Goal: Task Accomplishment & Management: Use online tool/utility

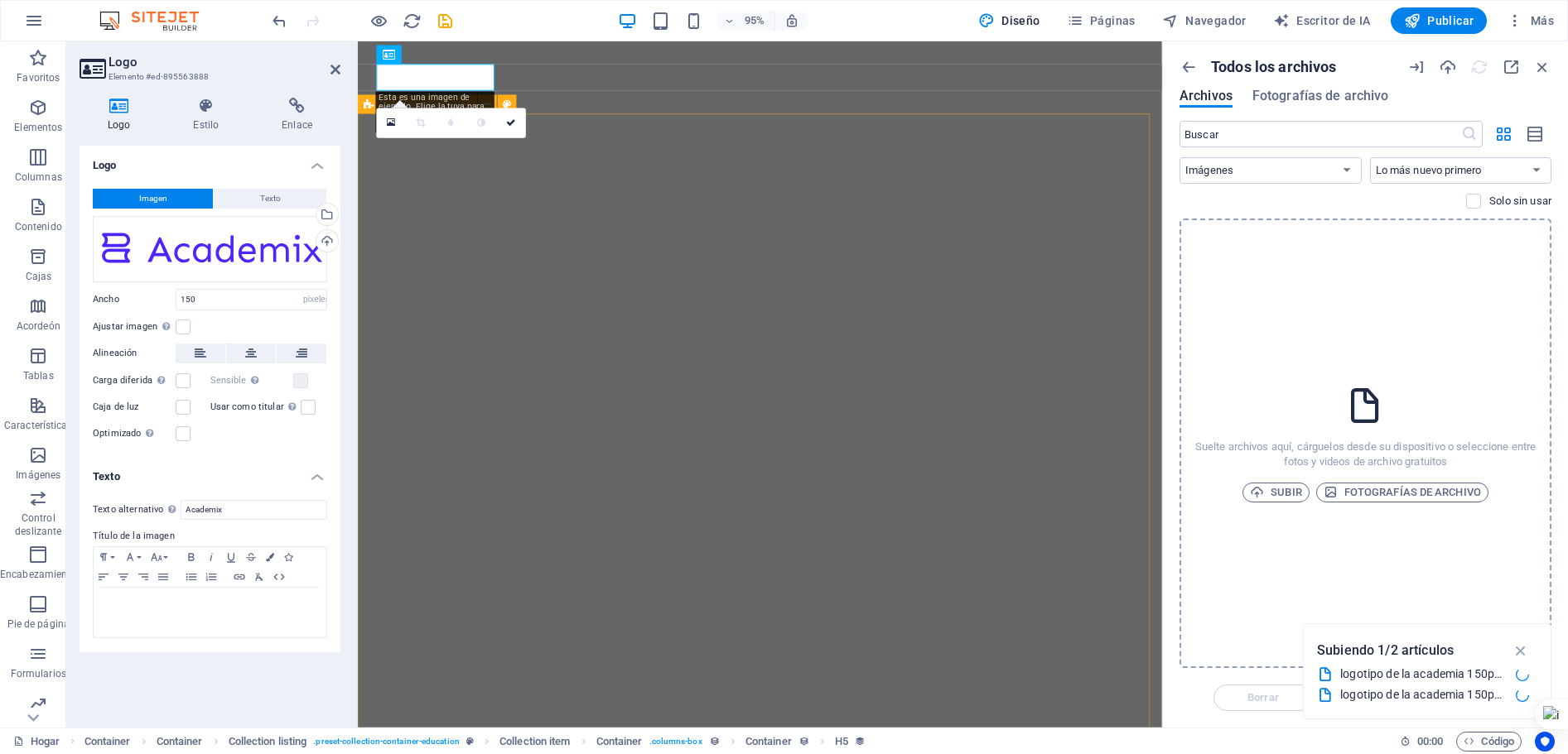
select select "px"
select select "image"
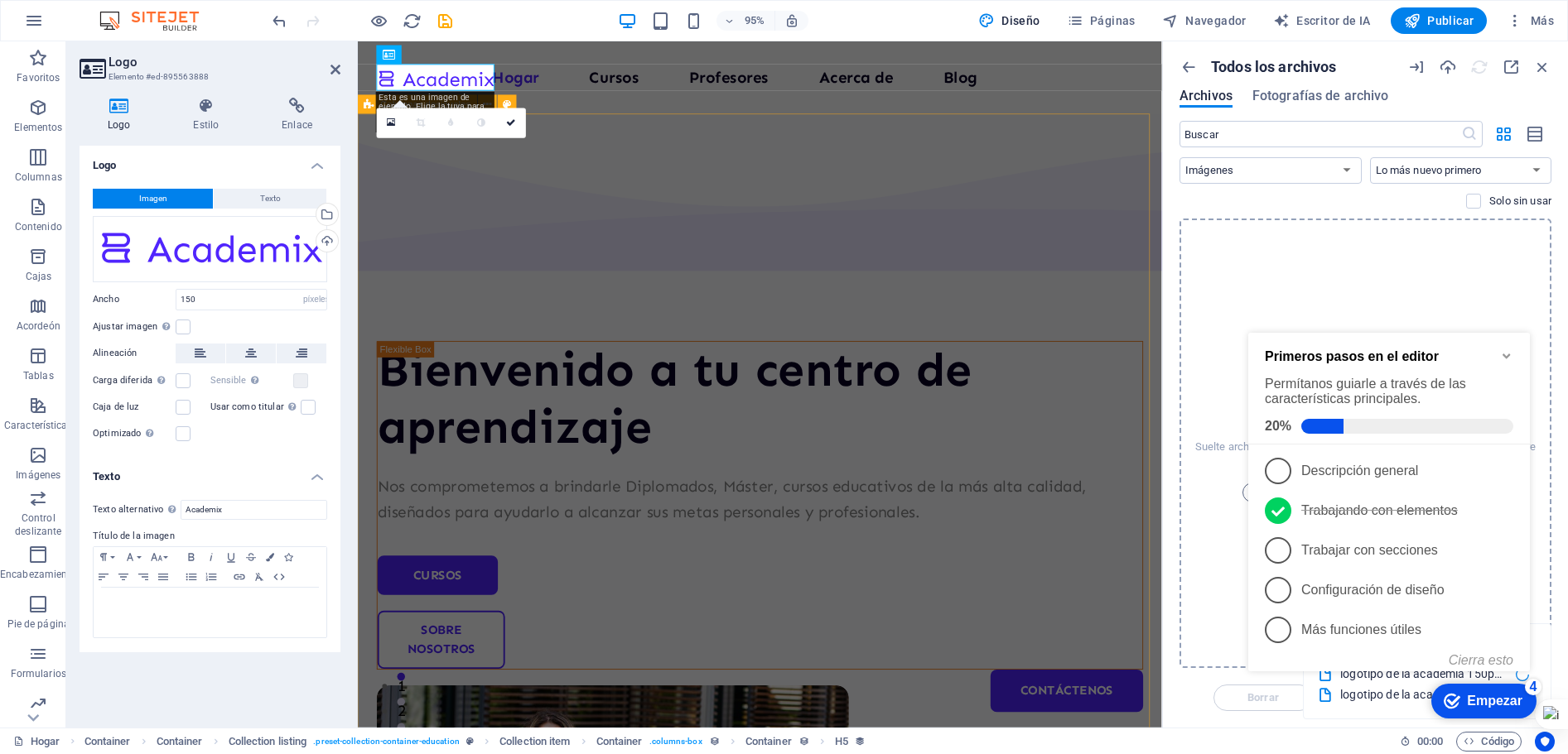
scroll to position [11, 0]
click at [1490, 519] on link "2 Trabajando con elementos - completado" at bounding box center [1388, 511] width 248 height 27
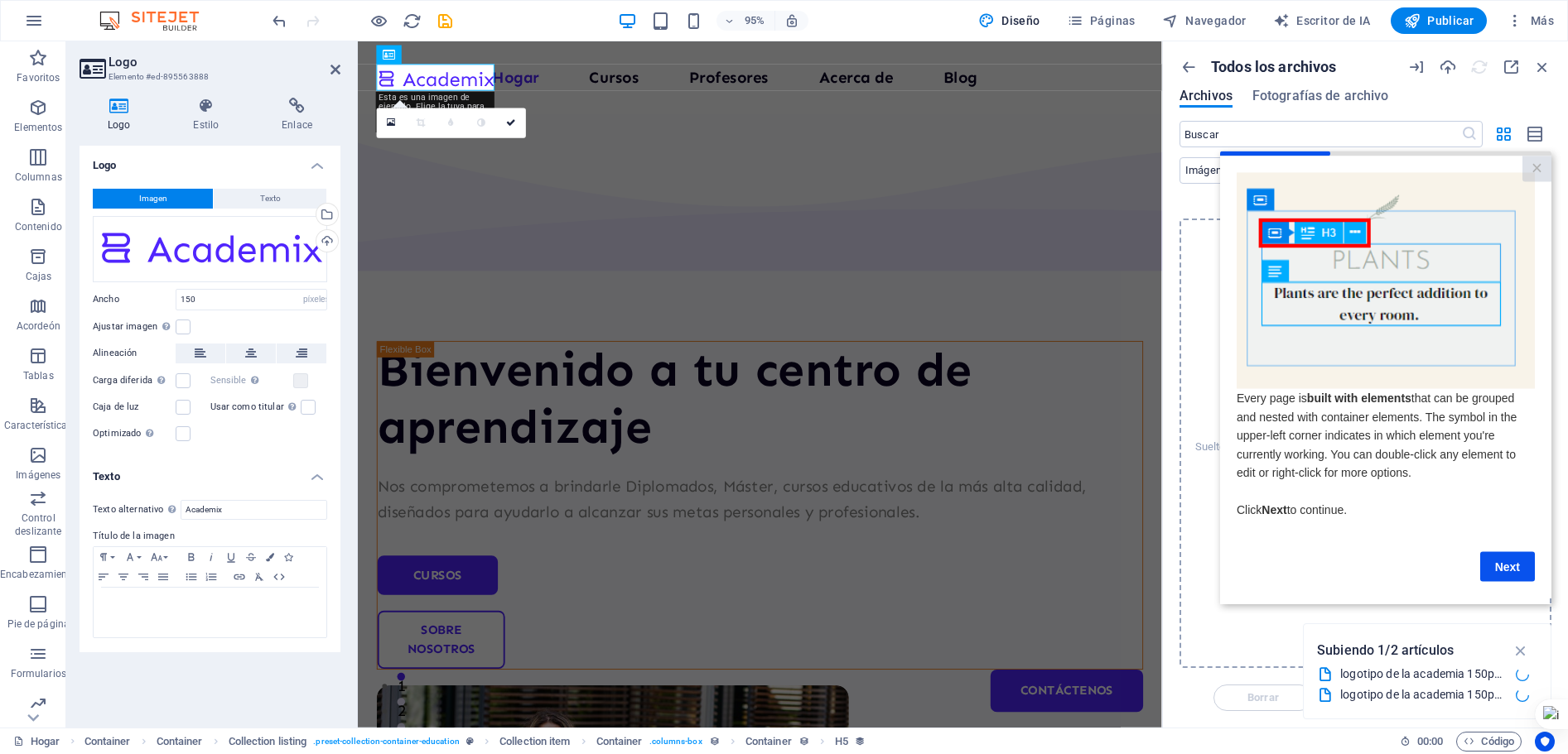
scroll to position [0, 0]
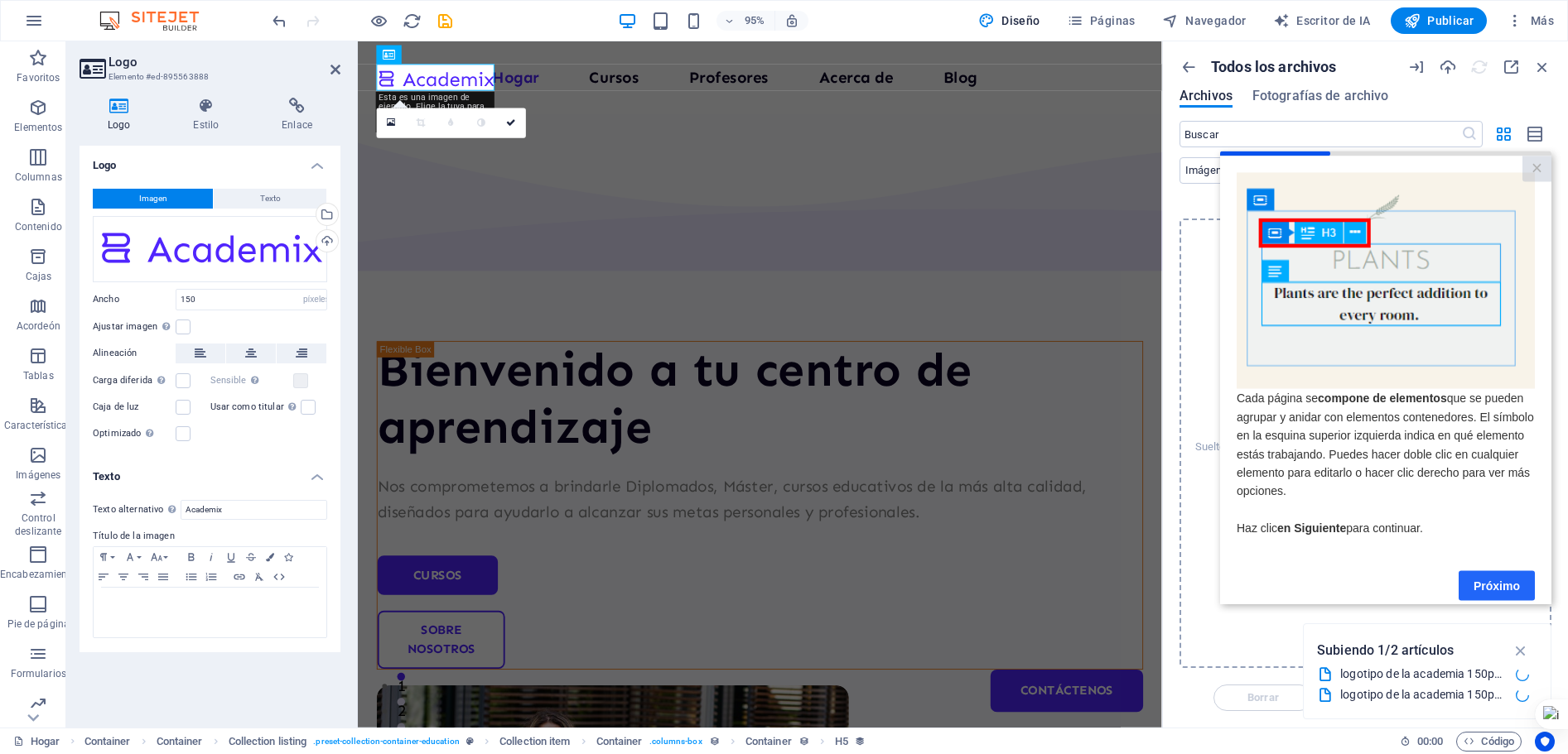
click at [1499, 580] on link "Próximo" at bounding box center [1496, 585] width 76 height 30
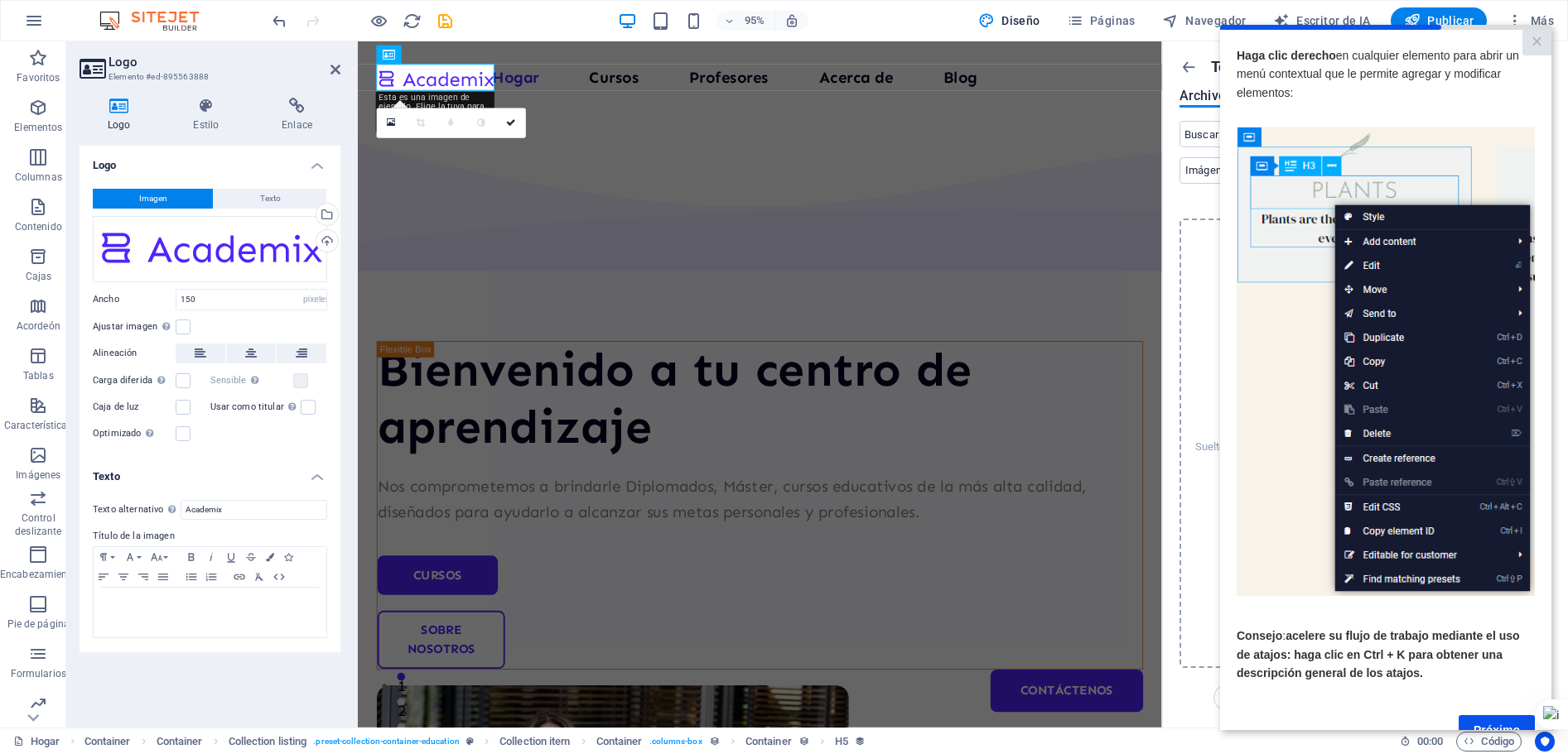
click at [1270, 518] on img at bounding box center [1385, 360] width 298 height 470
click at [1384, 663] on font "acelere su flujo de trabajo mediante el uso de atajos: haga clic en Ctrl + K pa…" at bounding box center [1378, 653] width 283 height 51
click at [1374, 268] on img at bounding box center [1385, 360] width 298 height 470
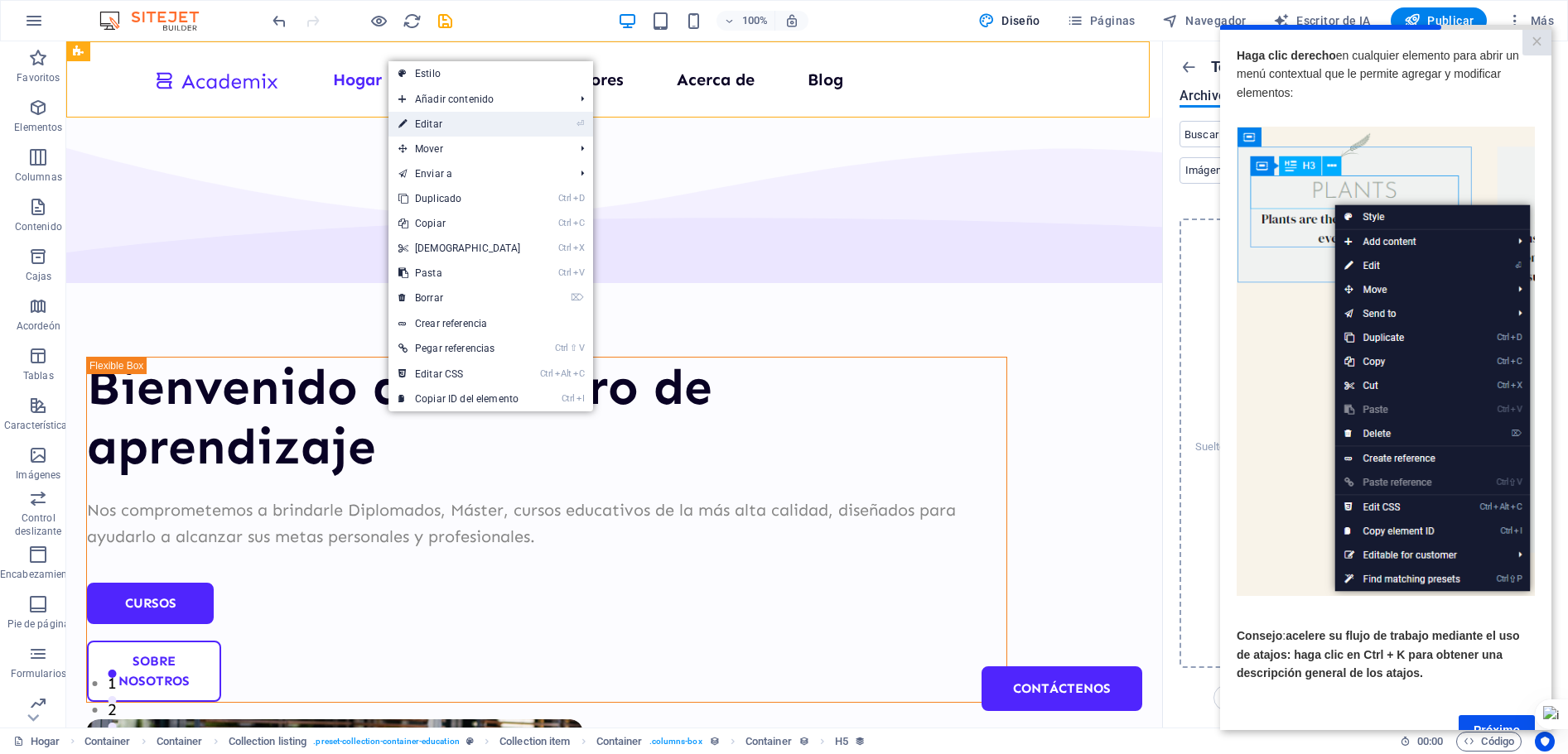
drag, startPoint x: 420, startPoint y: 124, endPoint x: 46, endPoint y: 95, distance: 375.1
click at [421, 125] on link "⏎ Editar" at bounding box center [459, 124] width 143 height 25
select select "header"
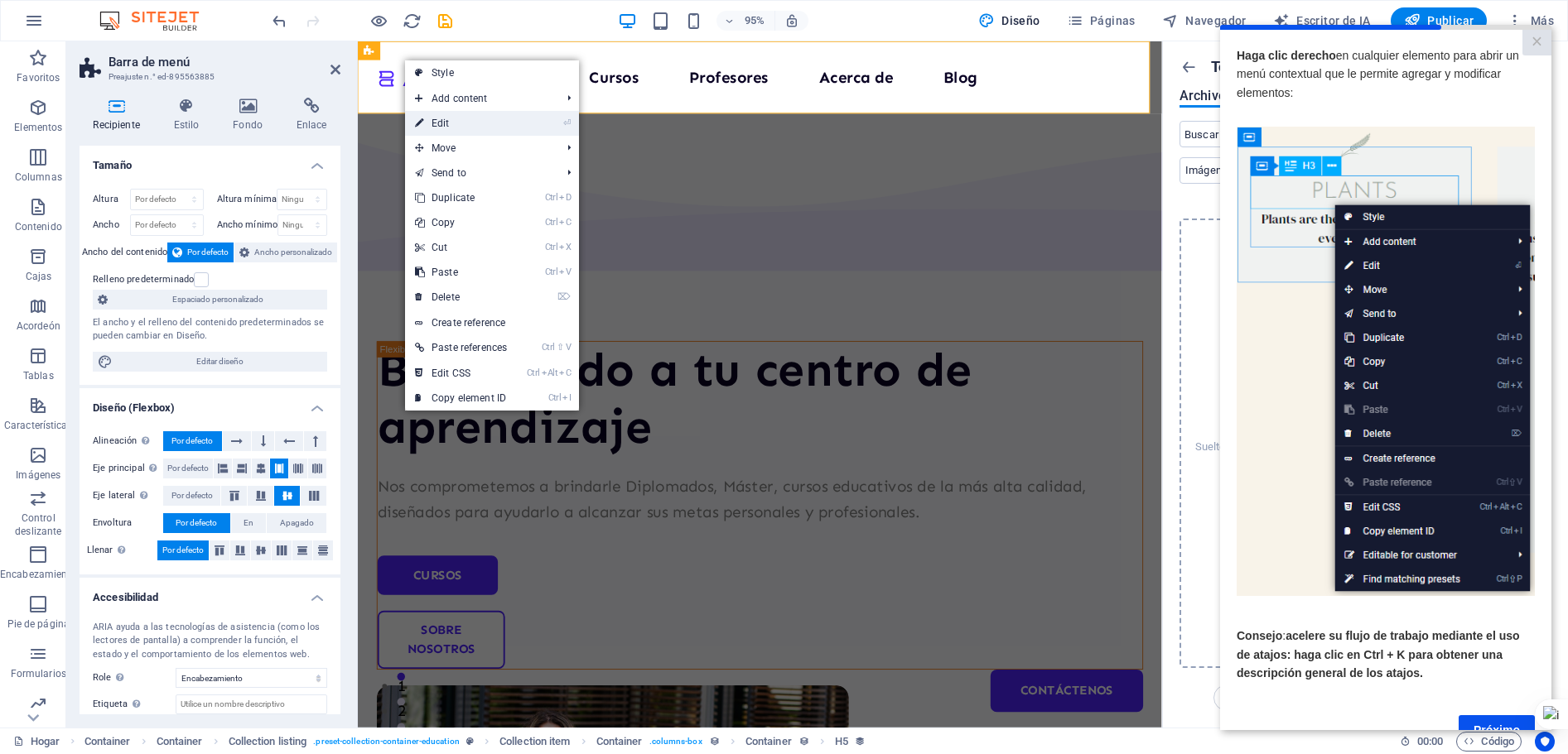
drag, startPoint x: 434, startPoint y: 128, endPoint x: 80, endPoint y: 90, distance: 356.0
click at [434, 128] on link "⏎ Edit" at bounding box center [461, 123] width 112 height 25
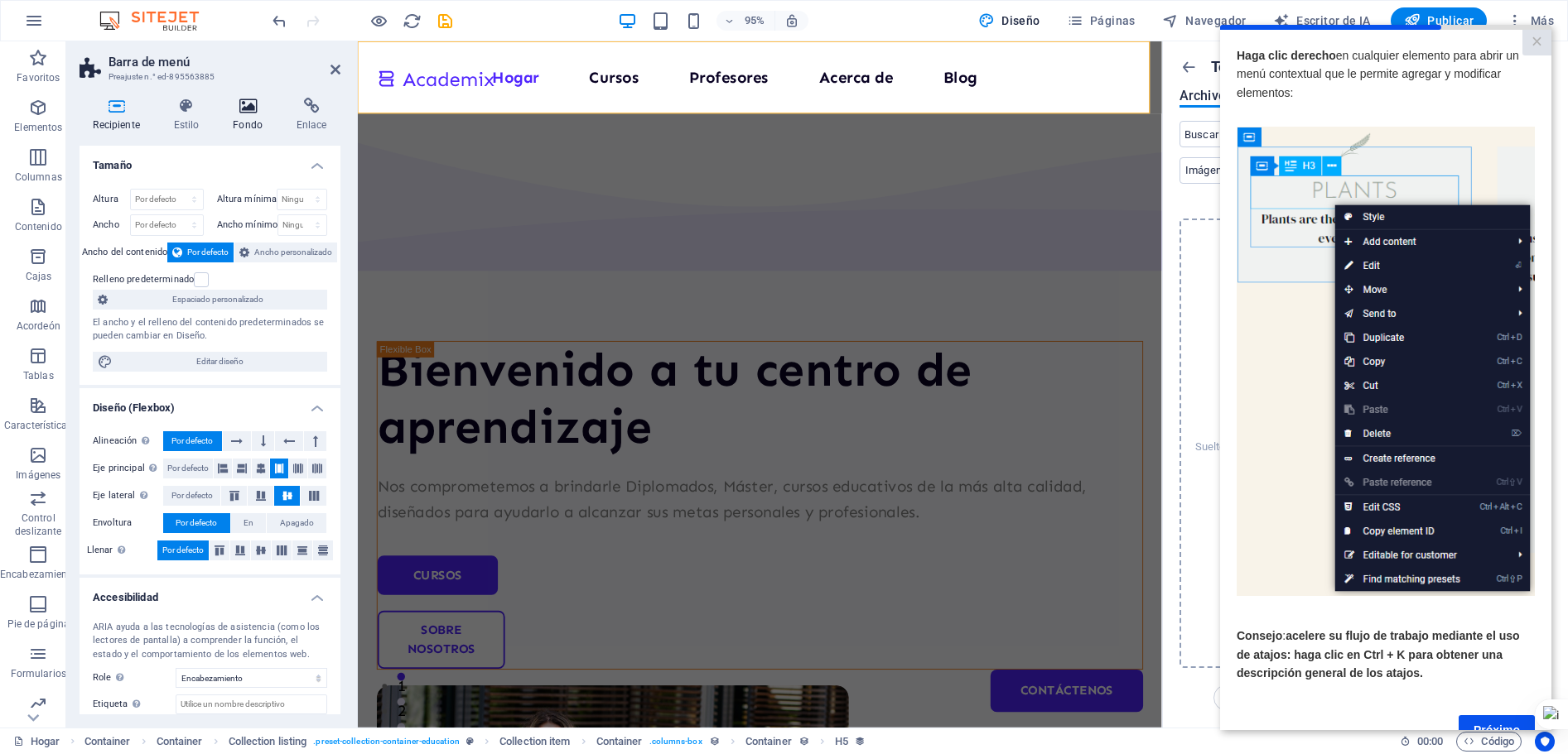
click at [251, 119] on h4 "Fondo" at bounding box center [251, 115] width 64 height 35
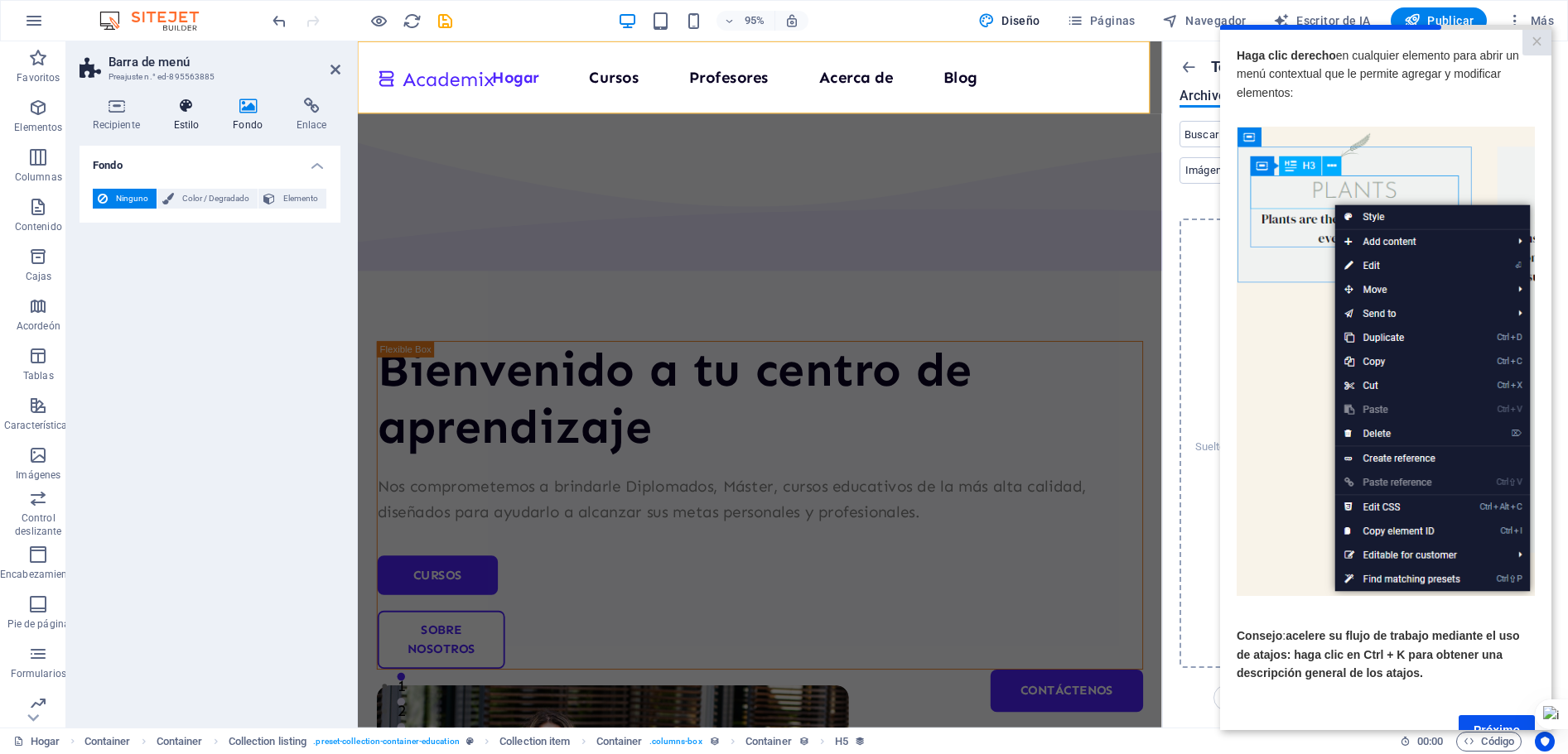
click at [184, 123] on font "Estilo" at bounding box center [187, 126] width 26 height 12
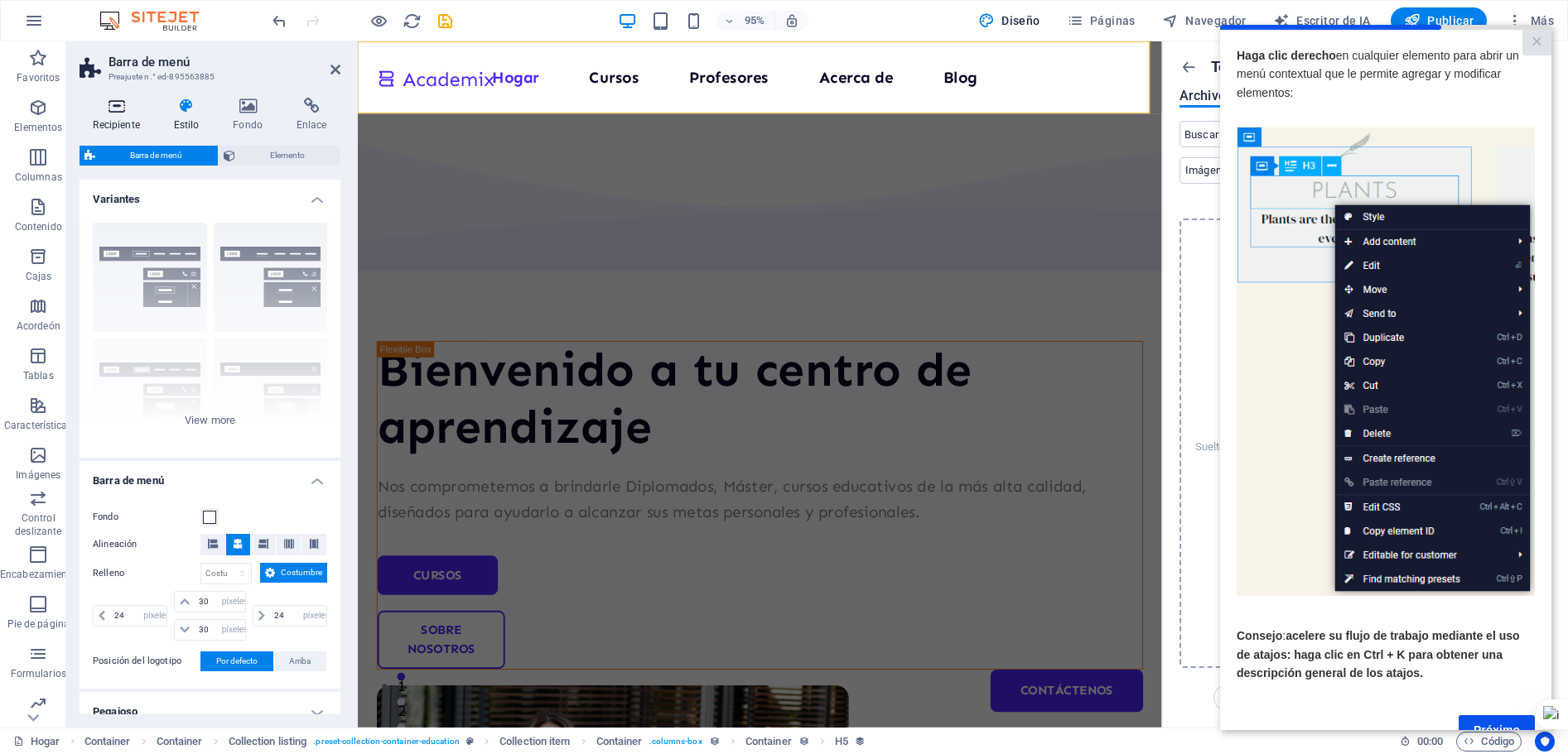
click at [120, 117] on h4 "Recipiente" at bounding box center [120, 115] width 81 height 35
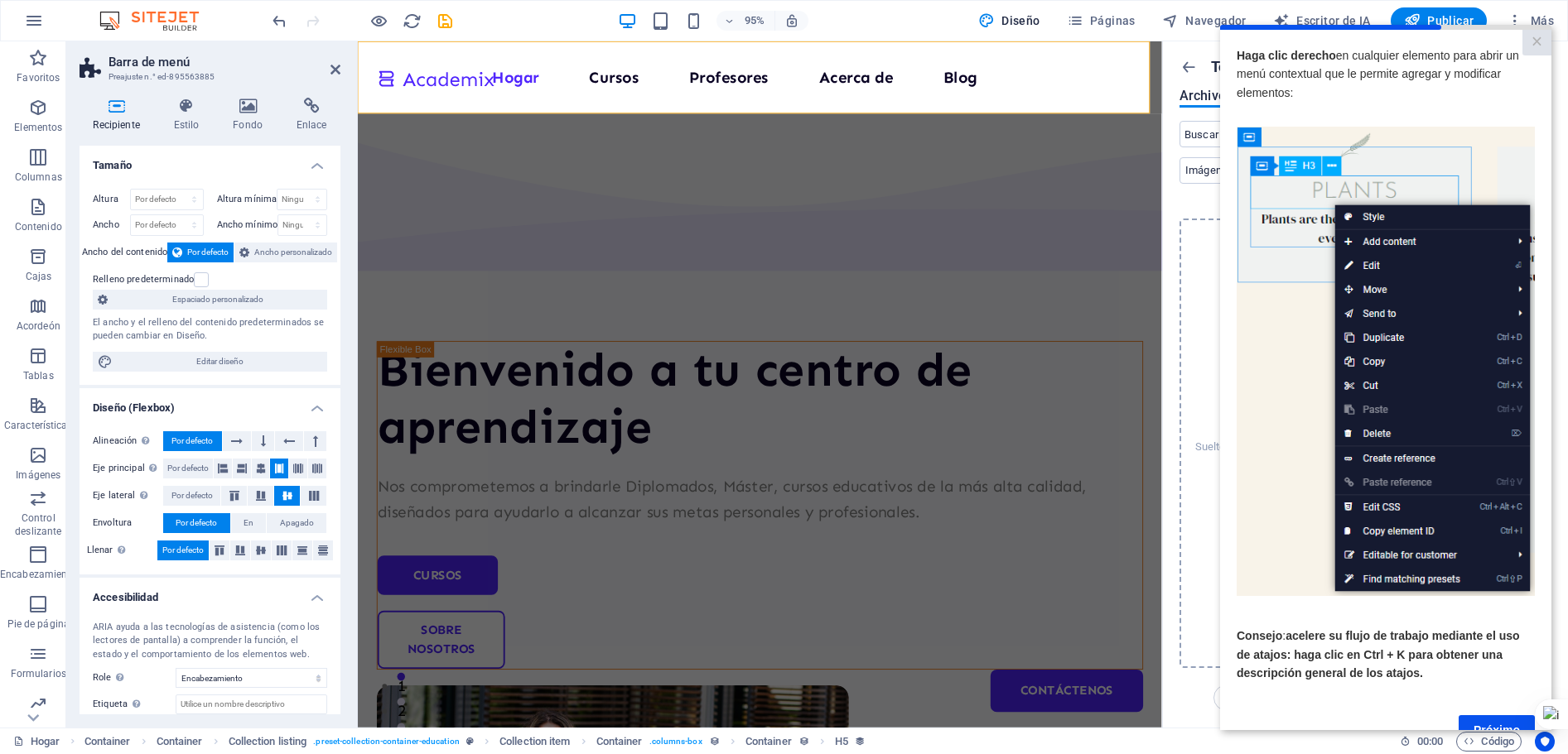
click at [193, 247] on font "Por defecto" at bounding box center [208, 251] width 42 height 9
click at [193, 252] on font "Por defecto" at bounding box center [208, 251] width 42 height 9
click at [260, 247] on font "Ancho personalizado" at bounding box center [293, 251] width 78 height 9
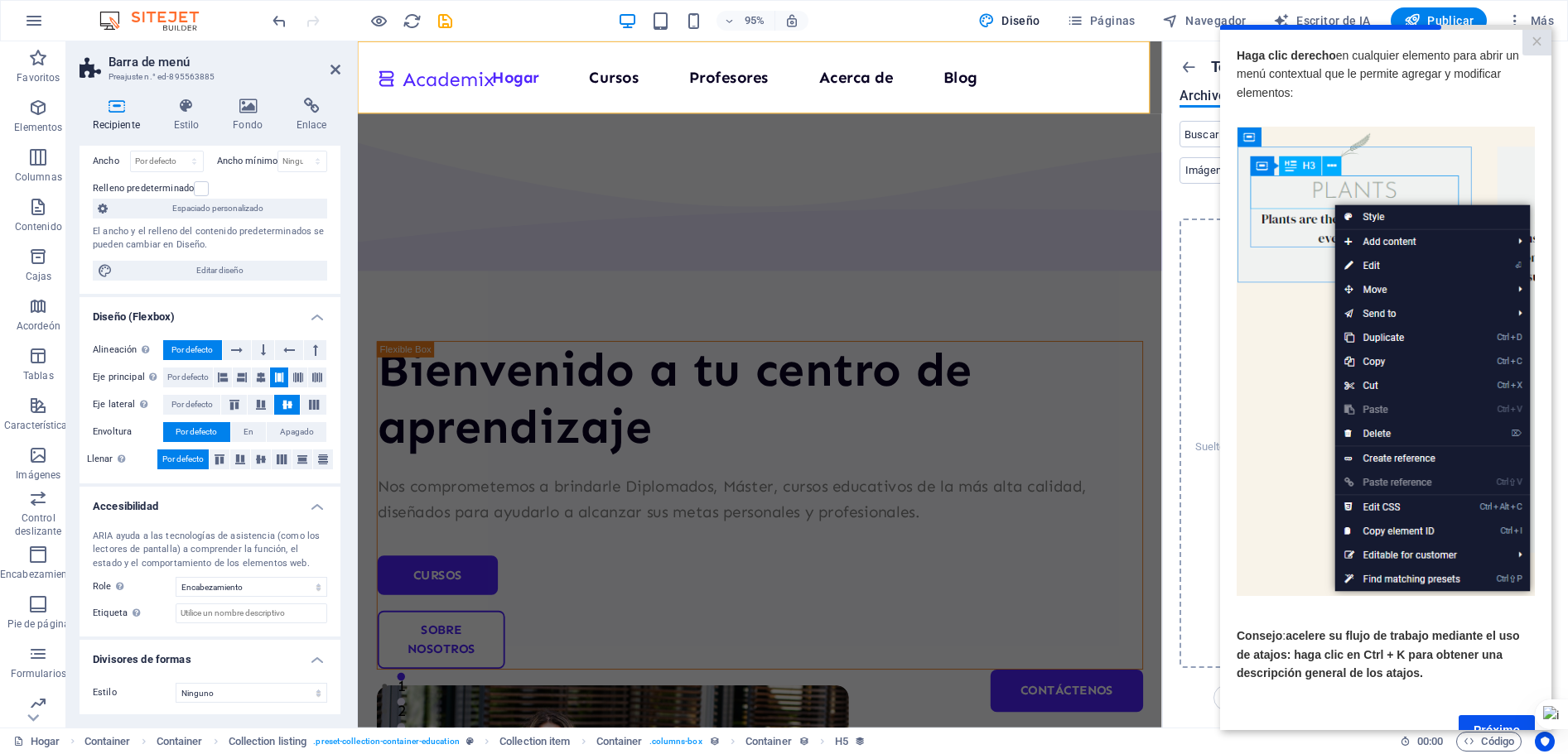
scroll to position [121, 0]
click at [467, 50] on icon at bounding box center [467, 55] width 8 height 17
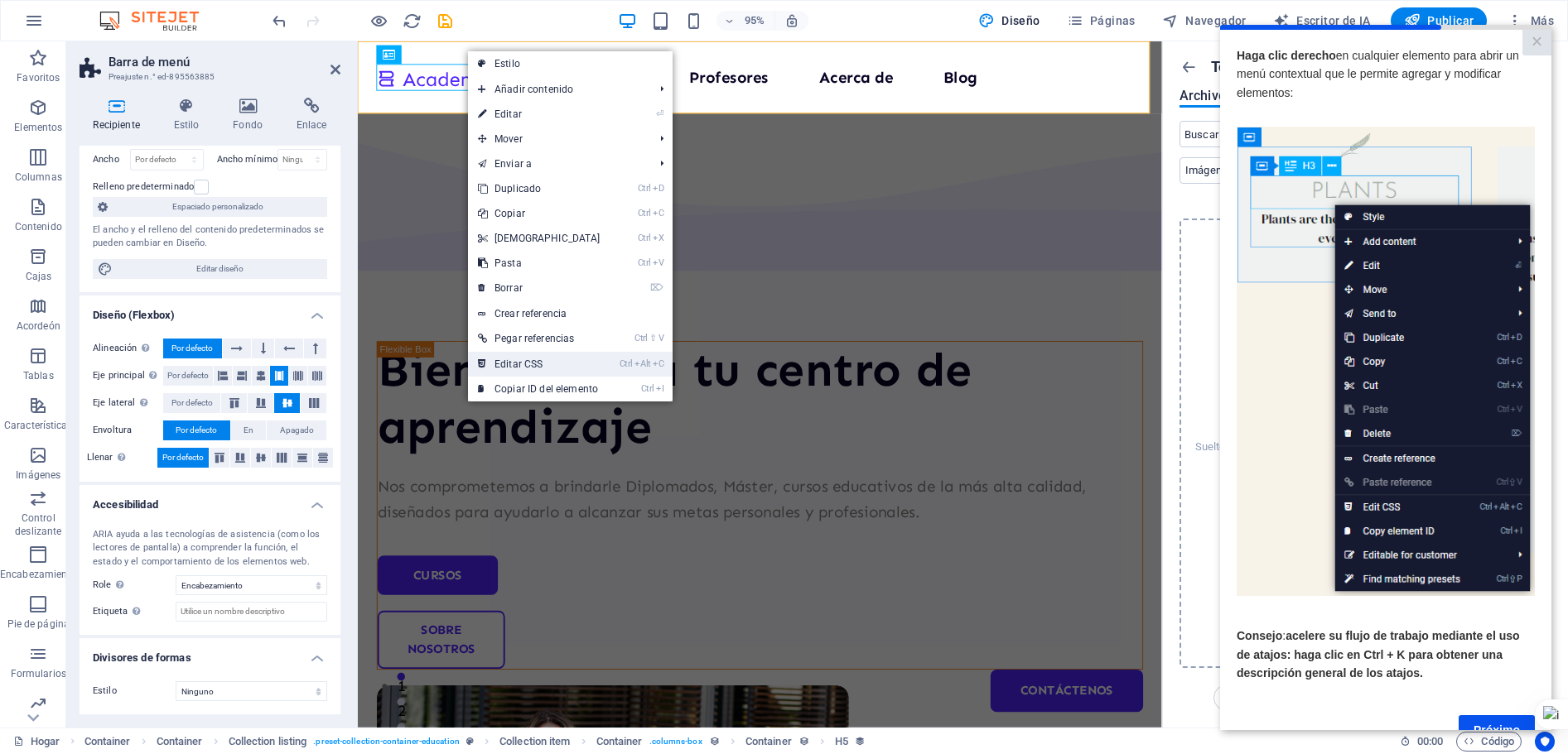
click at [528, 360] on font "Editar CSS" at bounding box center [519, 365] width 48 height 12
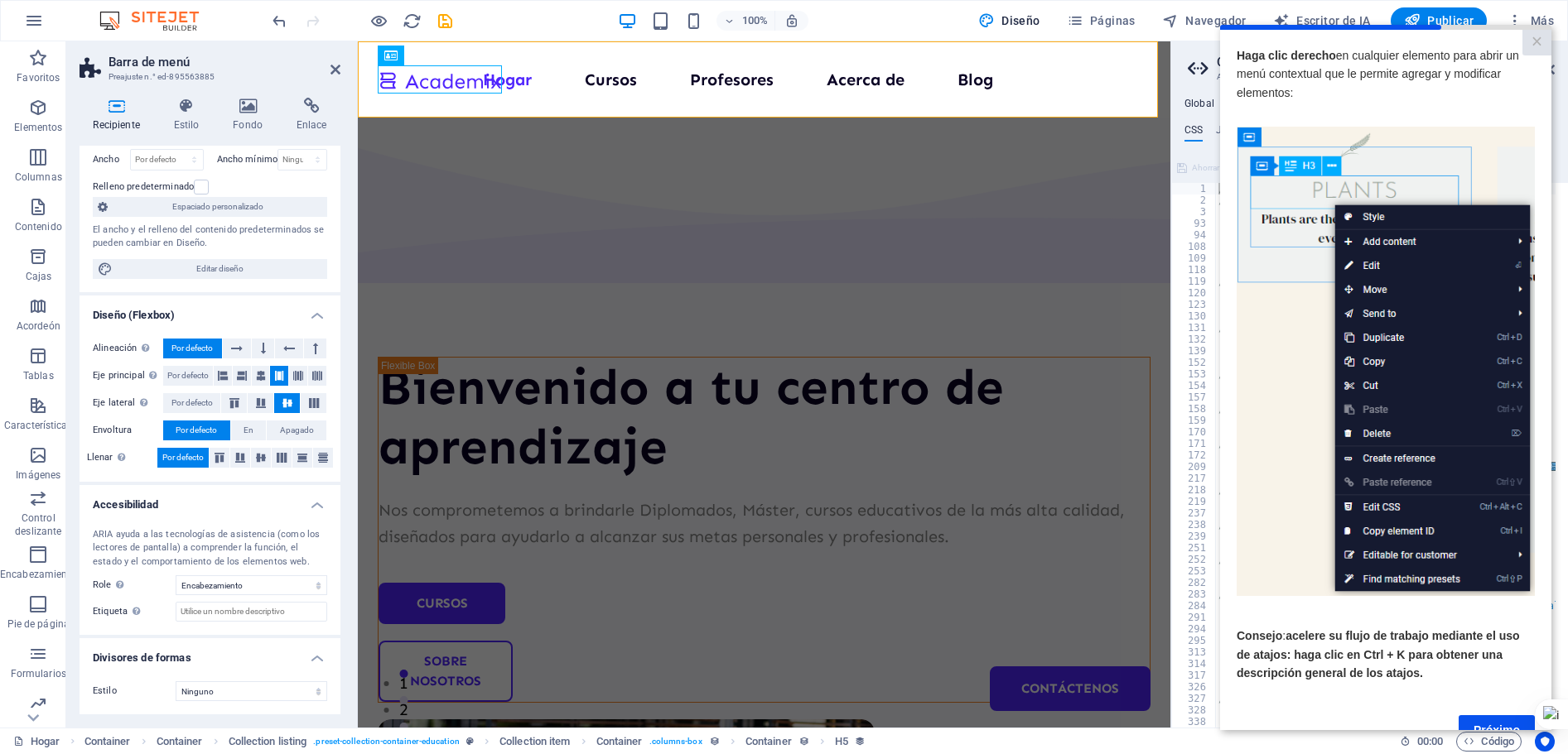
click at [1191, 68] on icon at bounding box center [1200, 68] width 25 height 23
click at [1194, 68] on icon at bounding box center [1200, 68] width 25 height 23
click at [1528, 41] on link "×" at bounding box center [1536, 42] width 29 height 26
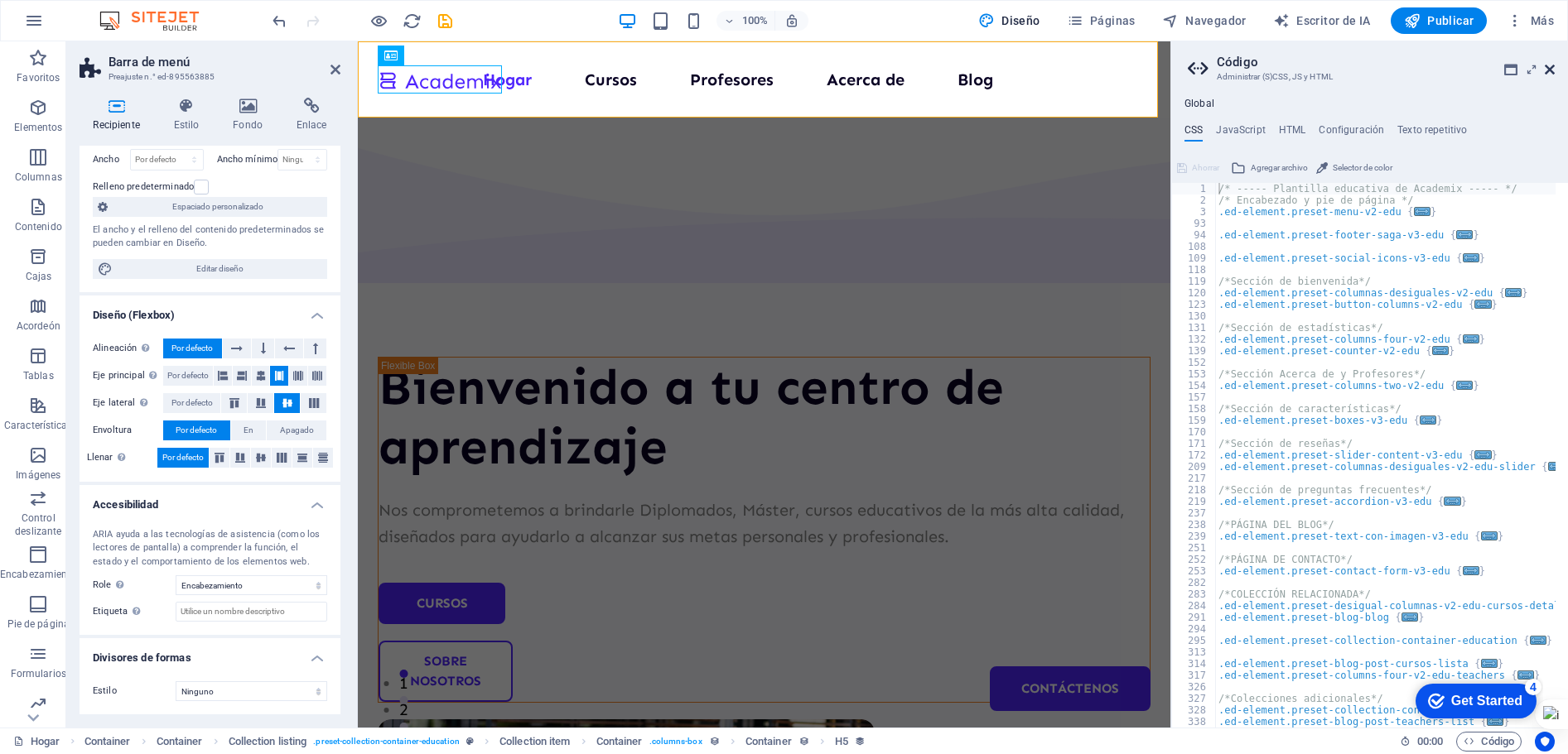
scroll to position [0, 0]
click at [1546, 70] on icon at bounding box center [1550, 69] width 10 height 13
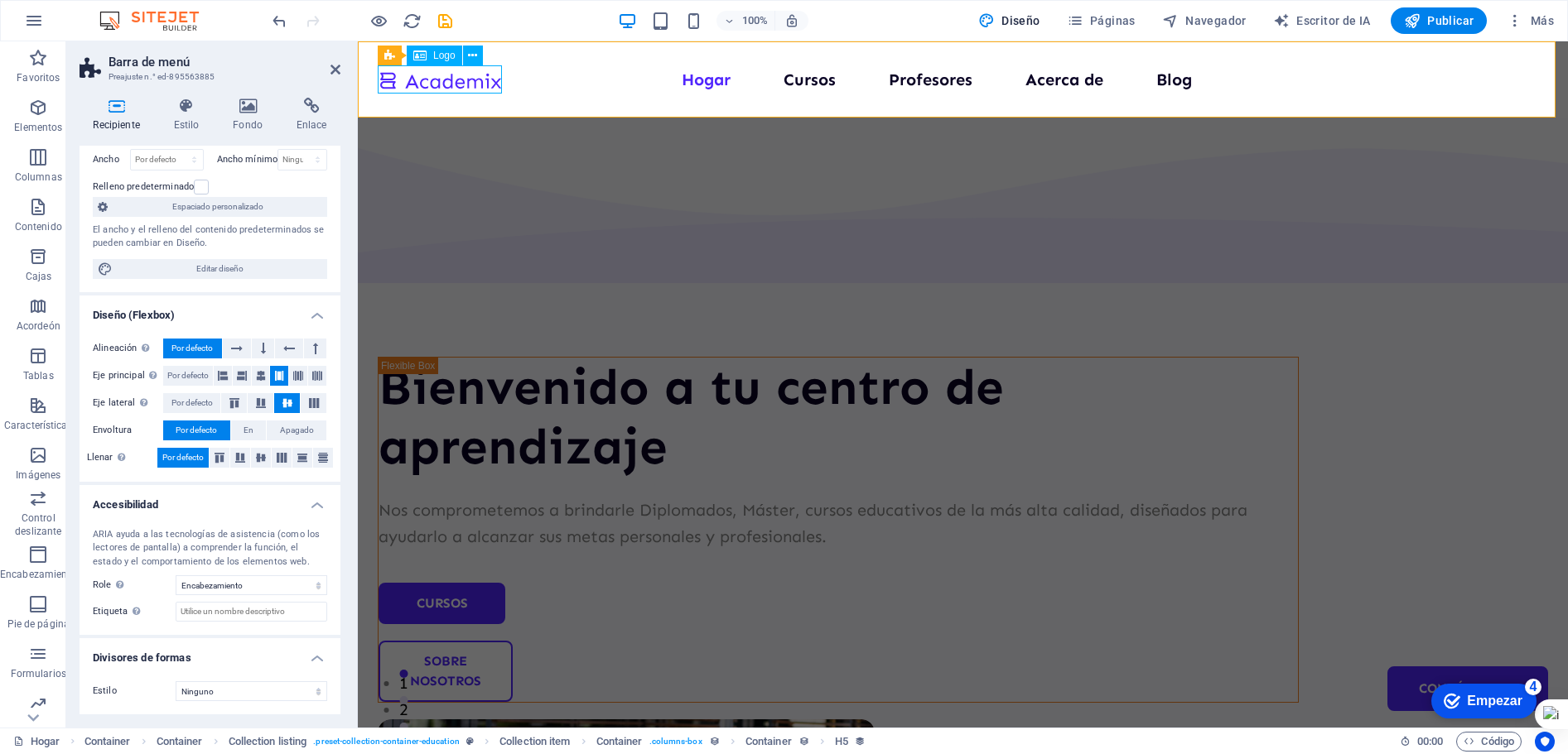
click at [431, 58] on div "Logo" at bounding box center [435, 56] width 56 height 20
click at [442, 61] on font "Logo" at bounding box center [444, 56] width 22 height 12
drag, startPoint x: 419, startPoint y: 83, endPoint x: 708, endPoint y: 83, distance: 289.0
click at [708, 83] on nav "Hogar Cursos Profesores Acerca de Blog Contáctenos" at bounding box center [963, 79] width 1170 height 27
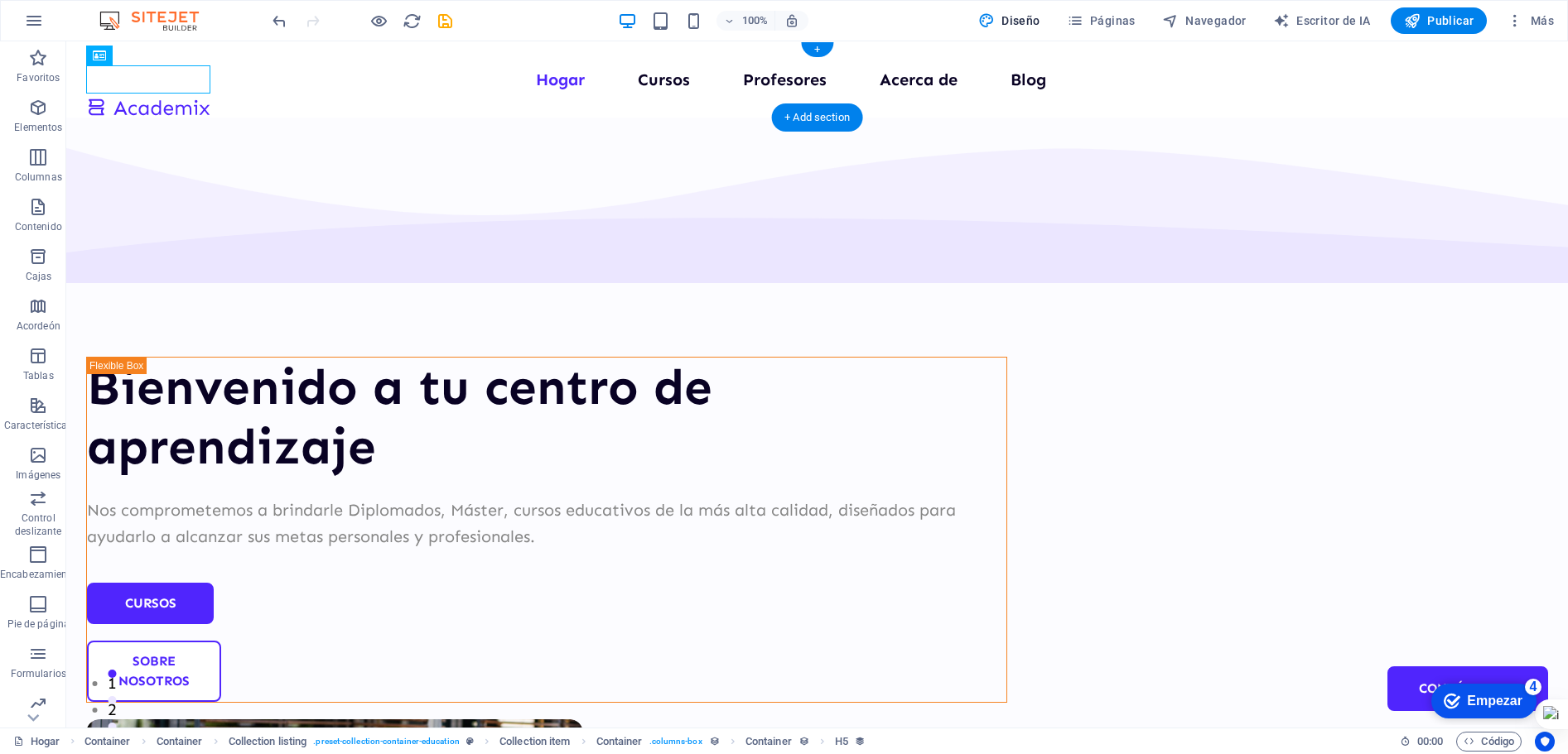
click at [418, 83] on nav "Hogar Cursos Profesores Acerca de Blog Contáctenos" at bounding box center [817, 79] width 1462 height 27
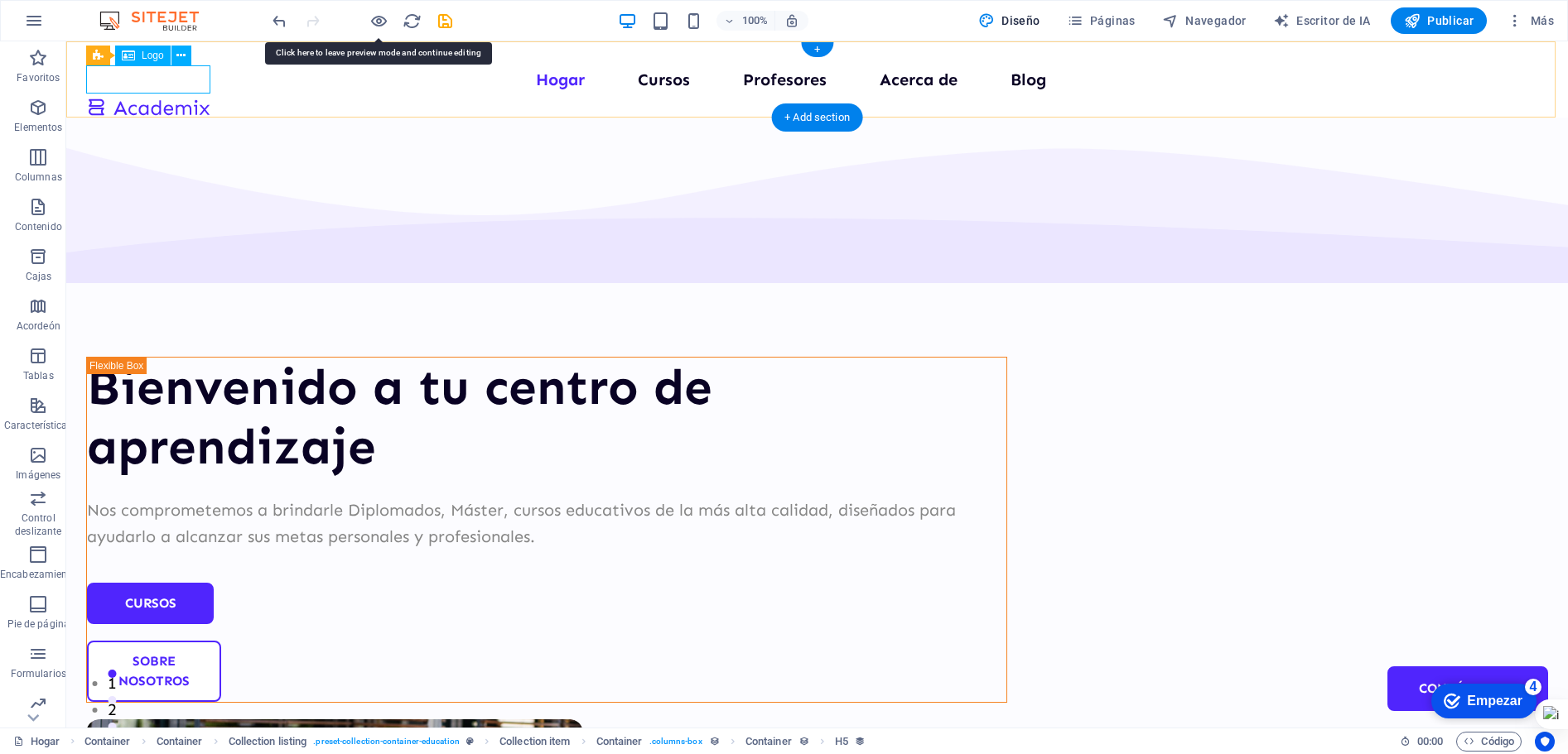
click at [153, 93] on div at bounding box center [148, 106] width 125 height 27
select select "px"
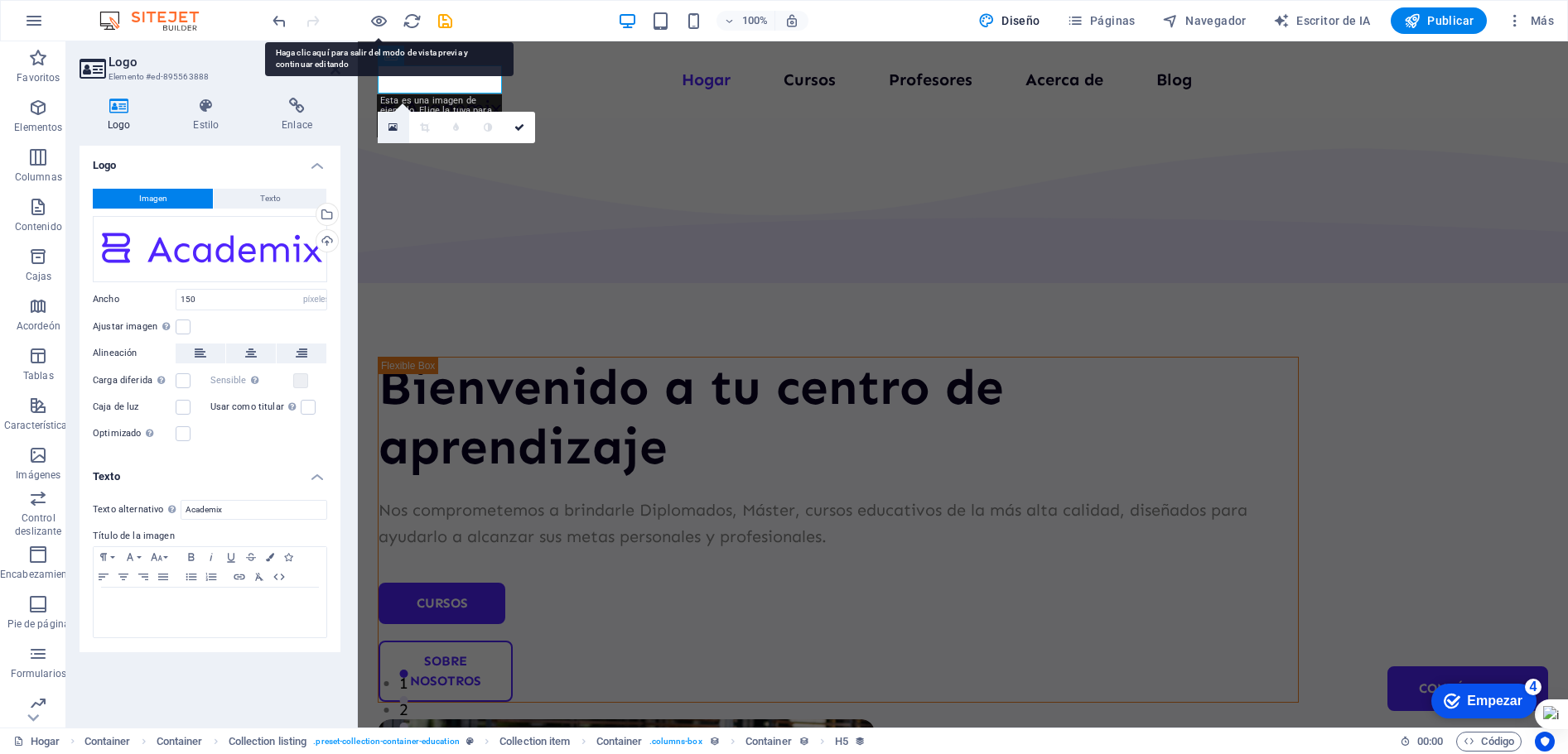
click at [392, 131] on icon at bounding box center [392, 128] width 9 height 12
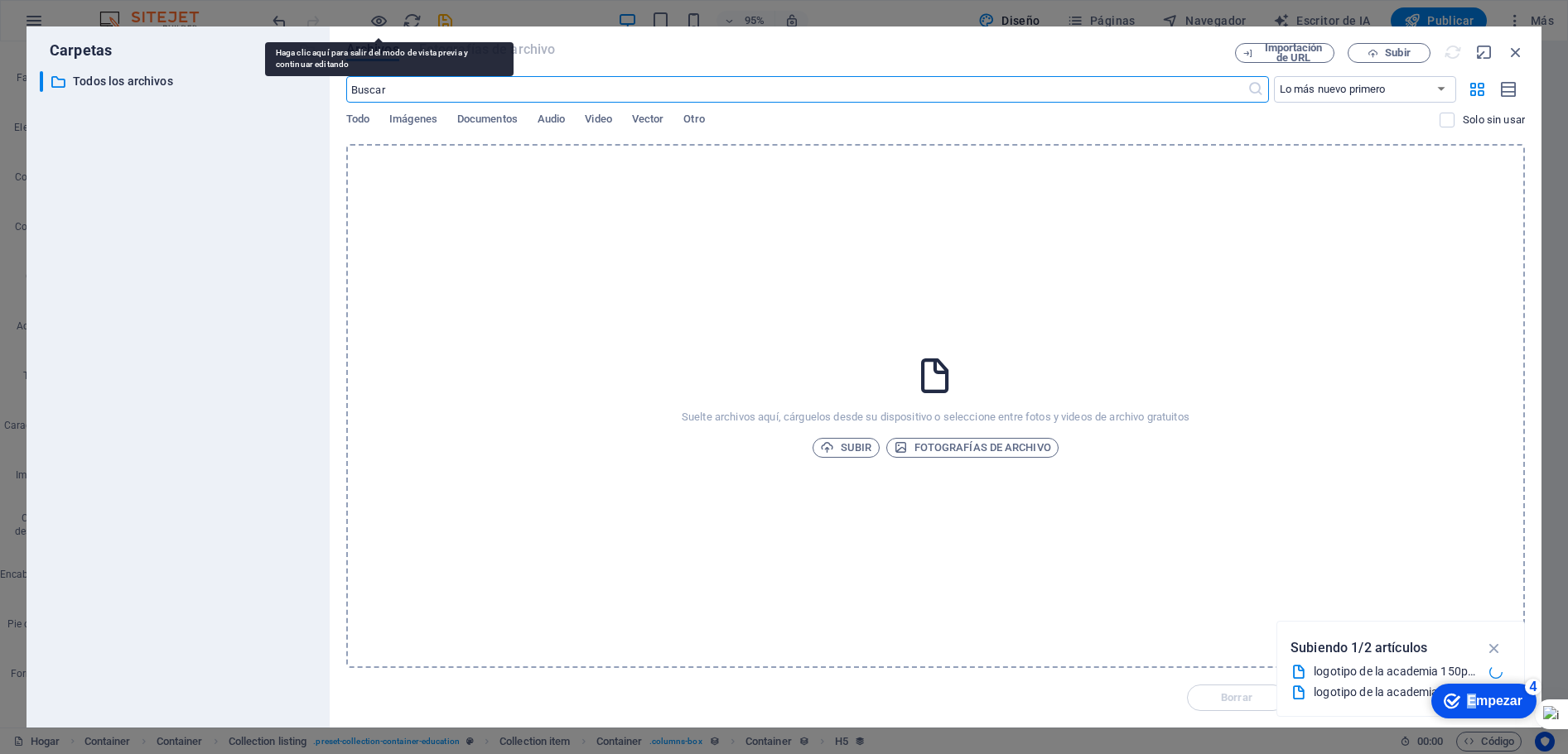
drag, startPoint x: 1472, startPoint y: 700, endPoint x: 1637, endPoint y: 1036, distance: 374.3
click at [1476, 699] on font "Empezar" at bounding box center [1495, 701] width 56 height 14
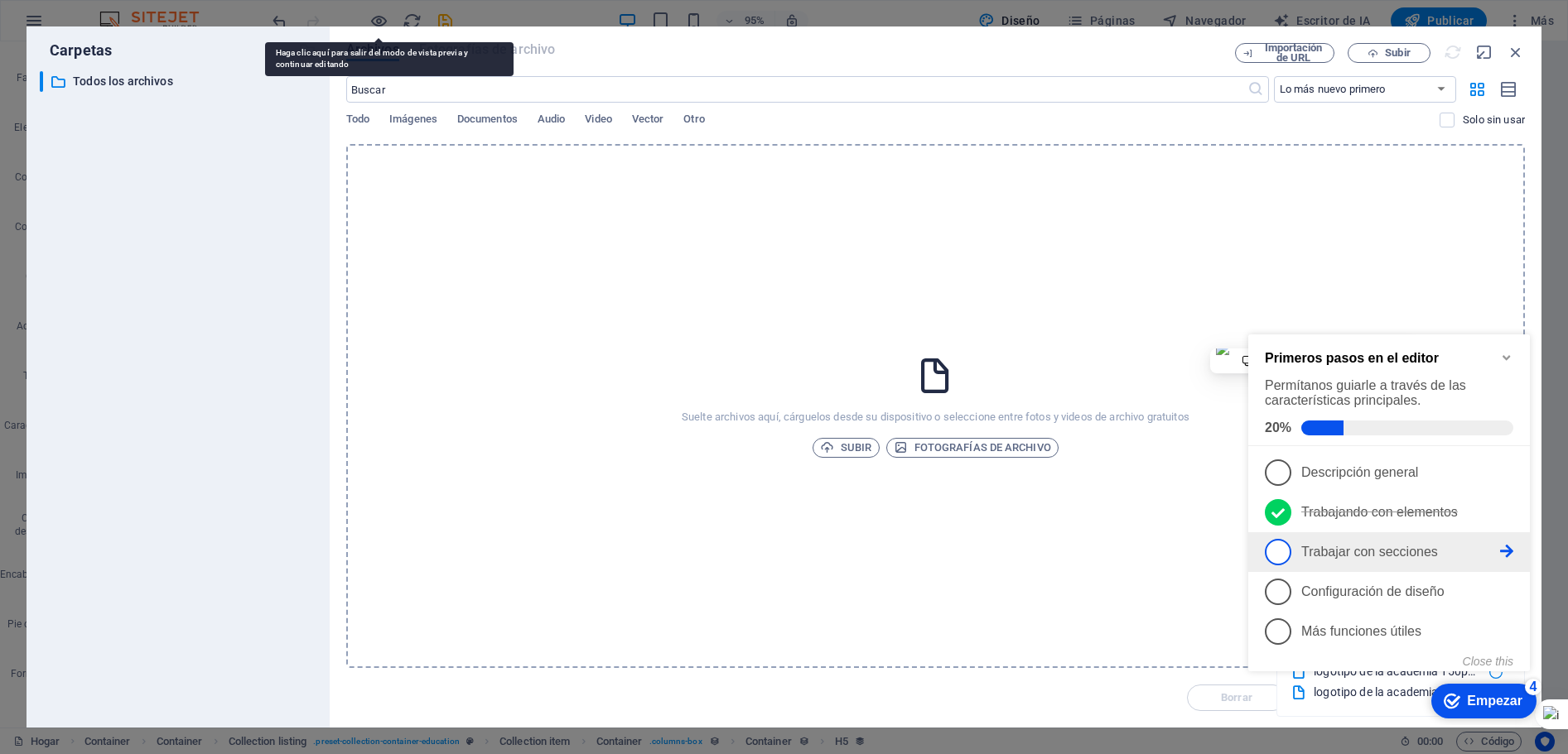
click at [1286, 551] on span "3" at bounding box center [1278, 553] width 27 height 27
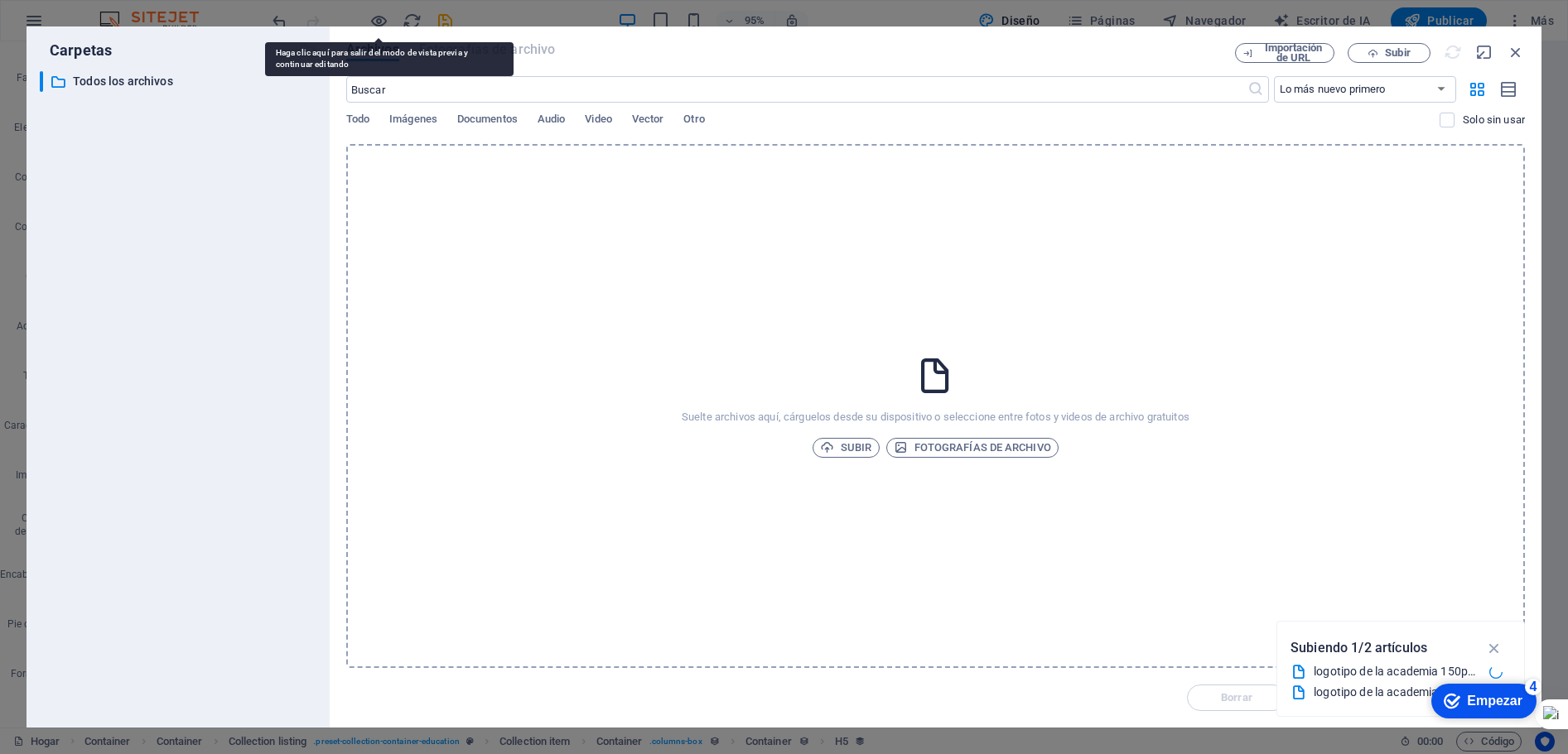
drag, startPoint x: 1479, startPoint y: 696, endPoint x: 1663, endPoint y: 1059, distance: 407.0
click at [1479, 696] on font "Empezar" at bounding box center [1495, 701] width 56 height 14
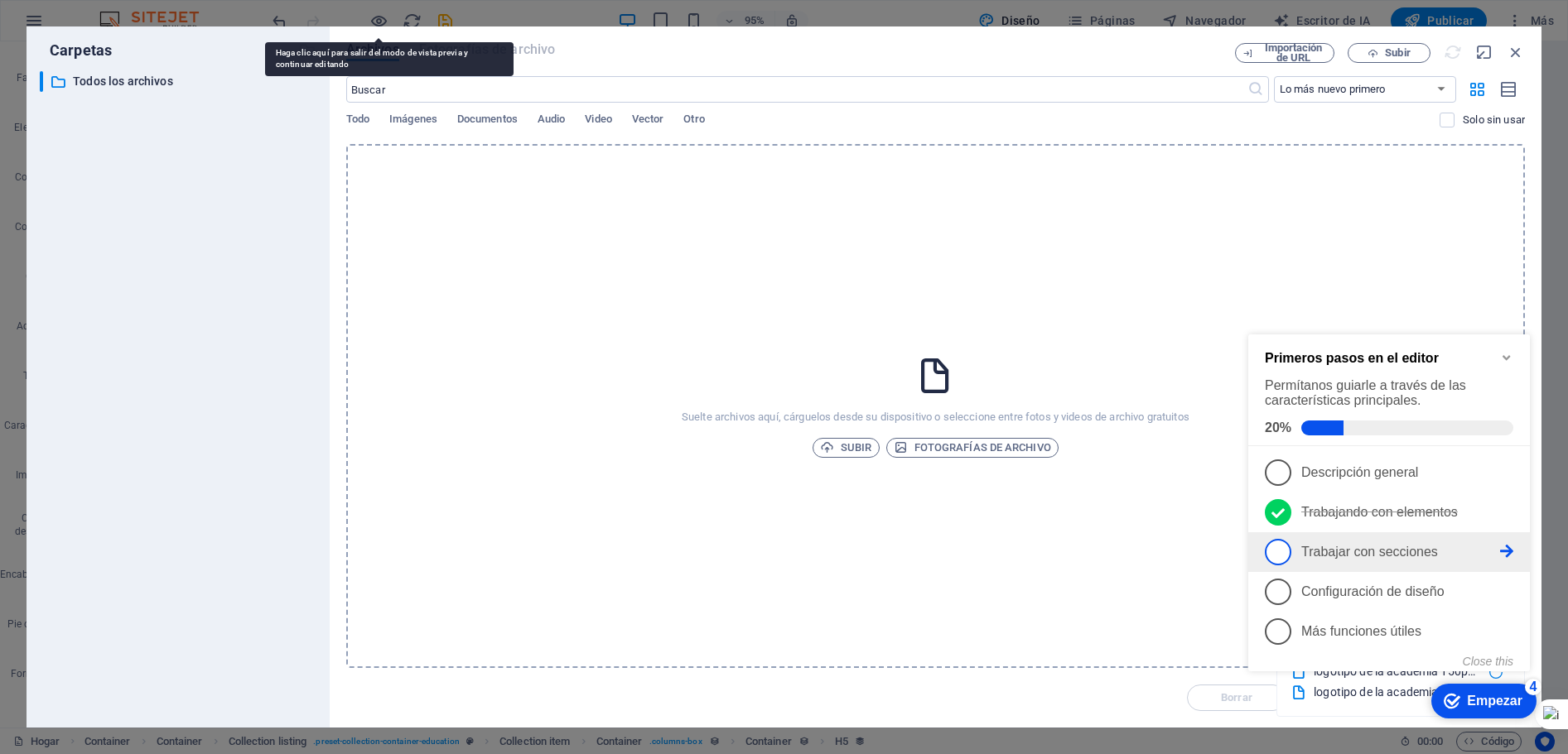
click at [1507, 557] on link "3 Trabajar con secciones - incompleto" at bounding box center [1388, 553] width 248 height 27
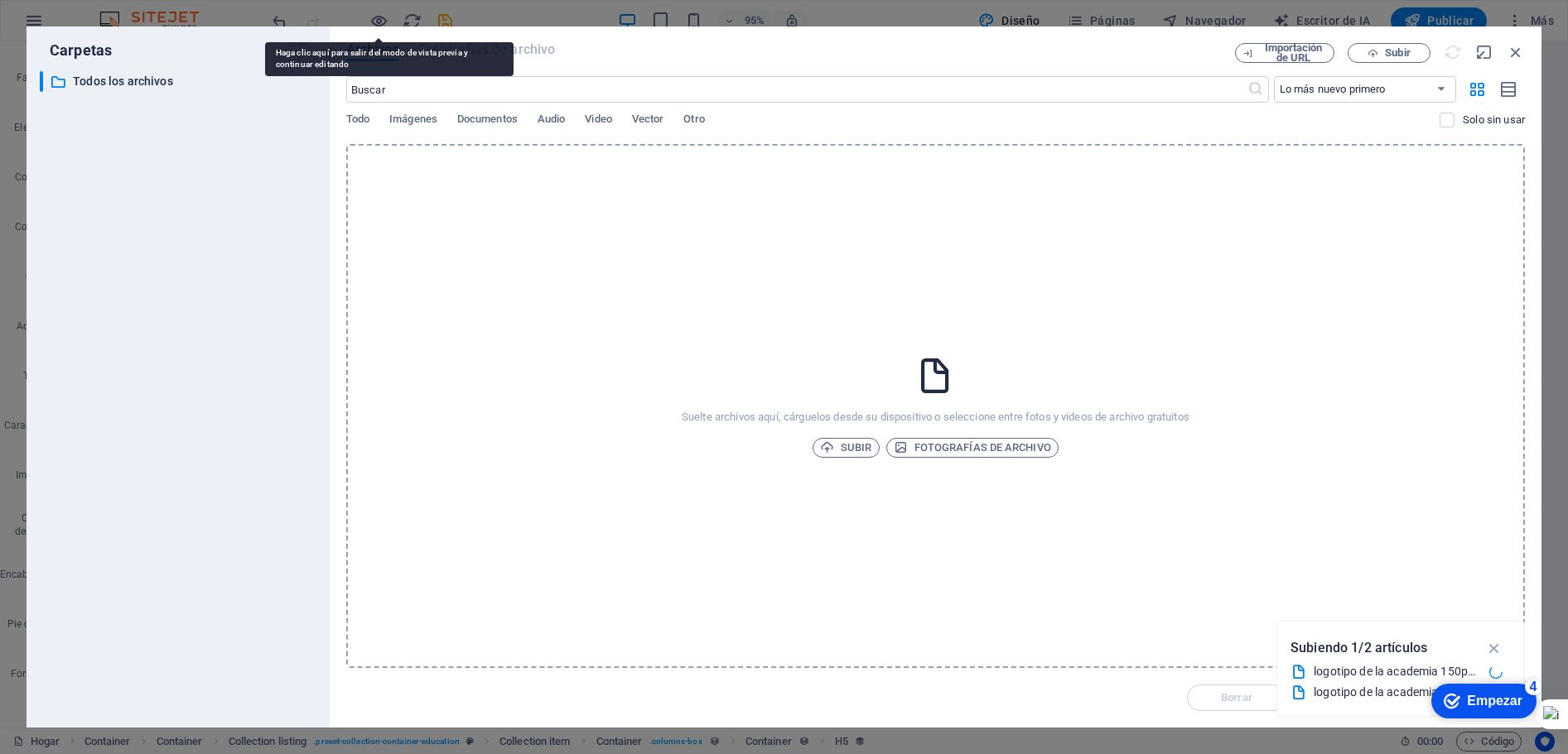
drag, startPoint x: 1489, startPoint y: 694, endPoint x: 1675, endPoint y: 942, distance: 310.0
click at [1490, 694] on font "Empezar" at bounding box center [1495, 701] width 56 height 14
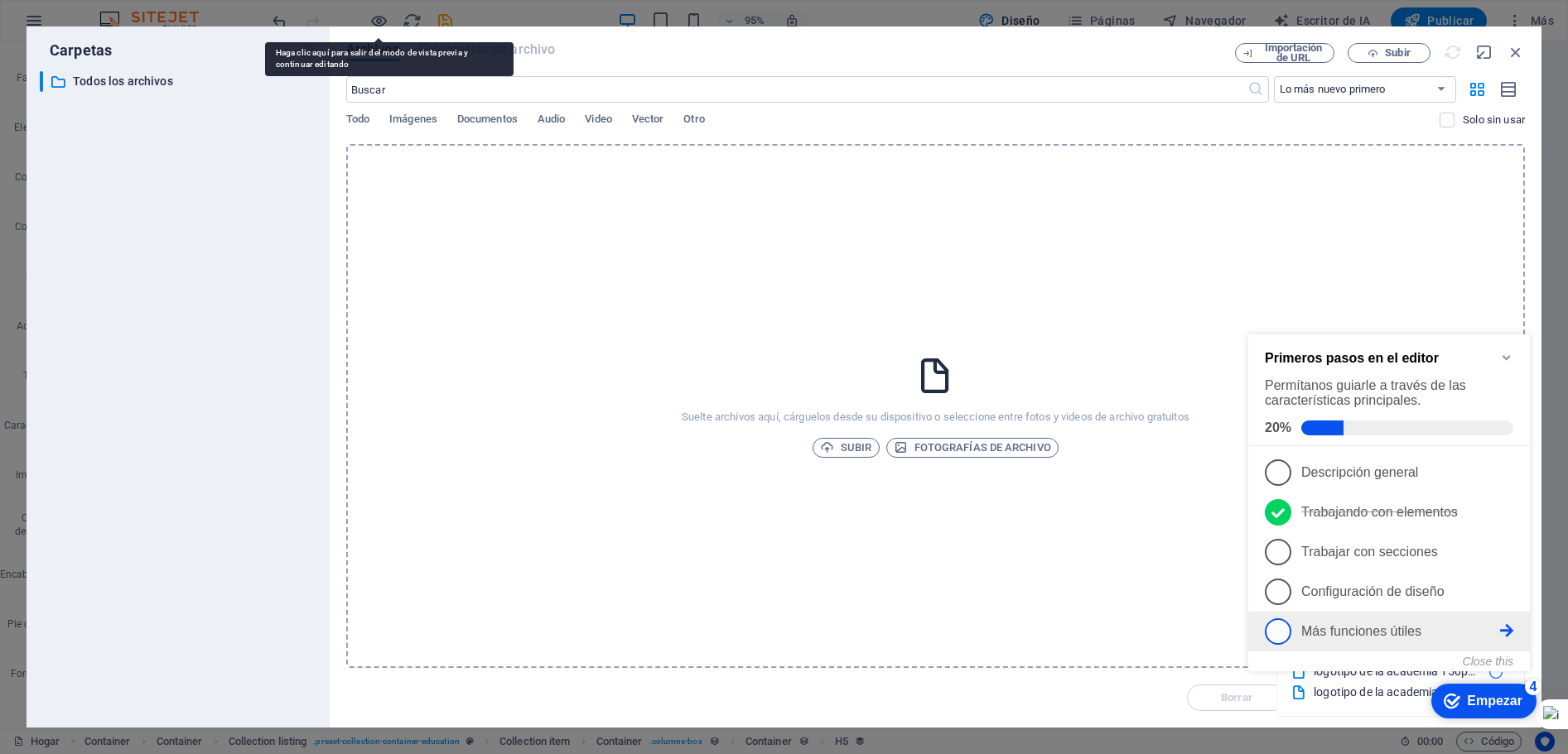
click at [1494, 624] on p "Más funciones útiles - incompleto" at bounding box center [1400, 631] width 198 height 15
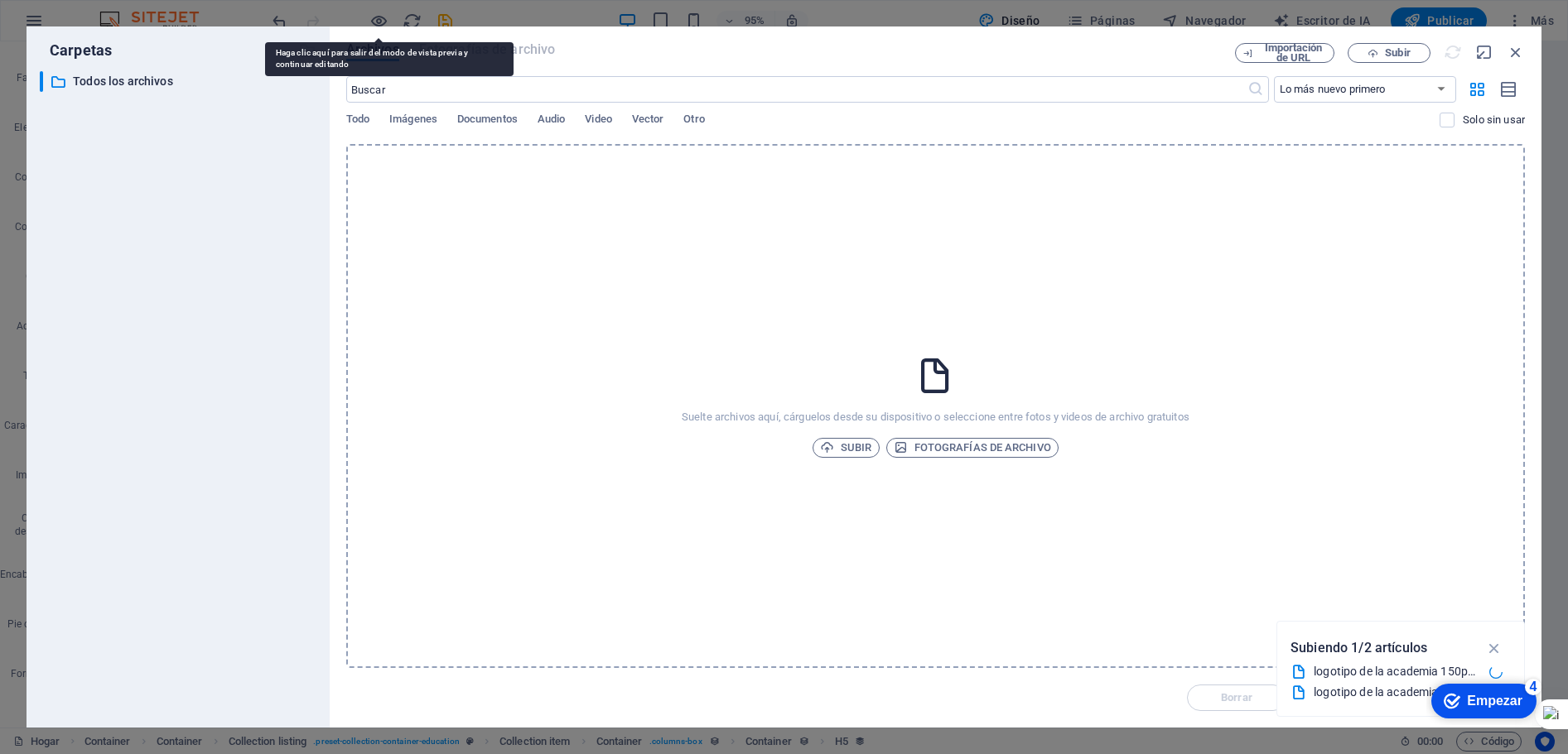
click at [1488, 696] on font "Empezar" at bounding box center [1495, 701] width 56 height 14
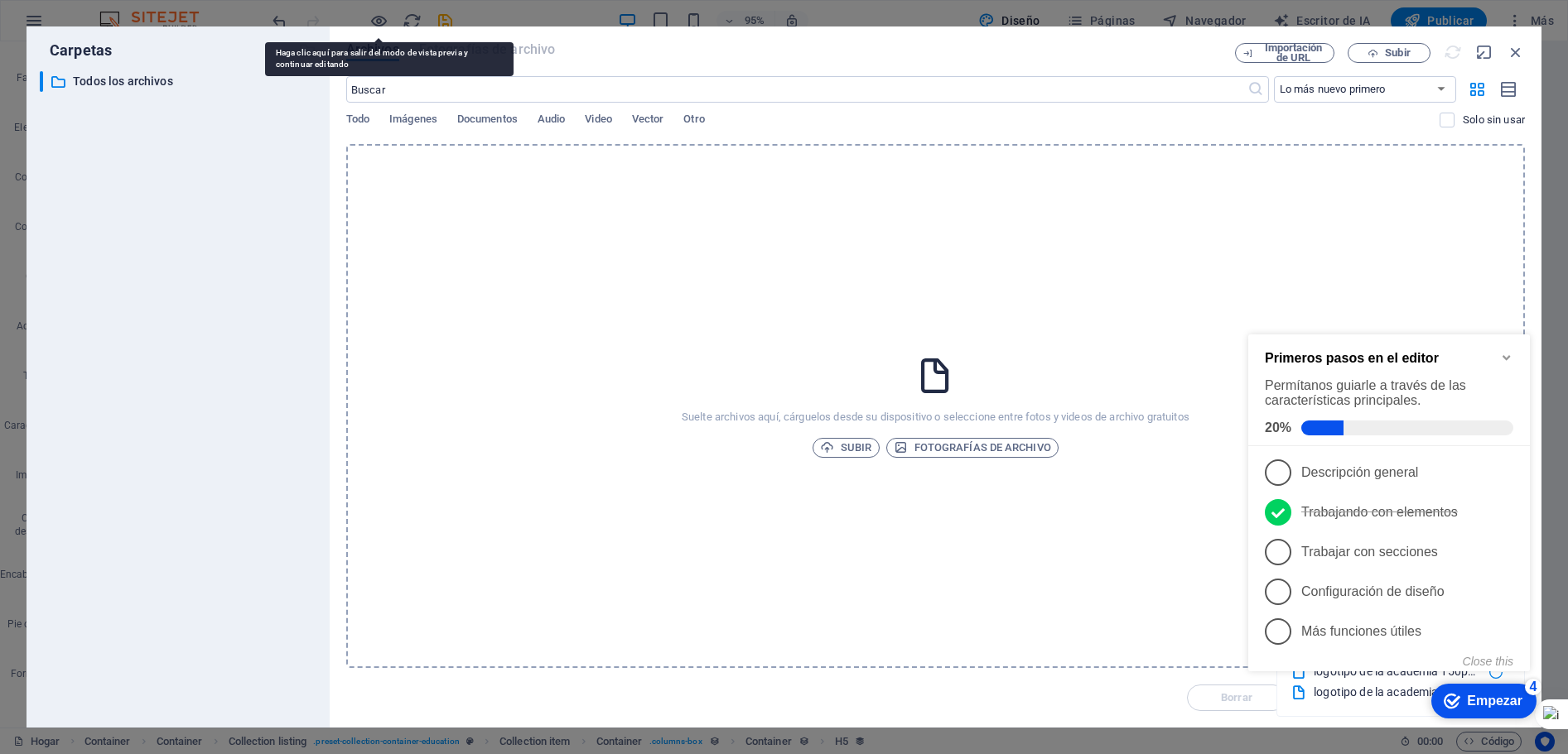
click at [497, 481] on div "Suelte archivos aquí, cárguelos desde su dispositivo o seleccione entre fotos y…" at bounding box center [936, 406] width 1179 height 525
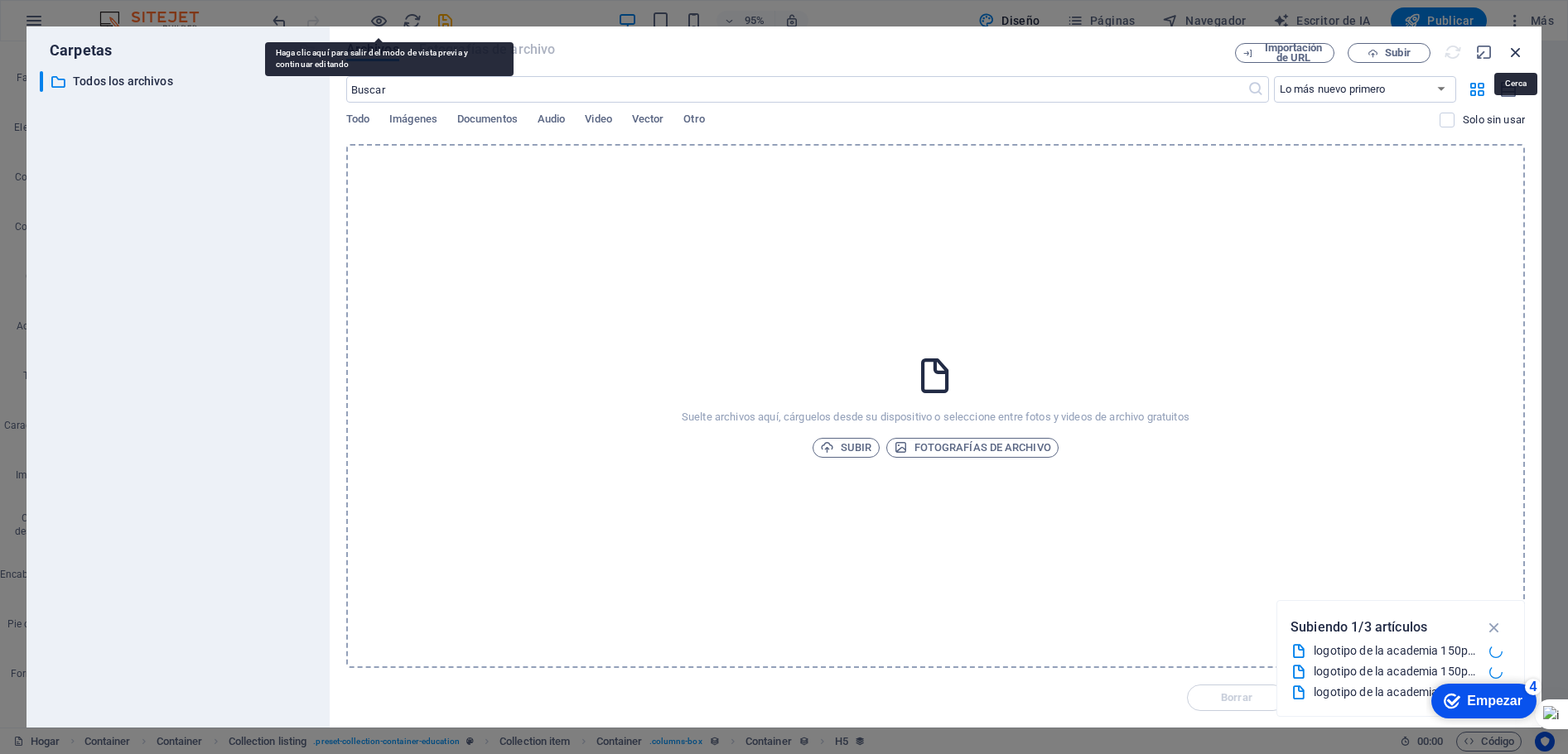
click at [1514, 51] on icon "button" at bounding box center [1515, 52] width 18 height 18
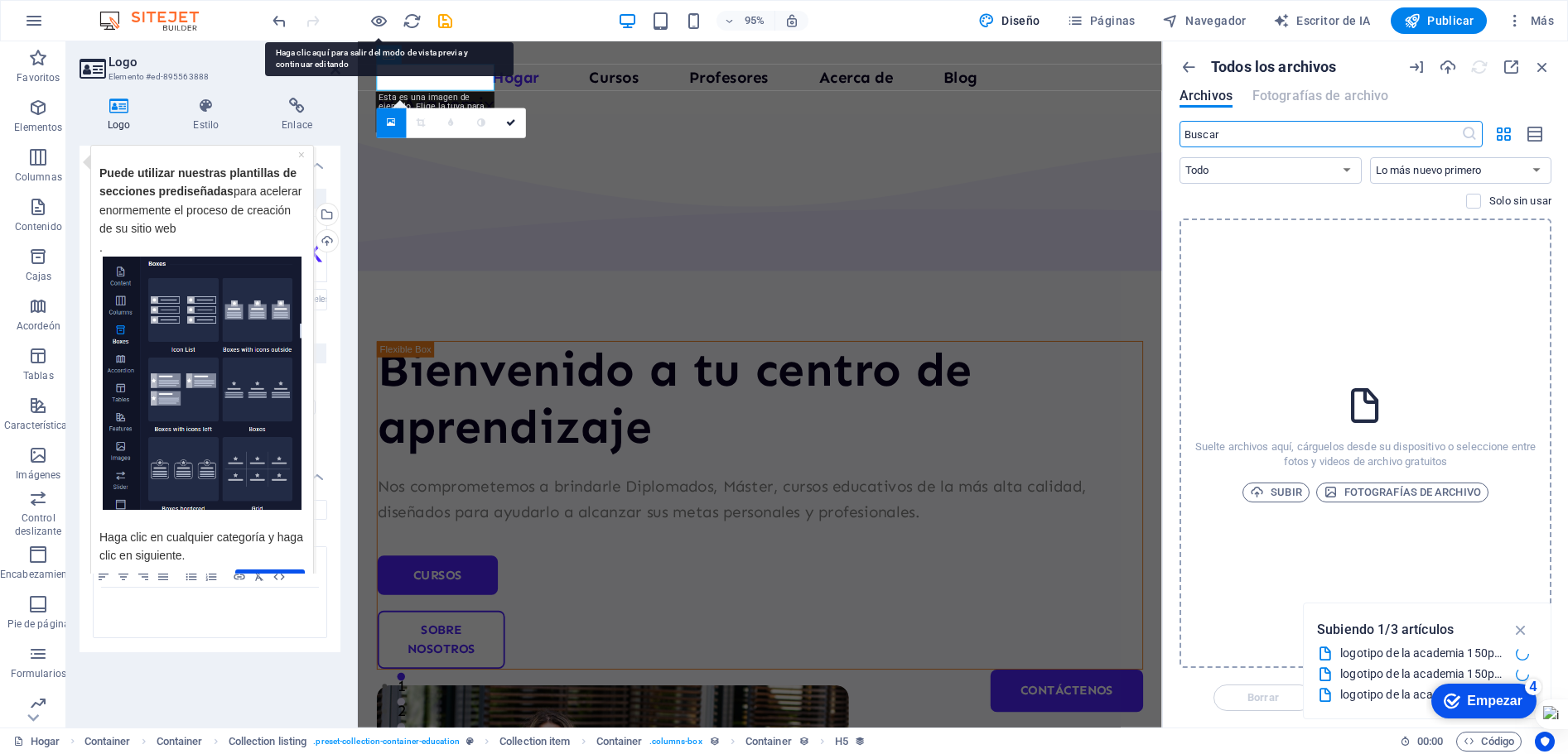
click at [70, 247] on div "Logo Estilo Enlace Logo Imagen Texto Arrastre los archivos aquí, haga clic para…" at bounding box center [209, 406] width 287 height 643
click at [154, 667] on div "Logo Imagen Texto Arrastre los archivos aquí, haga clic para elegir archivos o …" at bounding box center [210, 430] width 261 height 568
drag, startPoint x: 167, startPoint y: 648, endPoint x: 178, endPoint y: 642, distance: 12.5
click at [171, 645] on div "Texto alternativo El texto alternativo es utilizado por dispositivos que no pue…" at bounding box center [210, 569] width 261 height 166
click at [180, 641] on div "Texto alternativo El texto alternativo es utilizado por dispositivos que no pue…" at bounding box center [210, 569] width 261 height 166
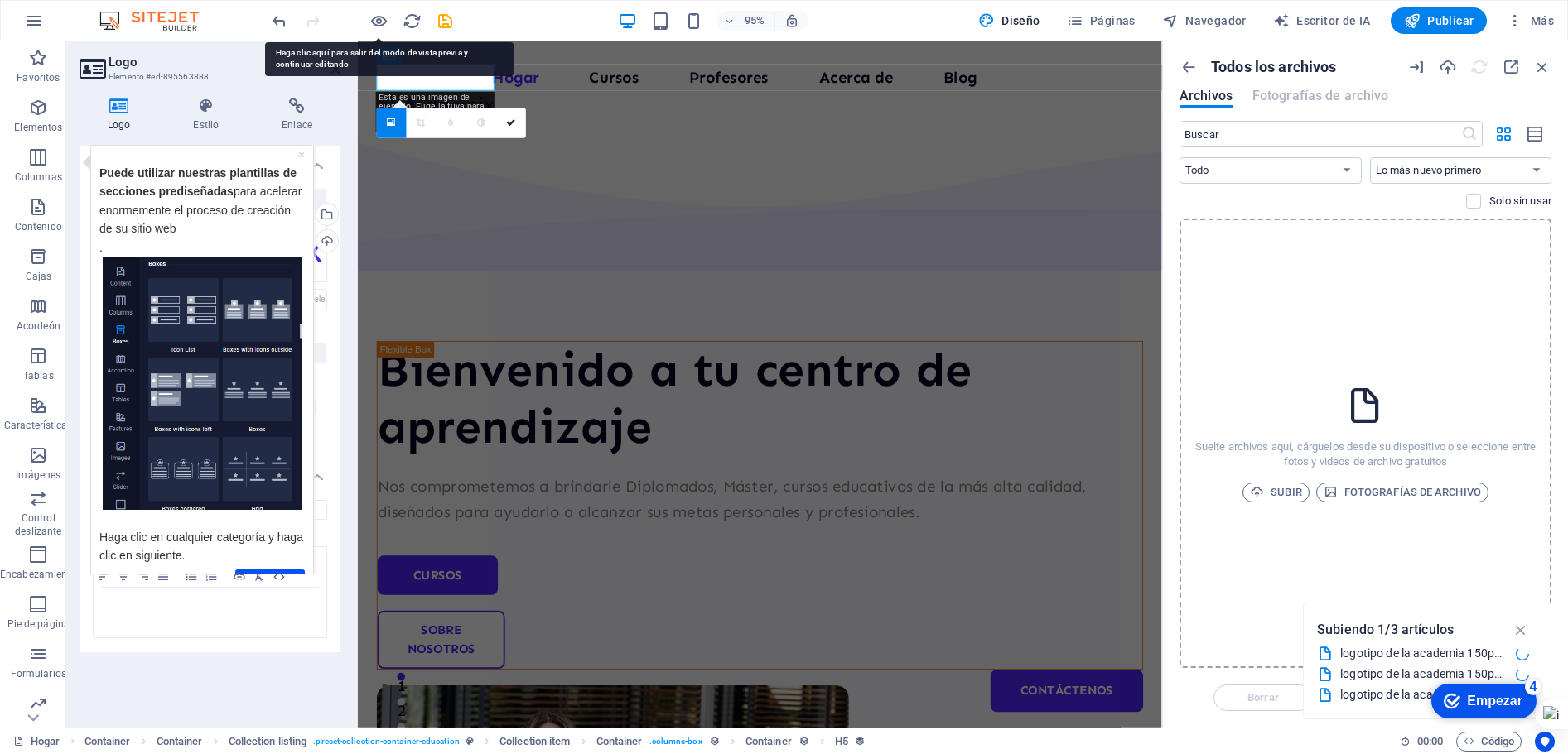
click at [210, 572] on div "Próximo" at bounding box center [202, 580] width 205 height 24
click at [162, 236] on p "Puede utilizar nuestras plantillas de secciones prediseñadas para acelerar enor…" at bounding box center [202, 209] width 205 height 93
click at [115, 115] on h4 "Logo" at bounding box center [123, 115] width 86 height 35
click at [120, 108] on icon at bounding box center [119, 106] width 79 height 17
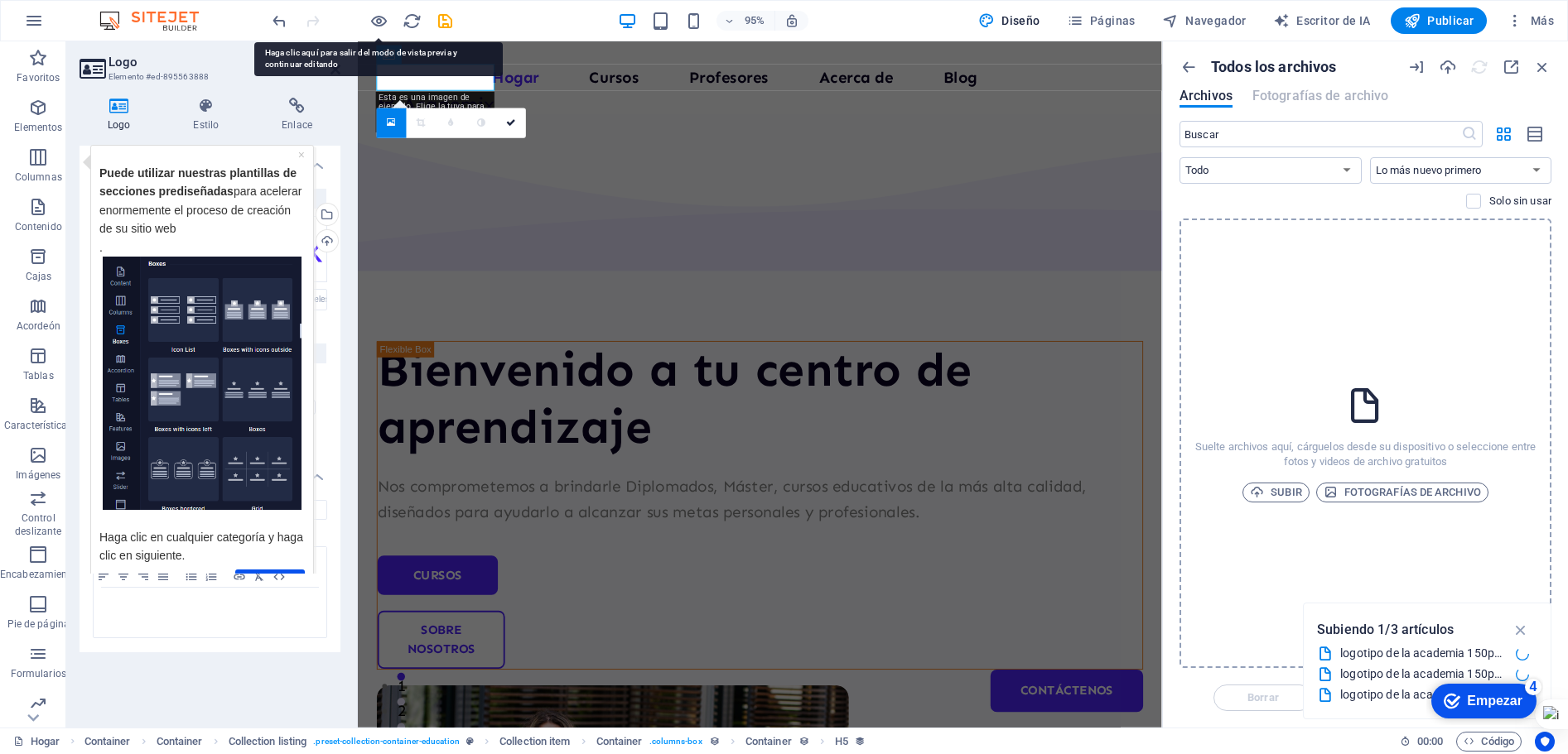
click at [120, 108] on icon at bounding box center [119, 106] width 79 height 17
click at [174, 76] on font "Elemento #ed-895563888" at bounding box center [159, 76] width 100 height 9
click at [236, 80] on aside "Logo Elemento #ed-895563888 Logo Estilo Enlace Logo Imagen Texto Arrastre los a…" at bounding box center [211, 385] width 291 height 686
click at [236, 79] on h3 "Elemento #ed-895563888" at bounding box center [207, 77] width 198 height 15
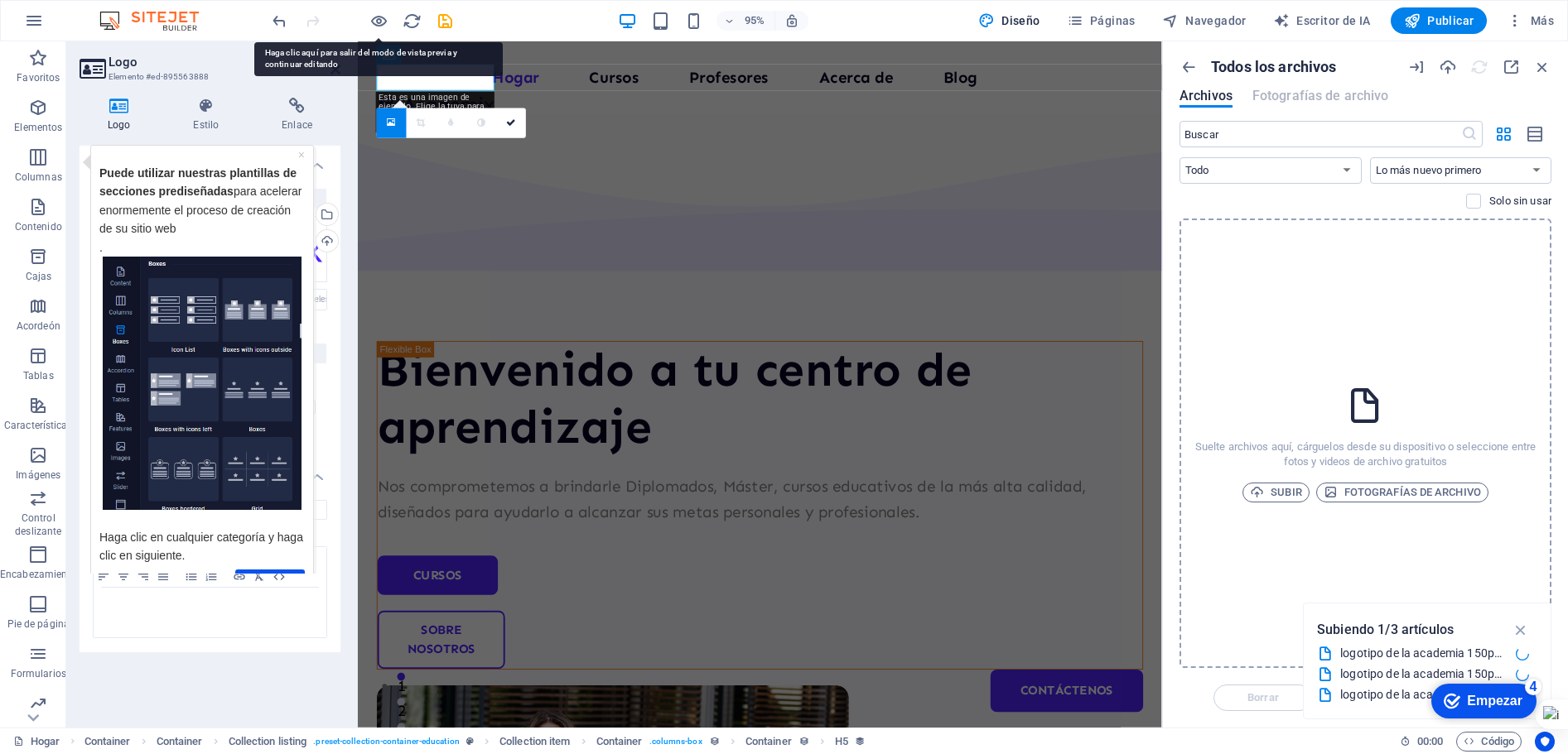
click at [236, 79] on h3 "Elemento #ed-895563888" at bounding box center [207, 77] width 198 height 15
click at [303, 49] on header "Logo Elemento #ed-895563888" at bounding box center [210, 63] width 261 height 43
click at [1558, 22] on button "Más" at bounding box center [1530, 20] width 61 height 27
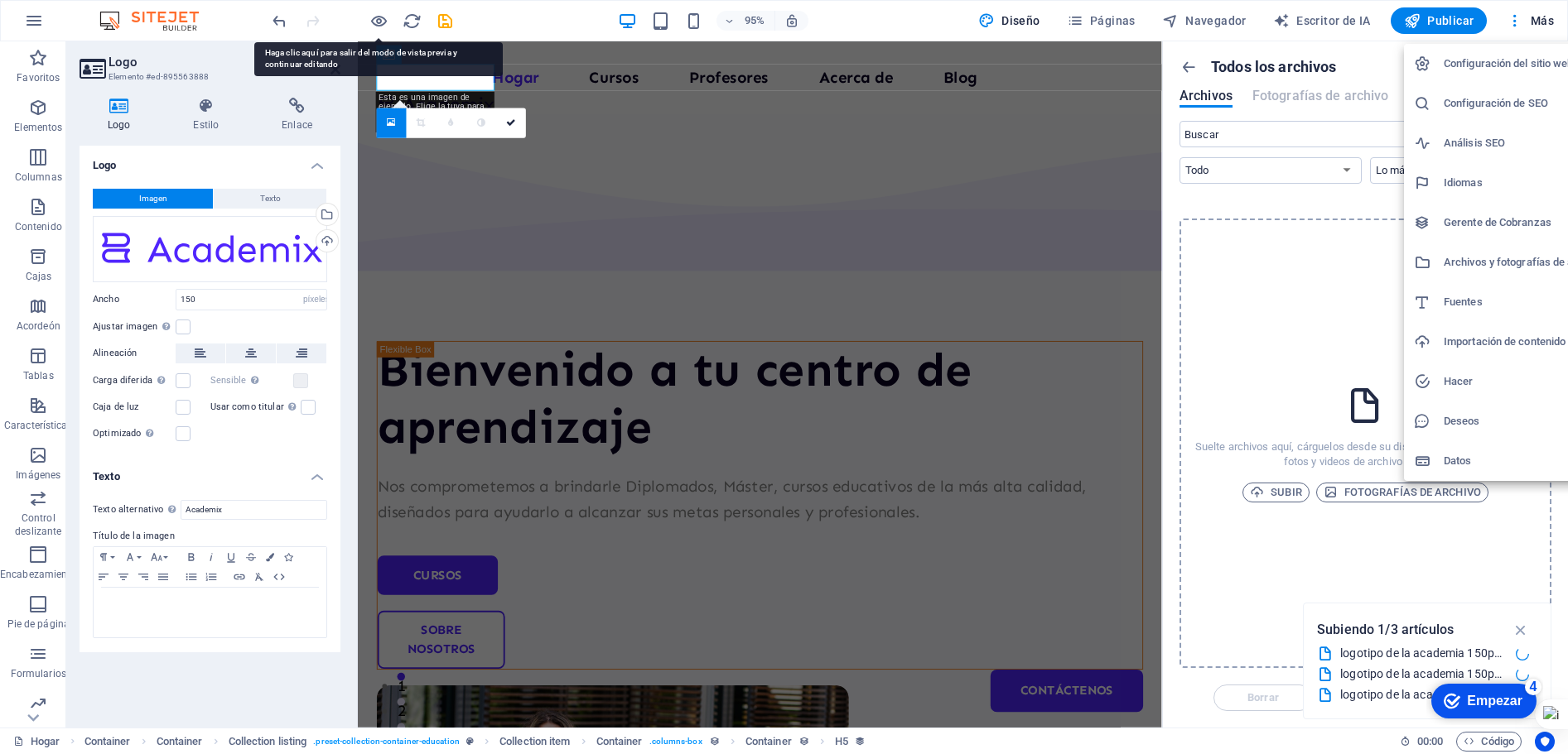
click at [257, 202] on div at bounding box center [784, 377] width 1568 height 754
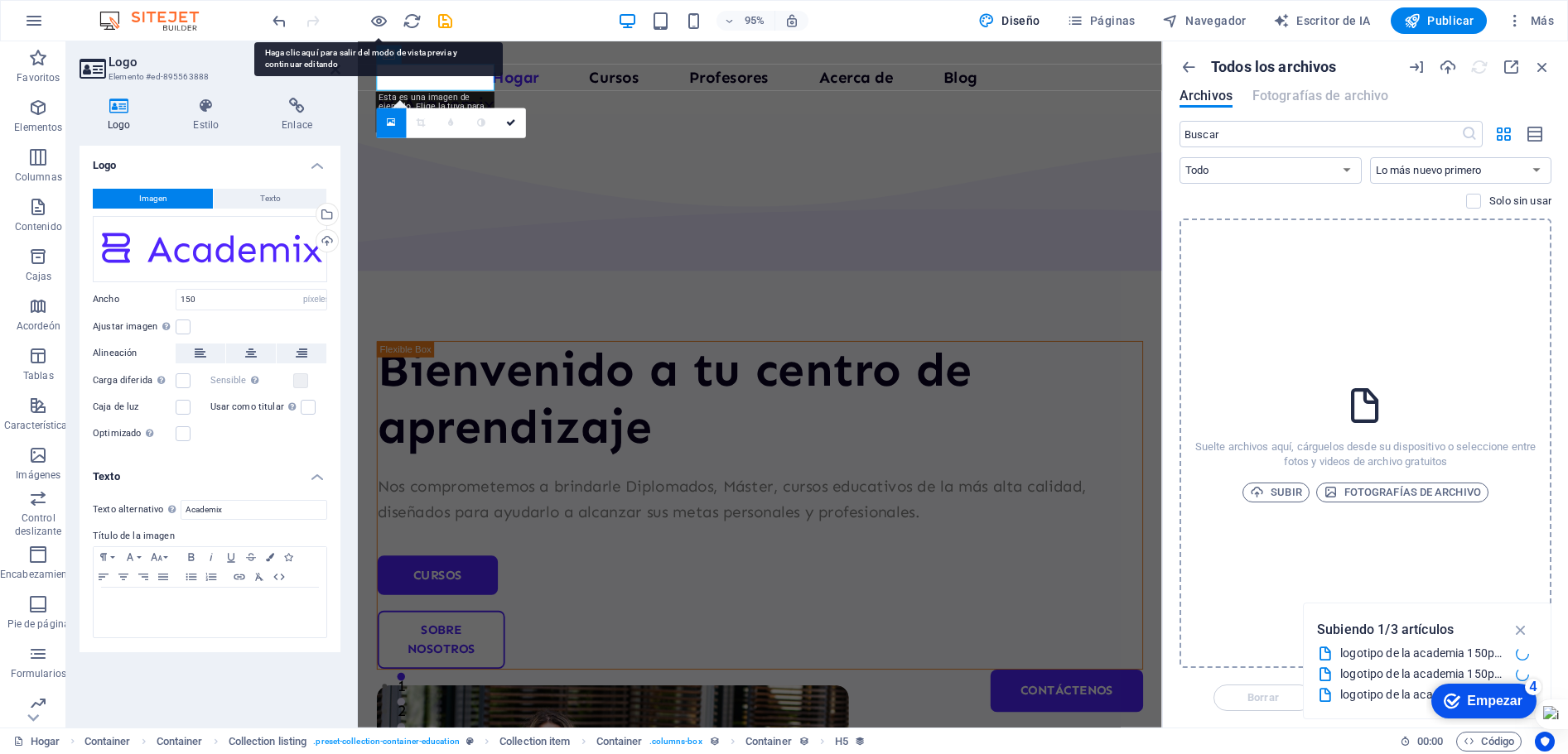
click at [255, 202] on button "Texto" at bounding box center [269, 198] width 113 height 20
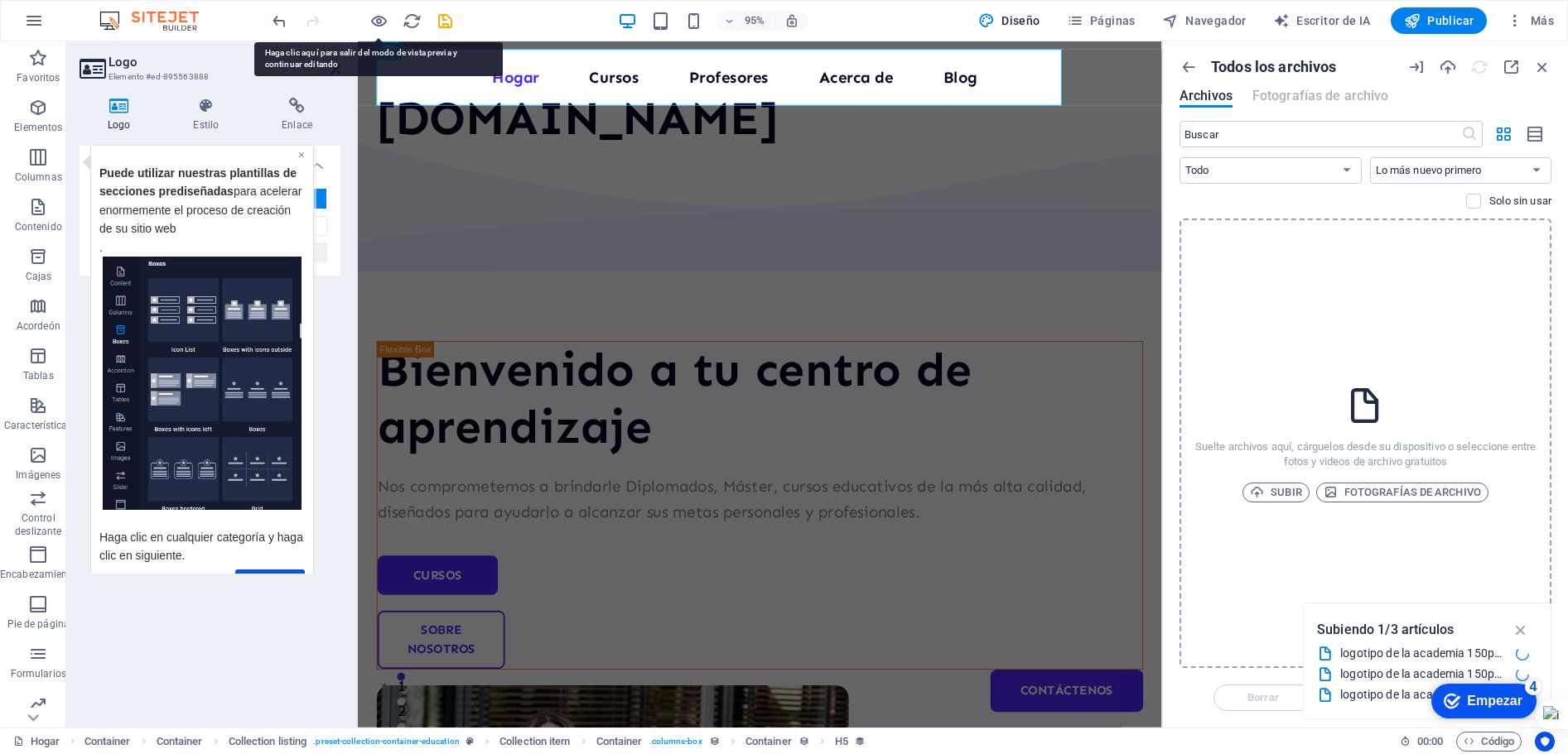
click at [300, 158] on font "×" at bounding box center [301, 154] width 7 height 13
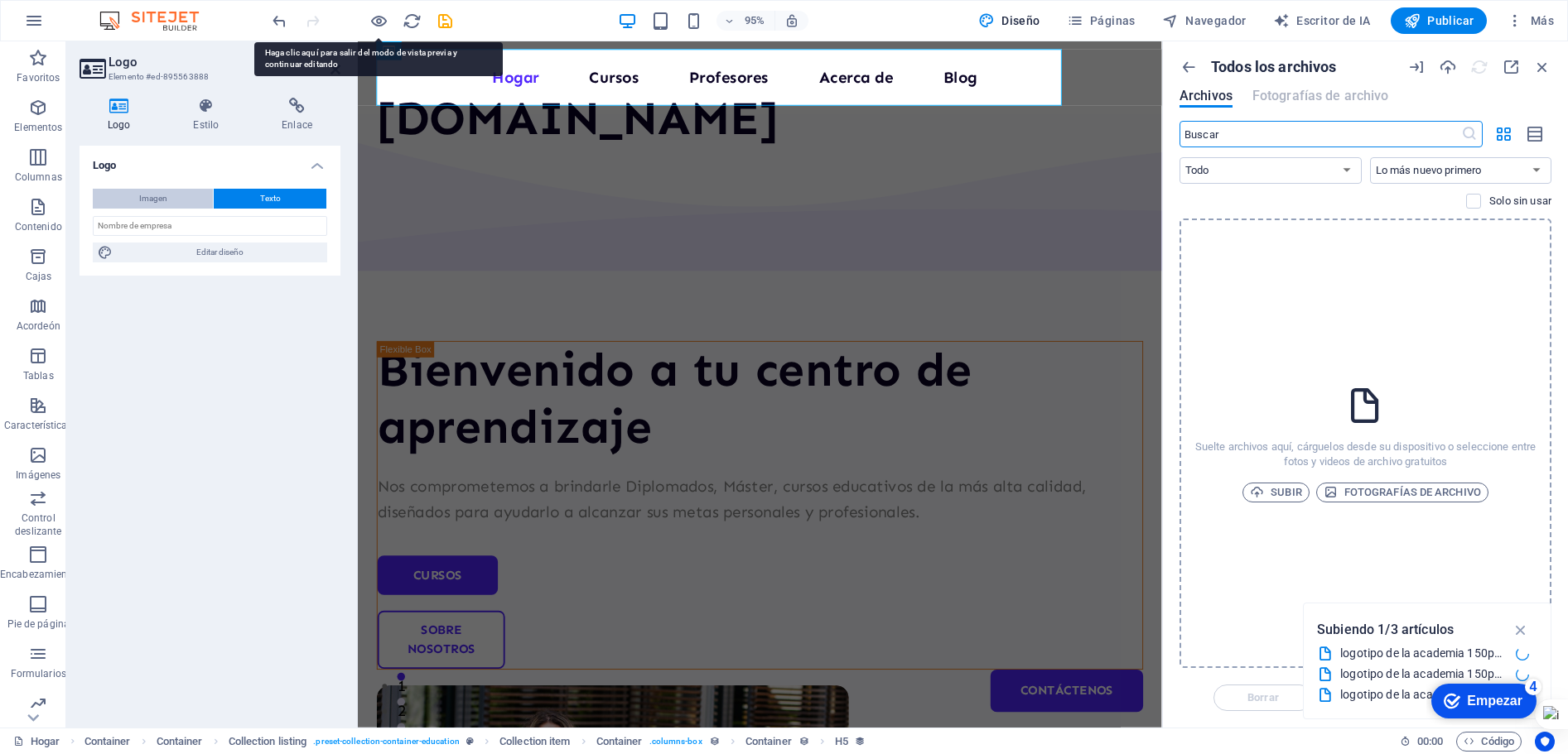
click at [125, 193] on button "Imagen" at bounding box center [153, 198] width 120 height 20
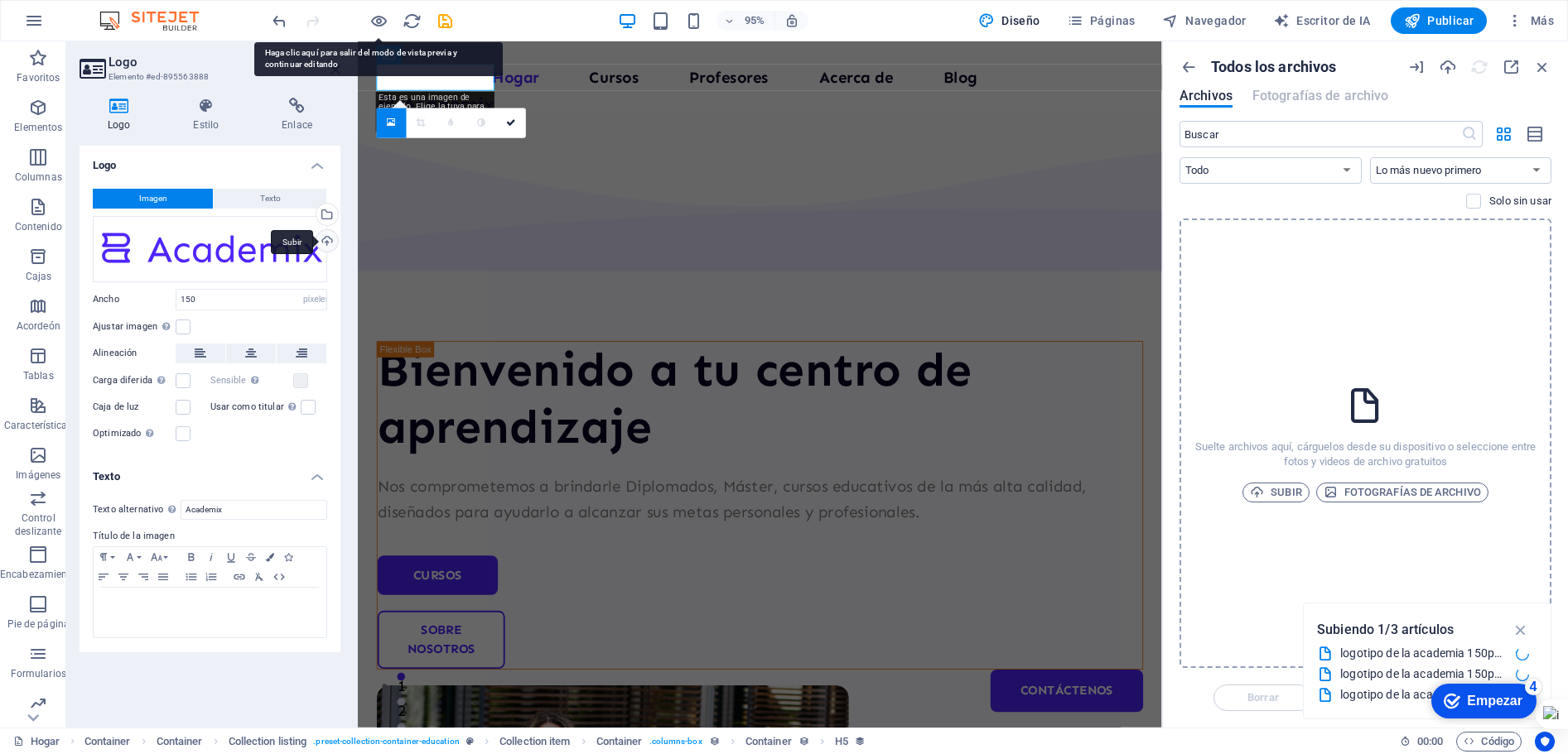
click at [327, 242] on div "Subir" at bounding box center [325, 242] width 25 height 25
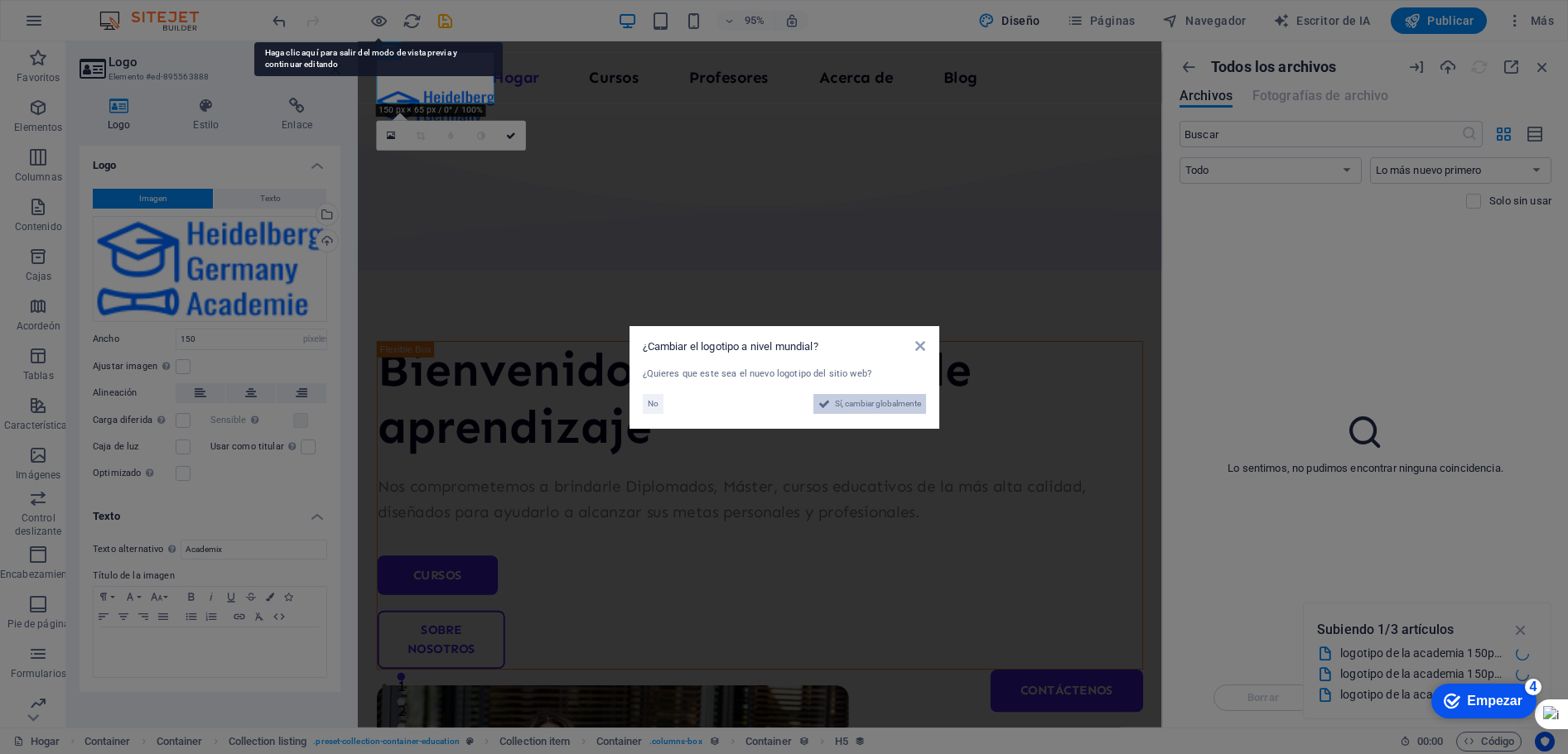
click at [844, 405] on font "Sí, cambiar globalmente" at bounding box center [878, 403] width 86 height 9
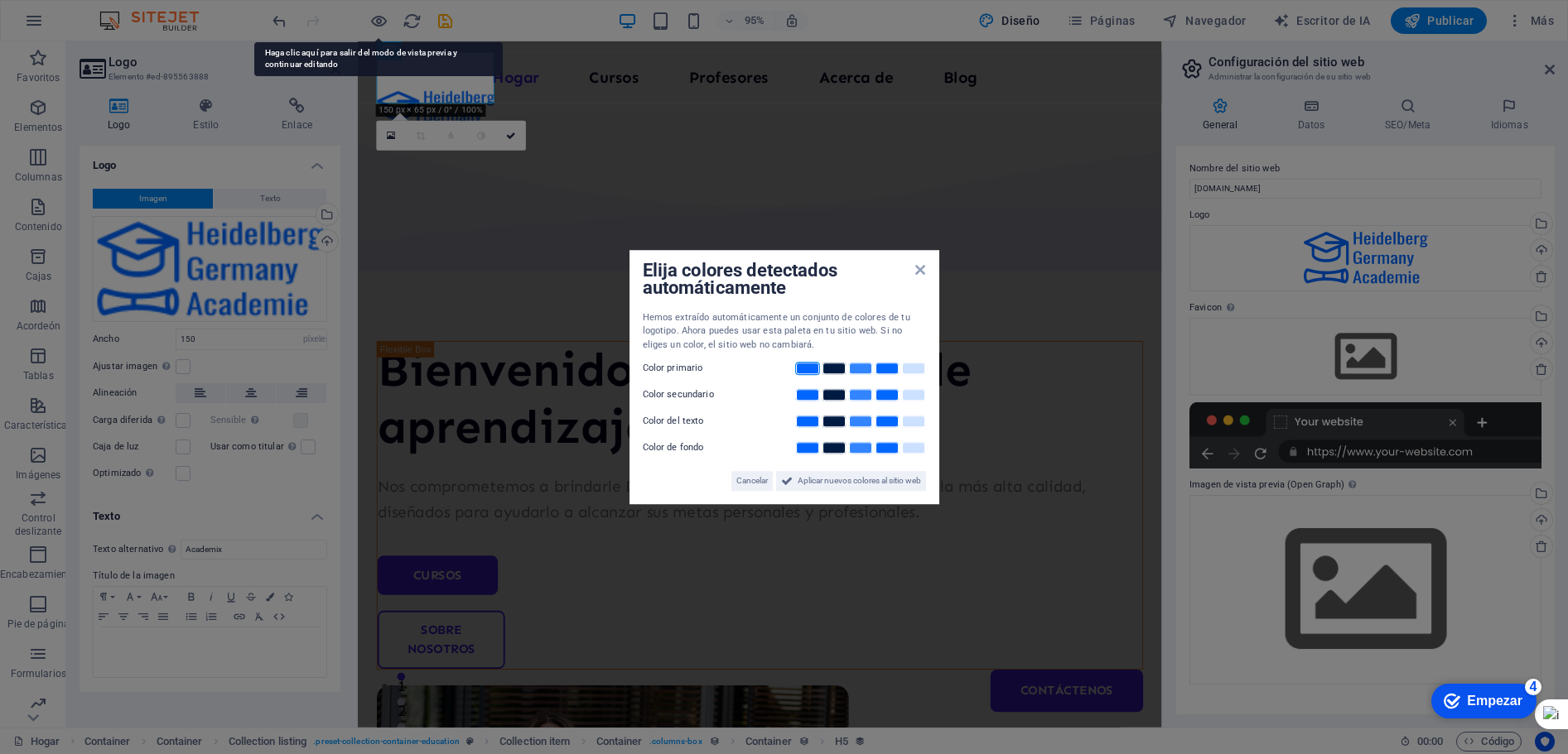
click at [809, 371] on link at bounding box center [807, 368] width 25 height 13
click at [855, 397] on link at bounding box center [860, 394] width 25 height 13
click at [838, 418] on link at bounding box center [834, 421] width 25 height 13
click at [905, 446] on link at bounding box center [913, 448] width 25 height 13
drag, startPoint x: 742, startPoint y: 482, endPoint x: 676, endPoint y: 574, distance: 113.2
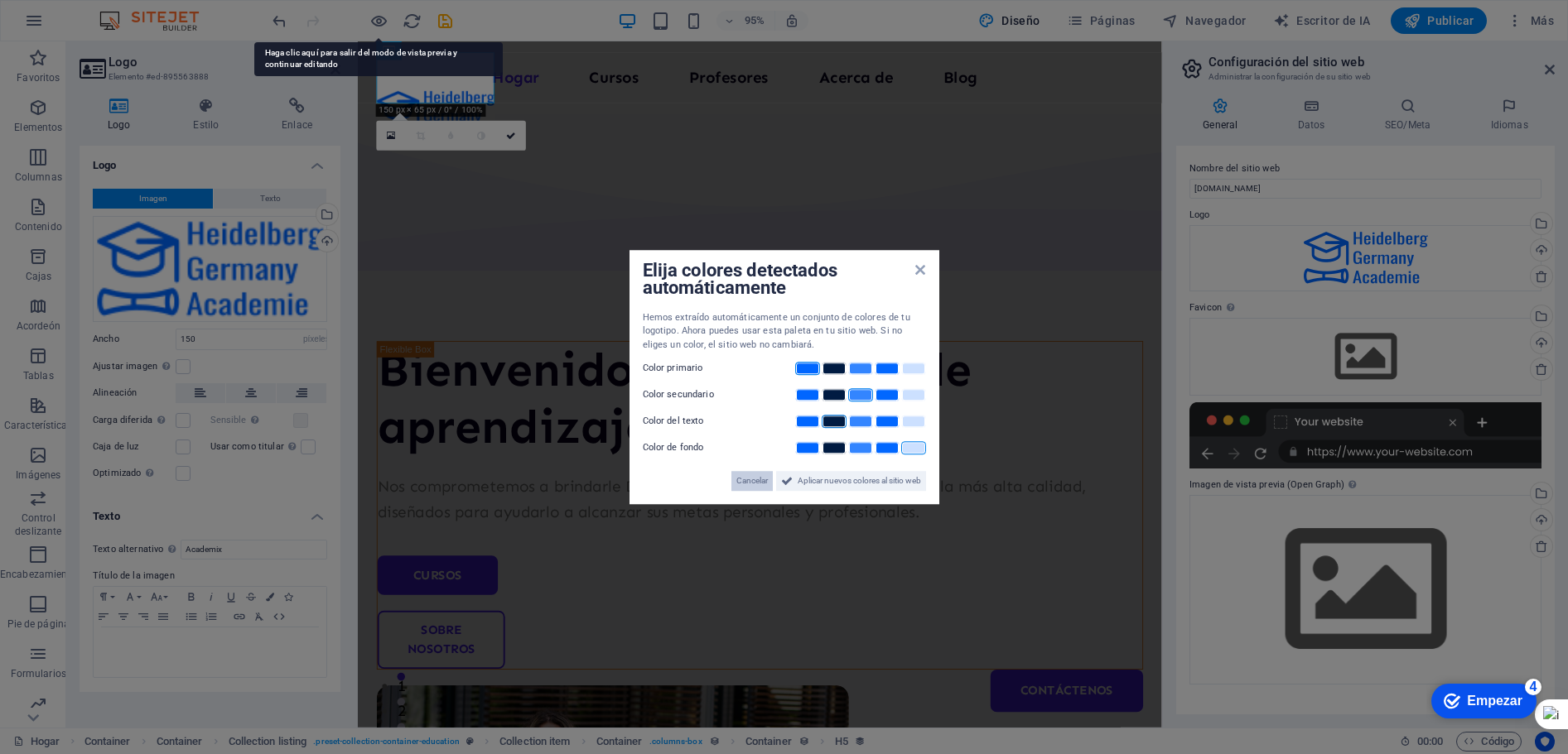
click at [742, 482] on font "Cancelar" at bounding box center [752, 480] width 32 height 9
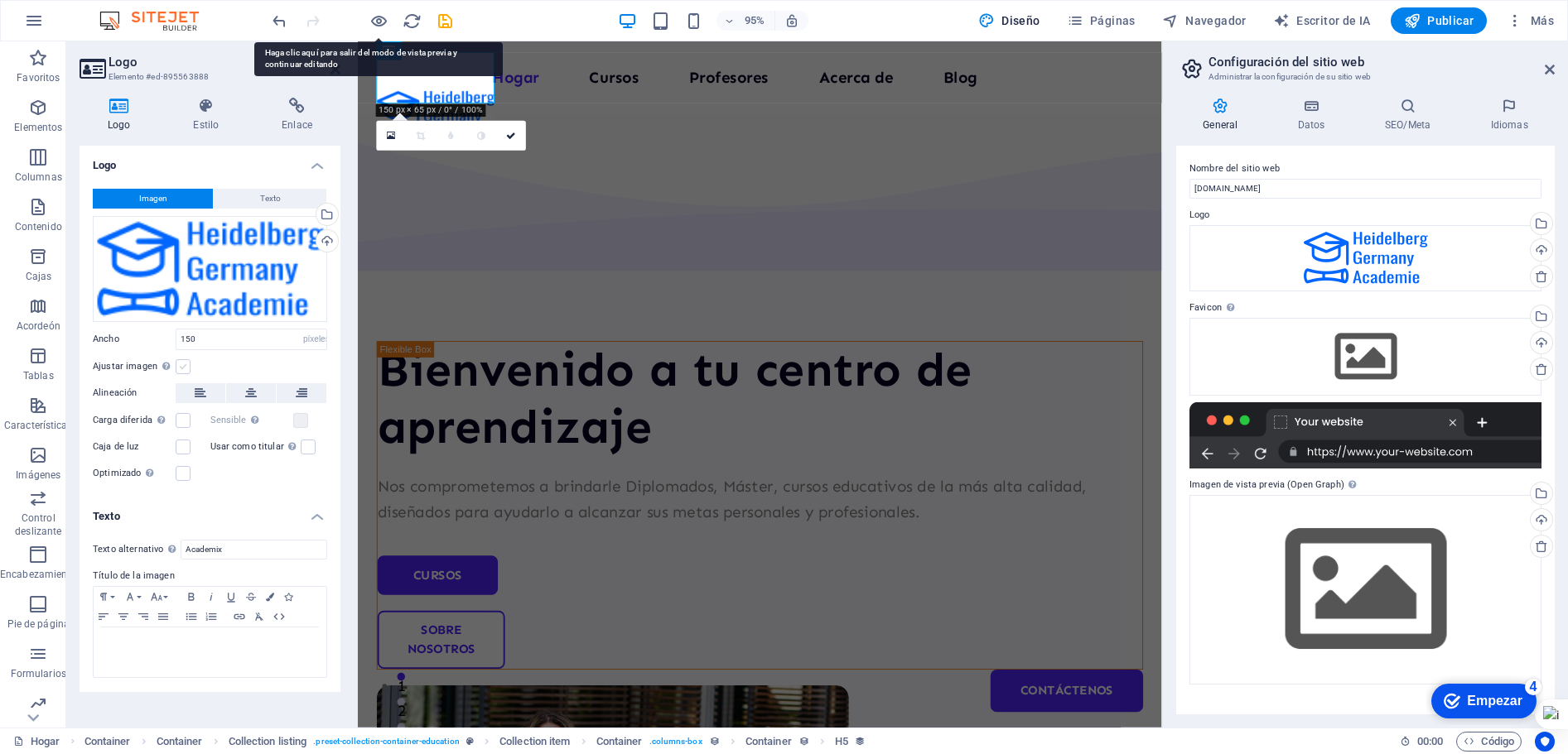
click at [180, 372] on label at bounding box center [183, 366] width 15 height 15
click at [0, 0] on input "Ajustar imagen Ajustar automáticamente la imagen a un ancho y alto fijos" at bounding box center [0, 0] width 0 height 0
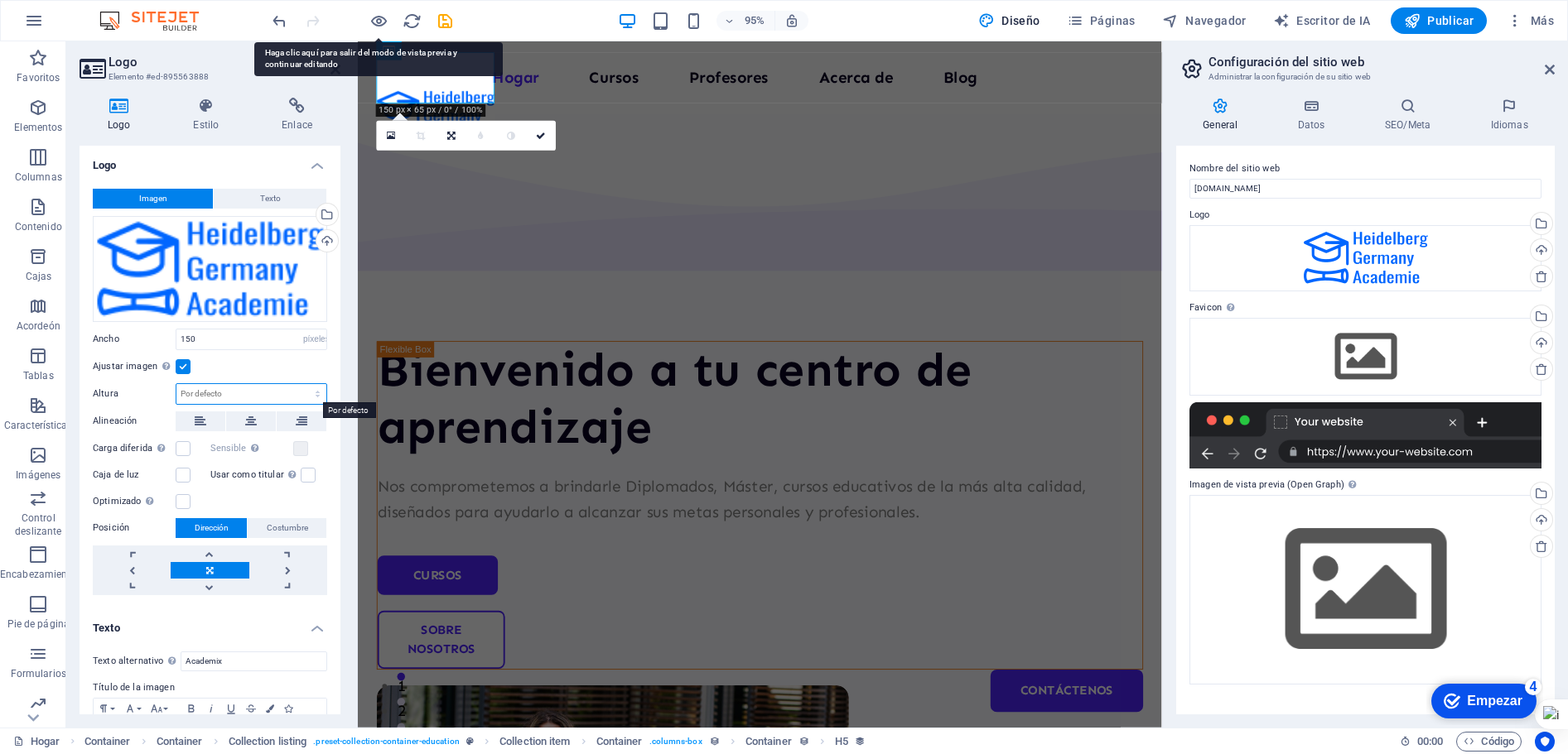
click at [295, 390] on select "Por defecto auto píxeles" at bounding box center [251, 394] width 150 height 20
select select "px"
click at [300, 384] on select "Por defecto auto píxeles" at bounding box center [251, 394] width 150 height 20
type input "65"
click at [305, 419] on button at bounding box center [301, 422] width 50 height 20
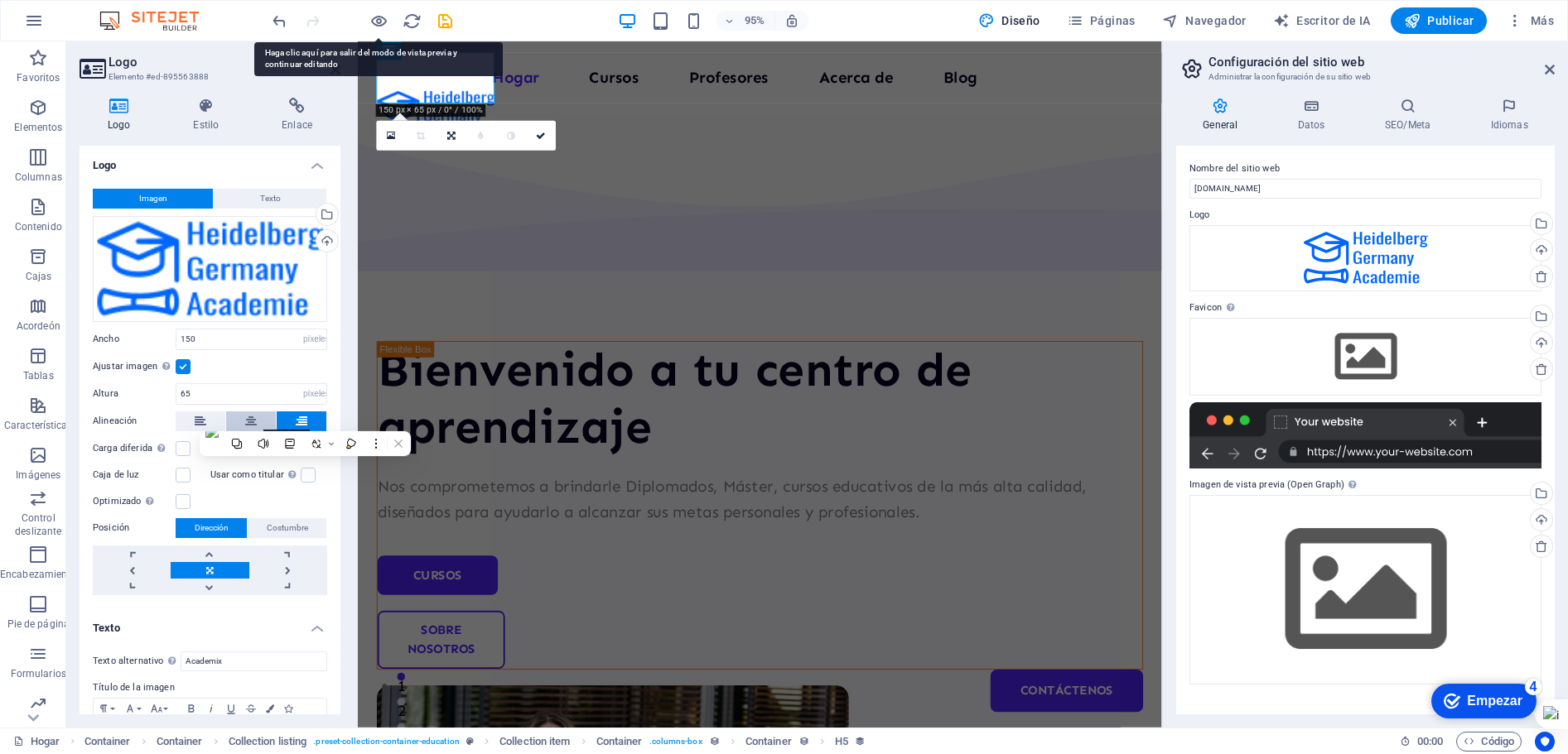
click at [246, 419] on icon at bounding box center [251, 422] width 12 height 20
click at [193, 421] on button at bounding box center [200, 422] width 50 height 20
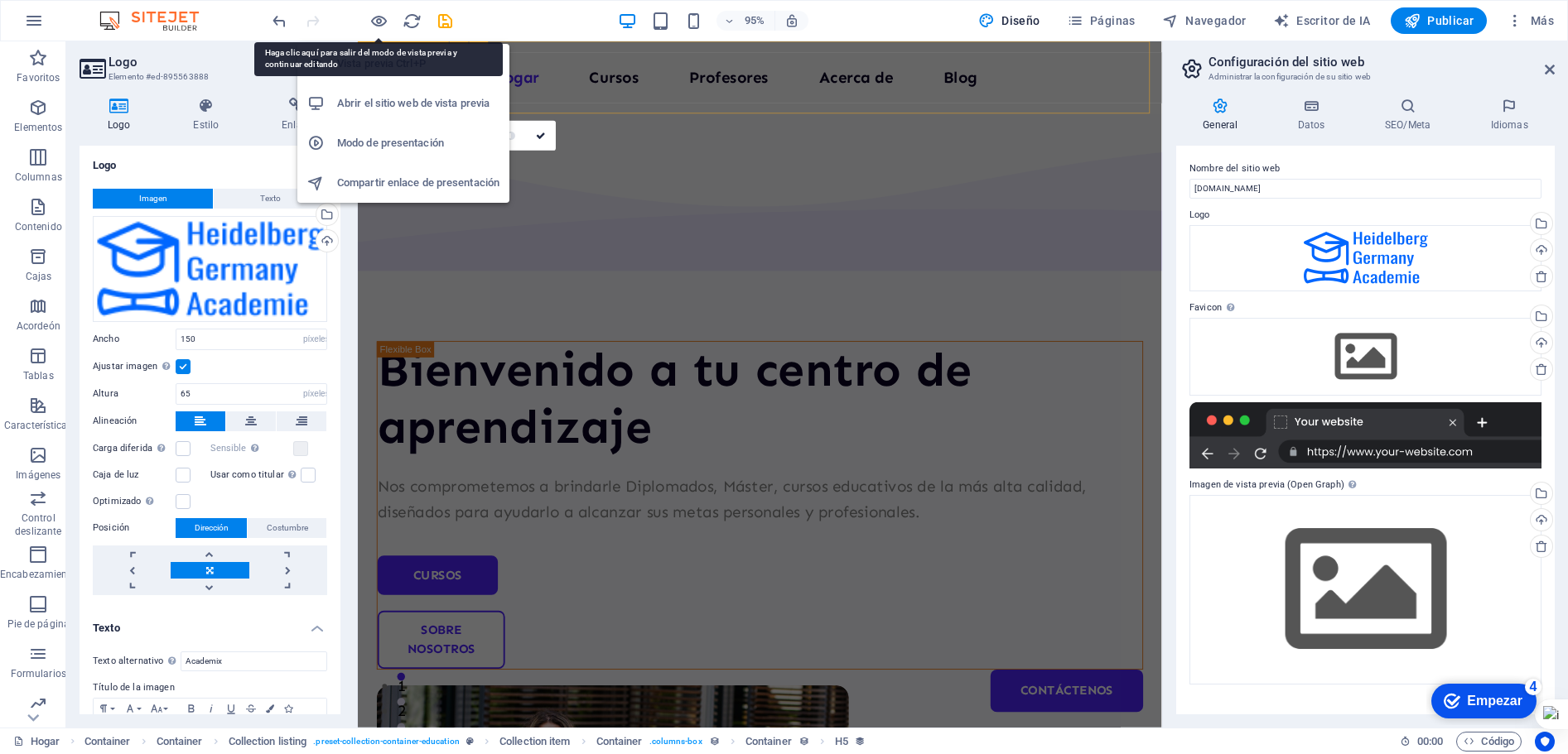
click at [389, 106] on font "Abrir el sitio web de vista previa" at bounding box center [413, 103] width 153 height 12
click at [400, 98] on font "Abrir el sitio web de vista previa" at bounding box center [413, 103] width 153 height 12
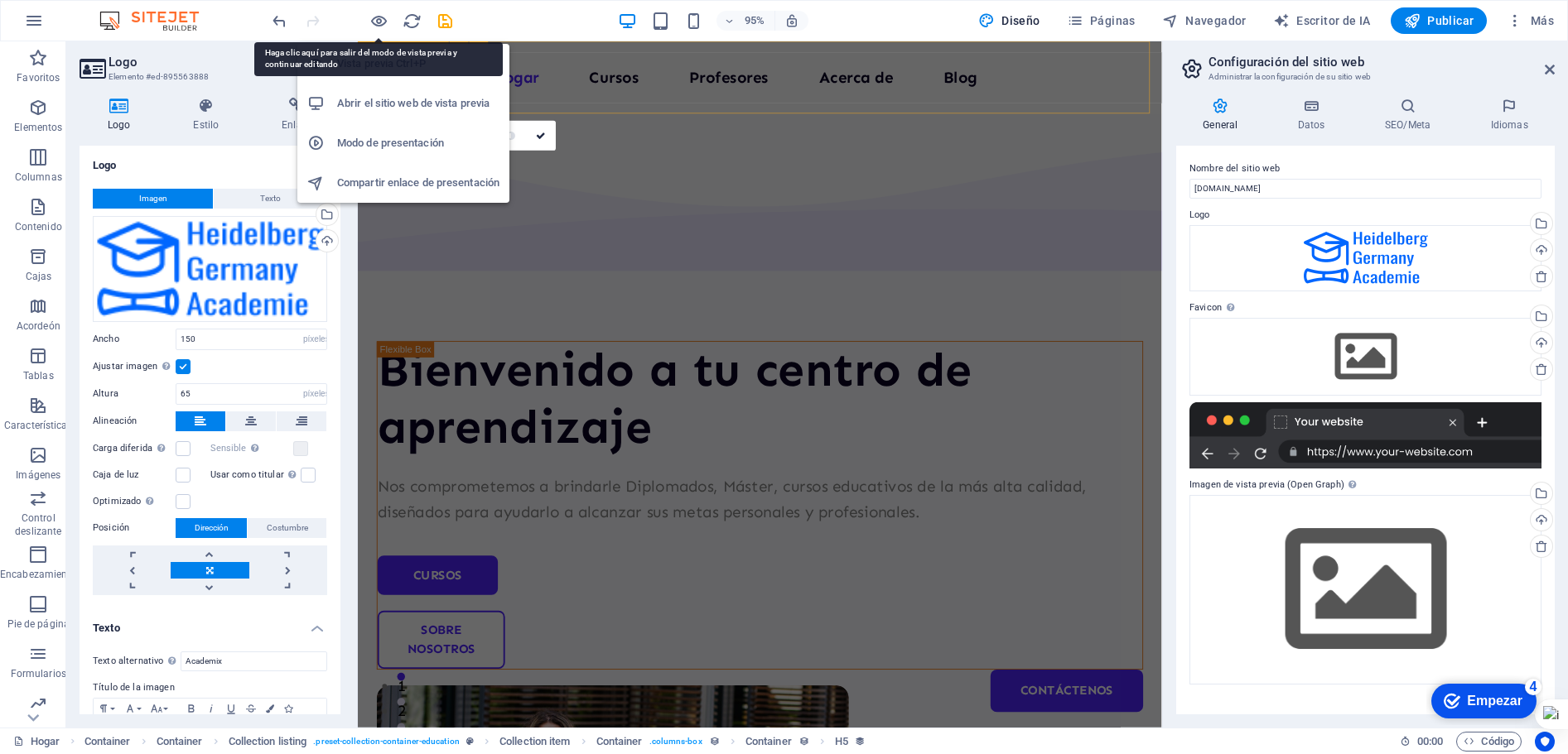
click at [392, 109] on font "Abrir el sitio web de vista previa" at bounding box center [413, 103] width 153 height 12
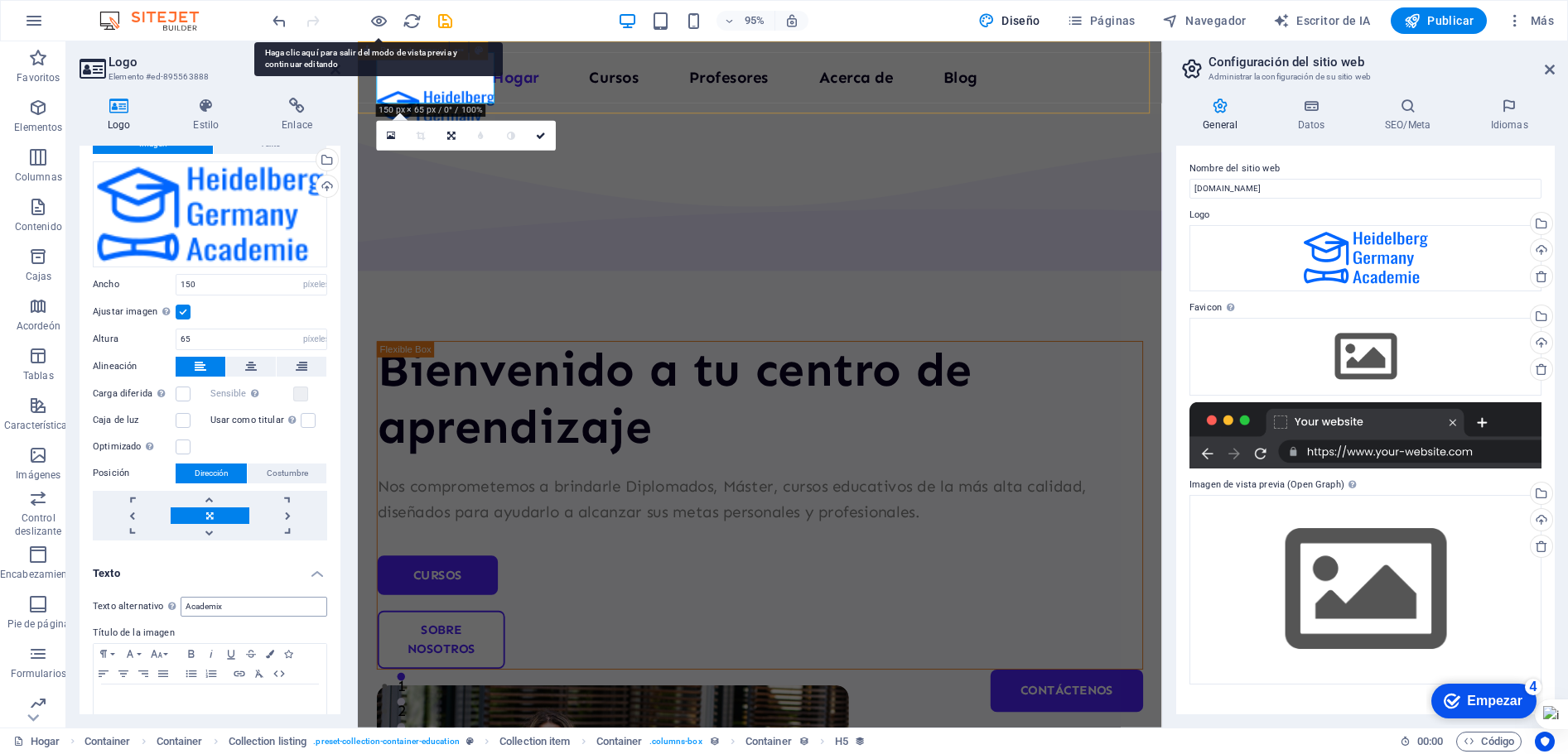
scroll to position [88, 0]
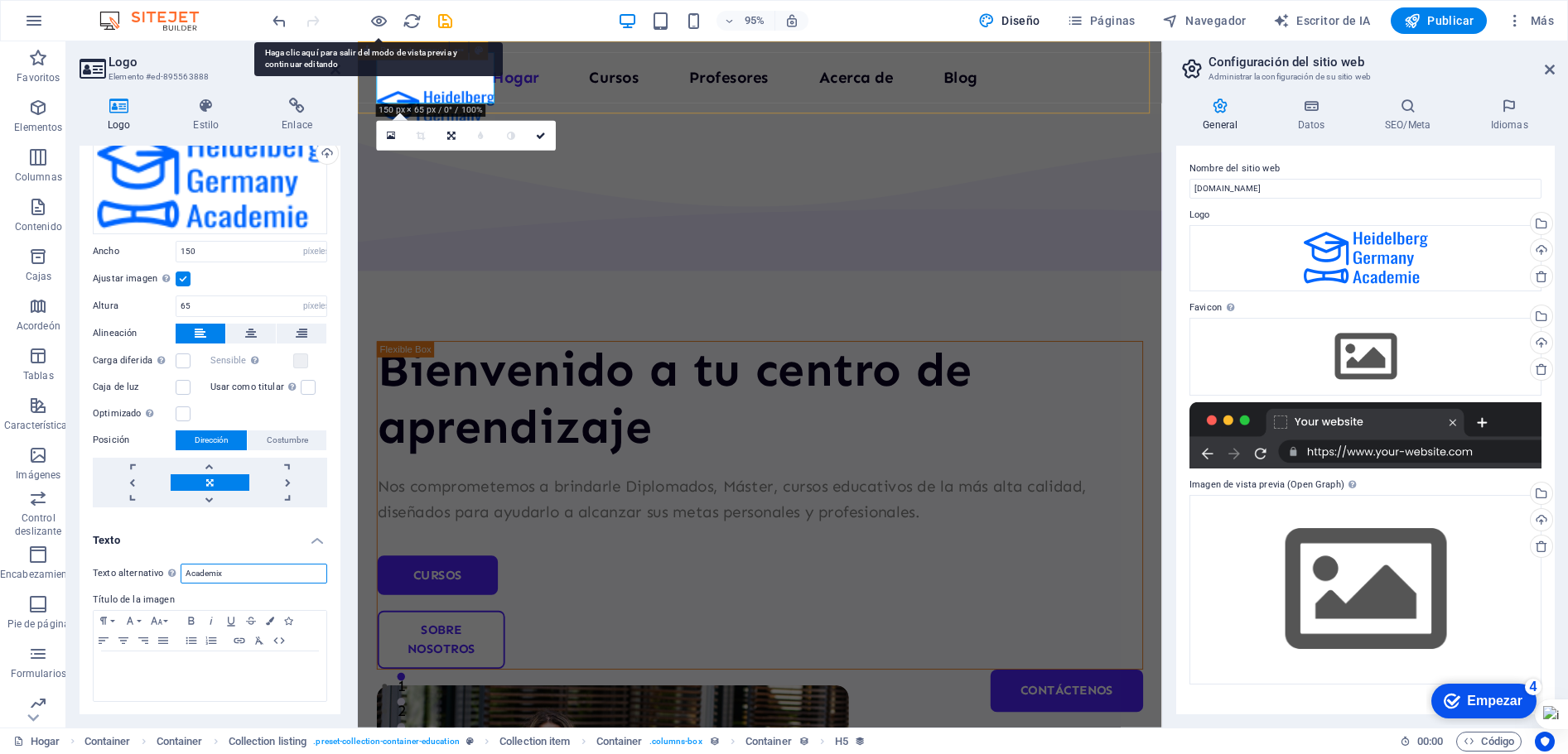
click at [225, 573] on input "Academix" at bounding box center [253, 573] width 147 height 20
type input "A"
click at [445, 24] on icon "ahorrar" at bounding box center [445, 21] width 19 height 19
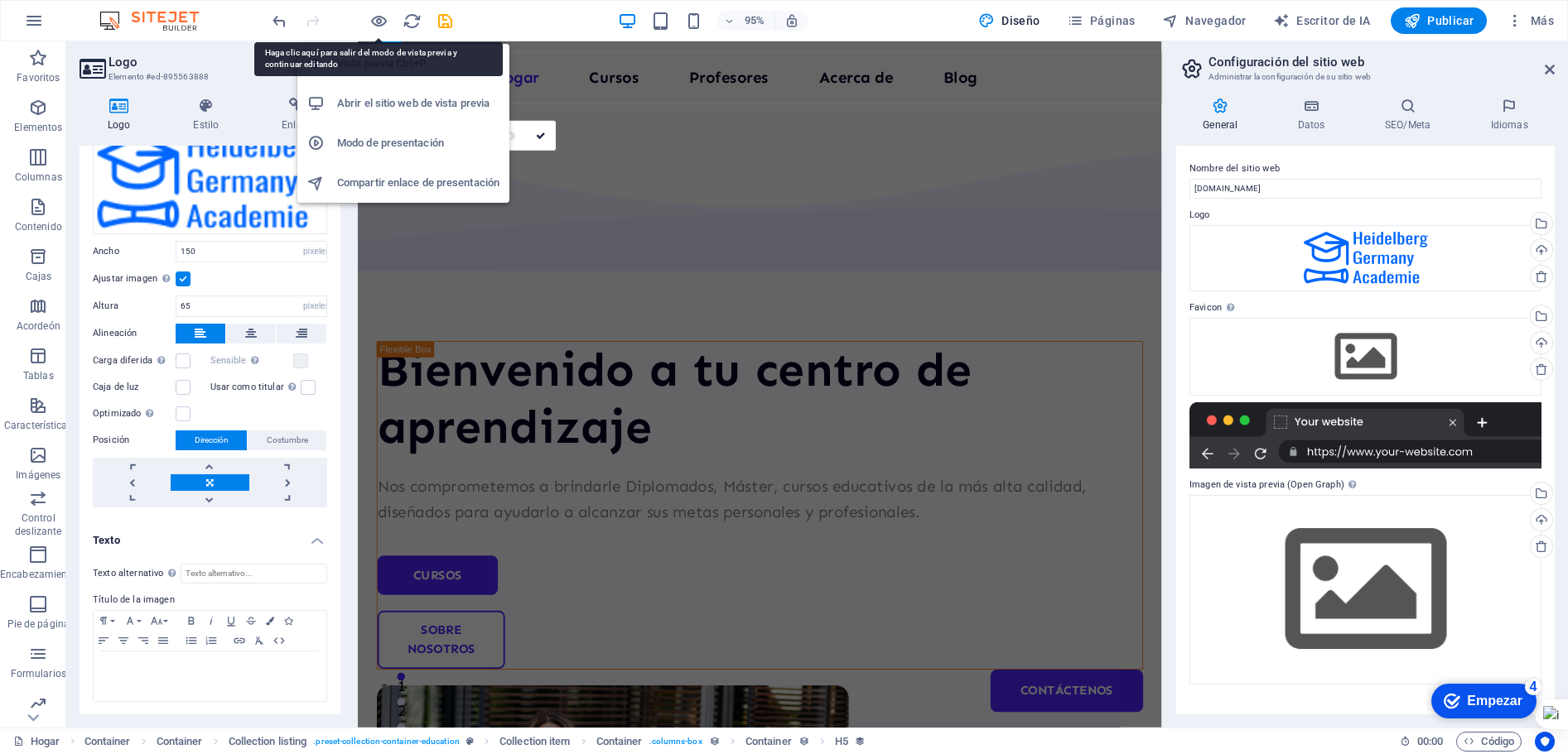
click at [397, 107] on font "Abrir el sitio web de vista previa" at bounding box center [413, 103] width 153 height 12
click at [393, 101] on font "Abrir el sitio web de vista previa" at bounding box center [413, 103] width 153 height 12
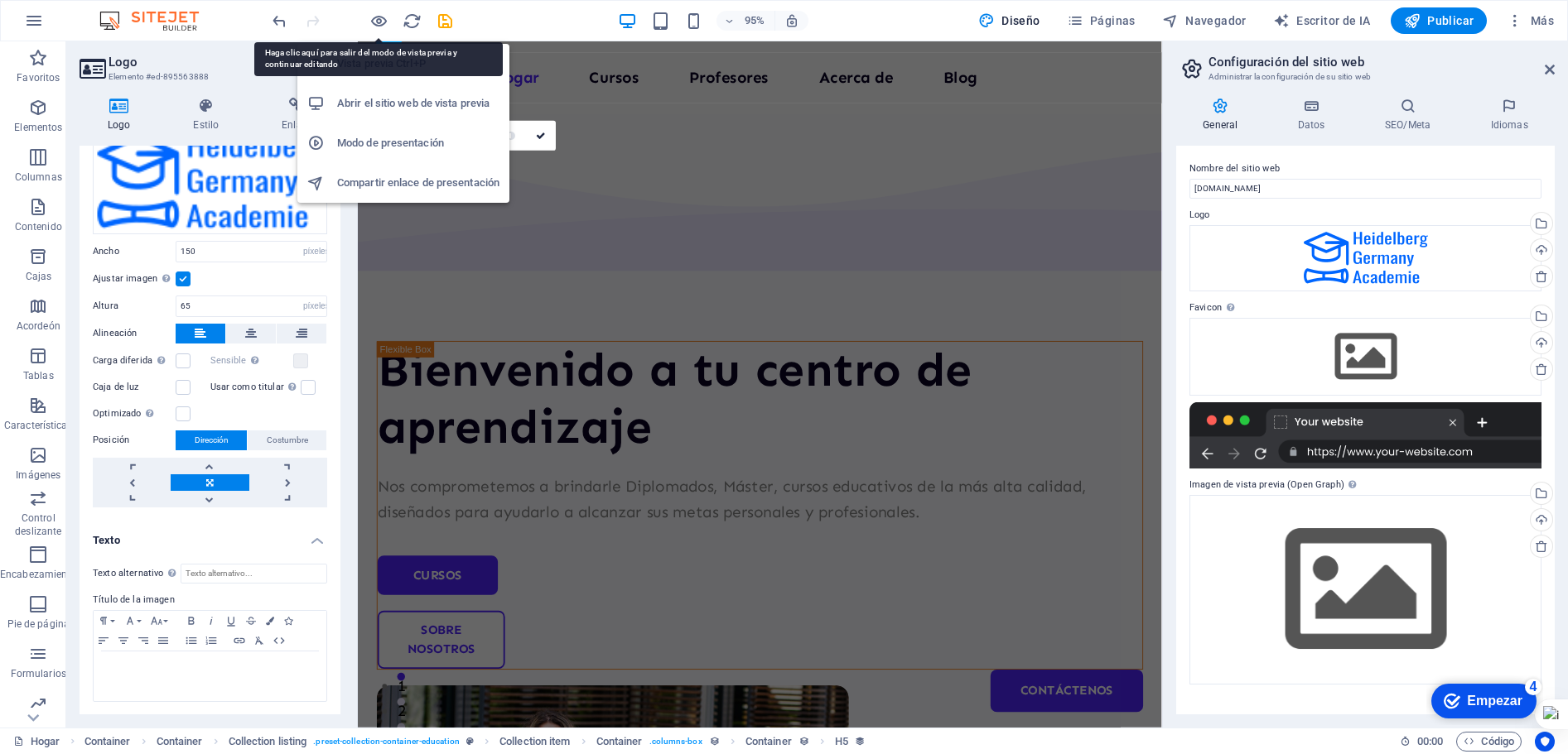
click at [393, 101] on font "Abrir el sitio web de vista previa" at bounding box center [413, 103] width 153 height 12
click at [392, 101] on font "Abrir el sitio web de vista previa" at bounding box center [413, 103] width 153 height 12
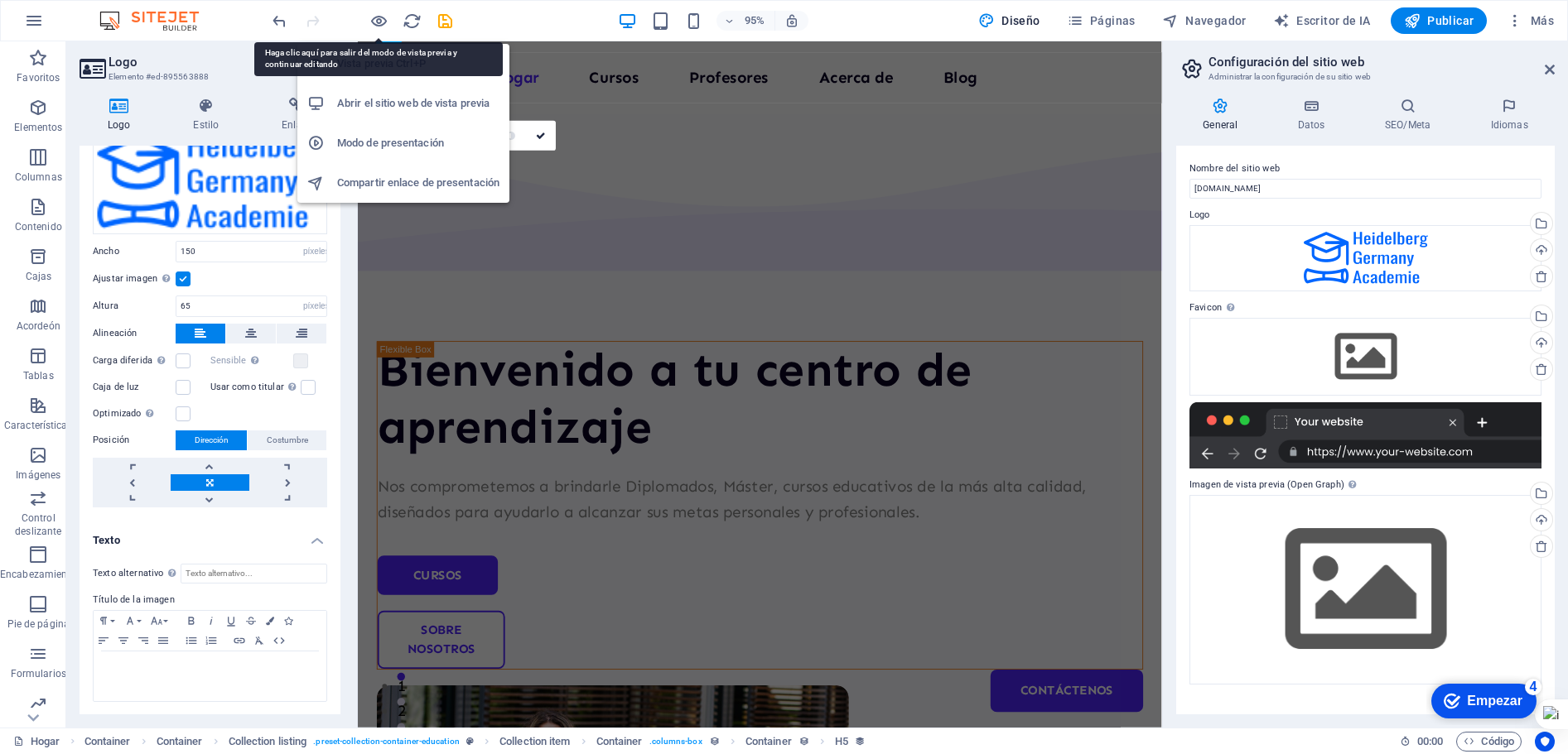
click at [392, 101] on font "Abrir el sitio web de vista previa" at bounding box center [413, 103] width 153 height 12
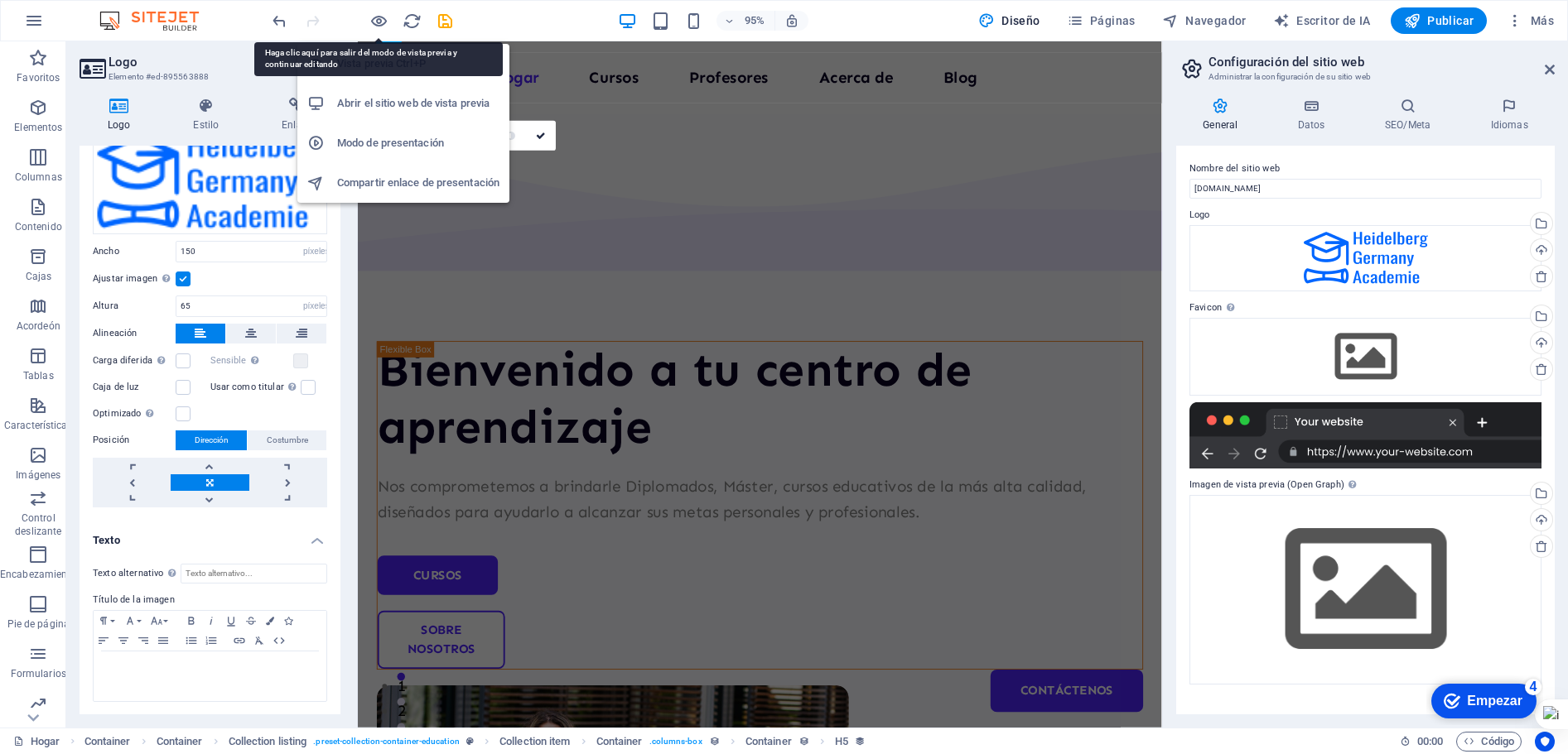
click at [392, 101] on font "Abrir el sitio web de vista previa" at bounding box center [413, 103] width 153 height 12
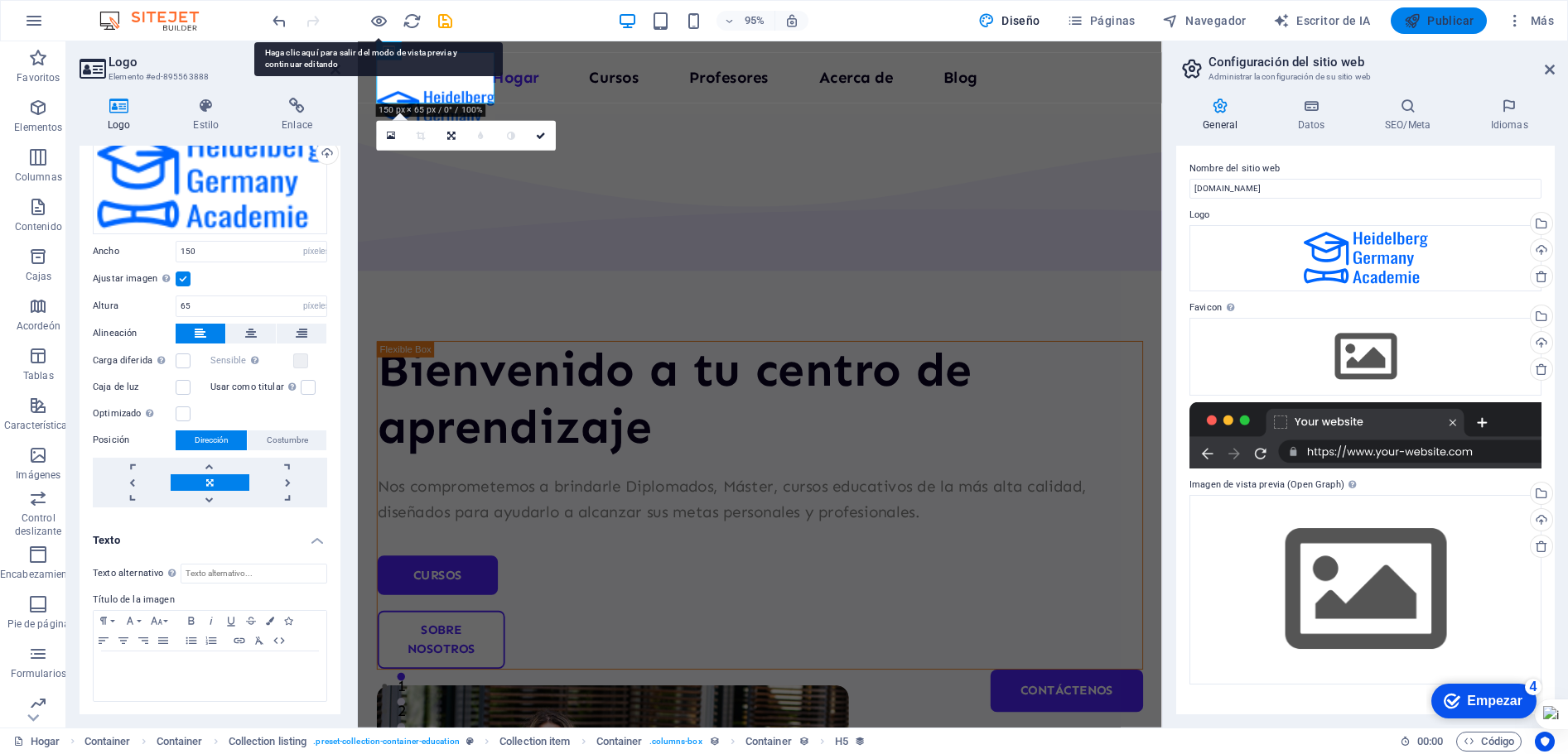
click at [1440, 12] on button "Publicar" at bounding box center [1438, 20] width 97 height 27
click at [1543, 24] on font "Más" at bounding box center [1542, 20] width 23 height 13
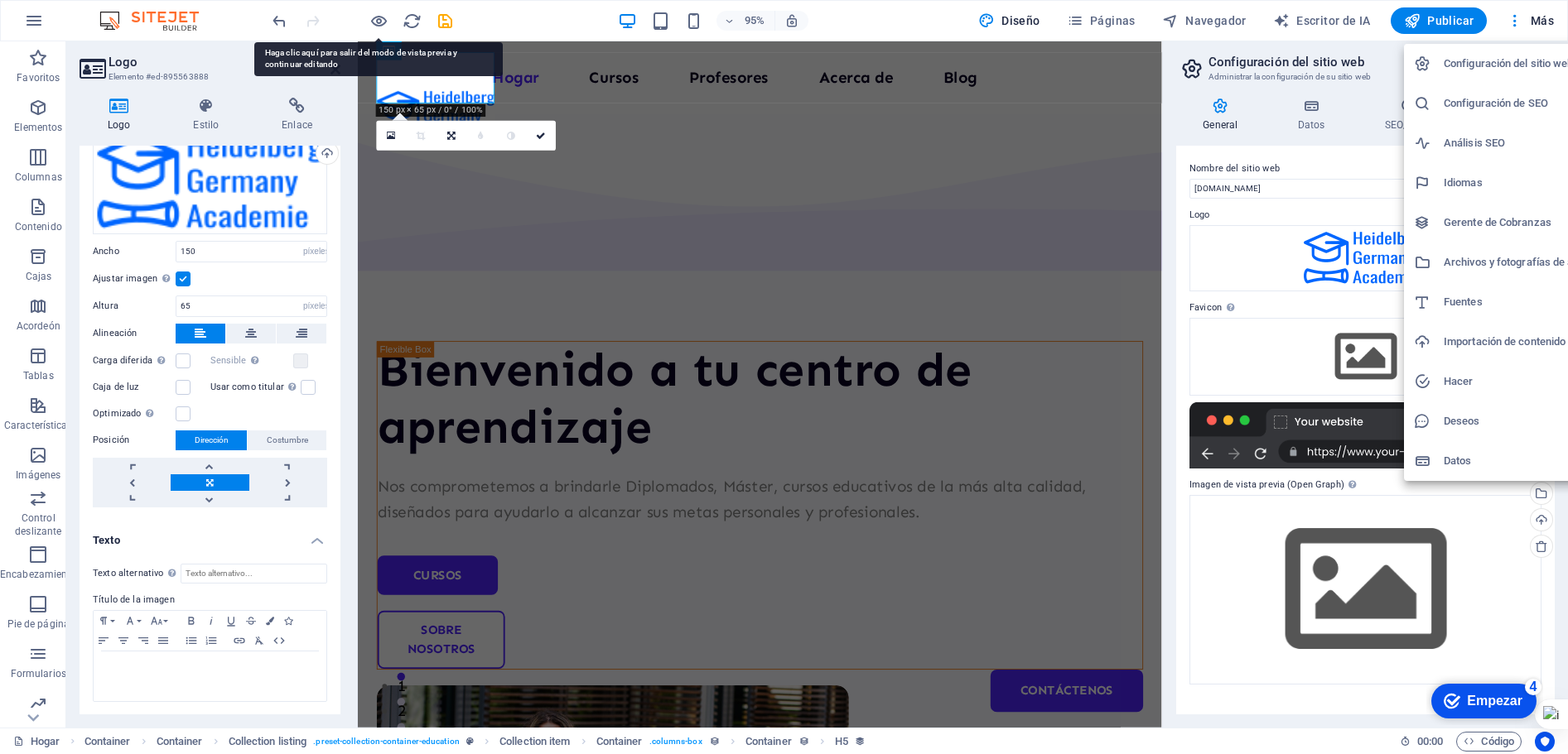
click at [1541, 24] on div at bounding box center [784, 377] width 1568 height 754
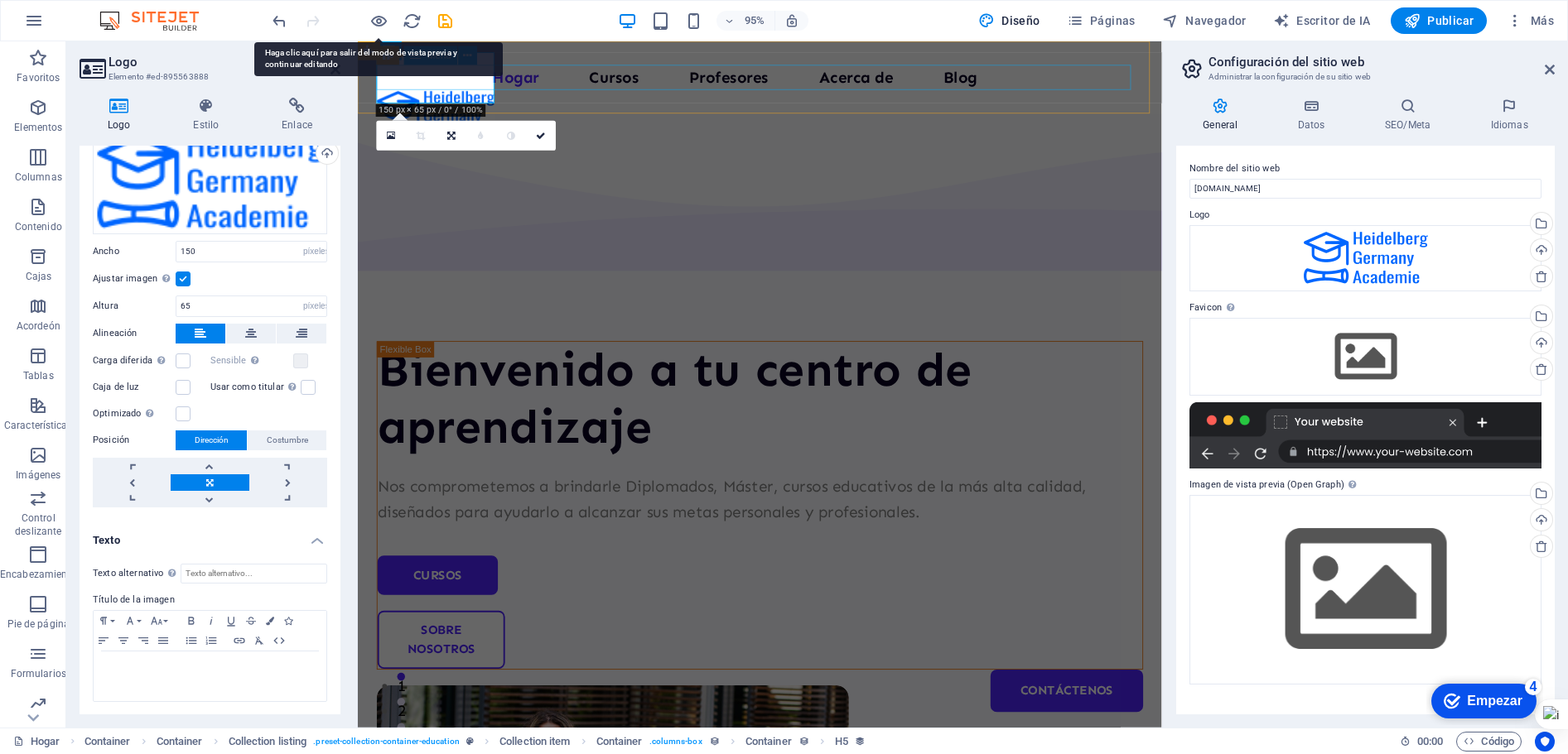
click at [532, 82] on nav "Hogar Cursos Profesores Acerca de Blog Contáctenos" at bounding box center [781, 79] width 807 height 27
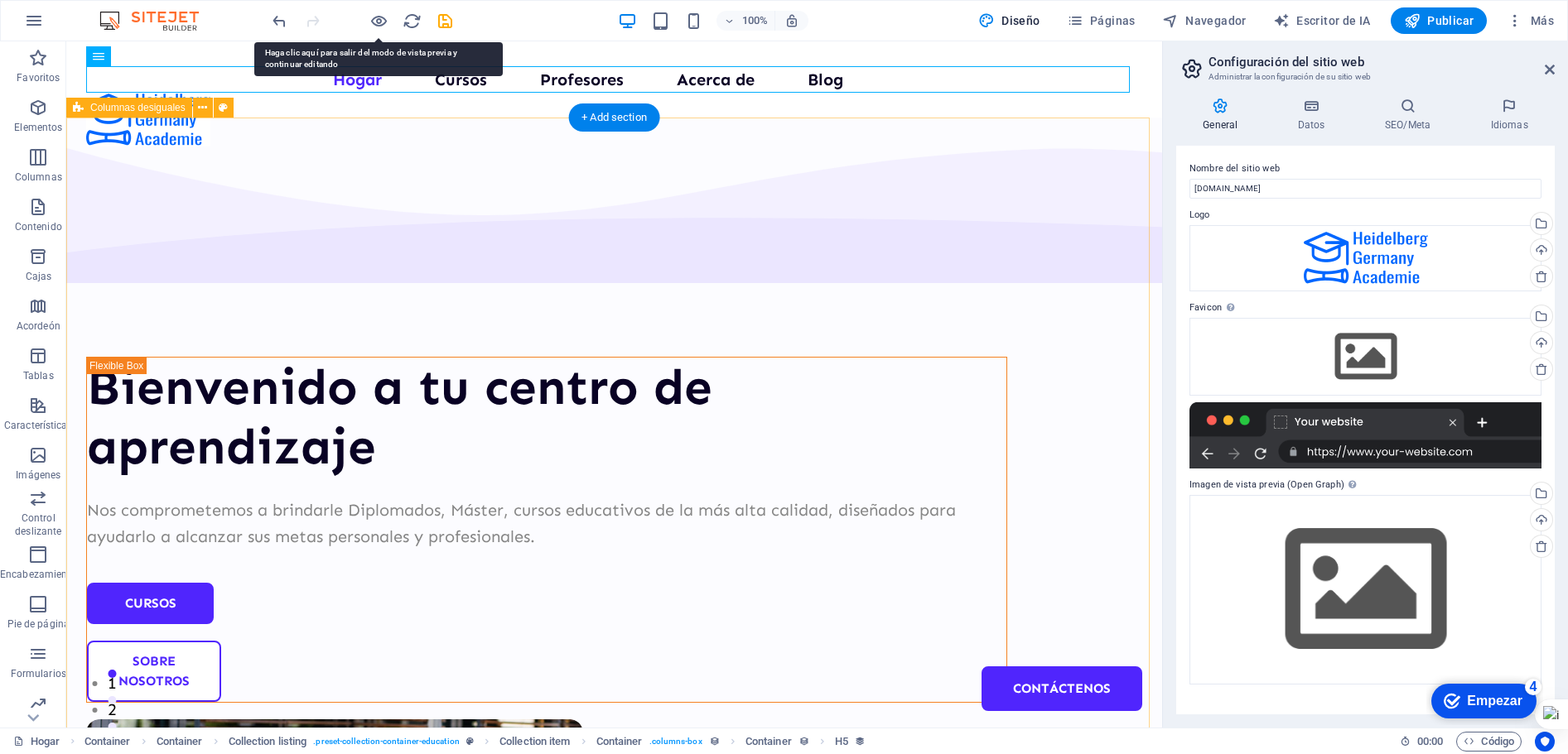
click at [836, 622] on div "Bienvenido a tu centro de aprendizaje Nos comprometemos a brindarle Diplomados,…" at bounding box center [613, 683] width 1096 height 1132
click at [350, 86] on nav "Hogar Cursos Profesores Acerca de Blog Contáctenos" at bounding box center [613, 79] width 1056 height 27
click at [250, 139] on div "Bienvenido a tu centro de aprendizaje Nos comprometemos a brindarle Diplomados,…" at bounding box center [613, 683] width 1096 height 1132
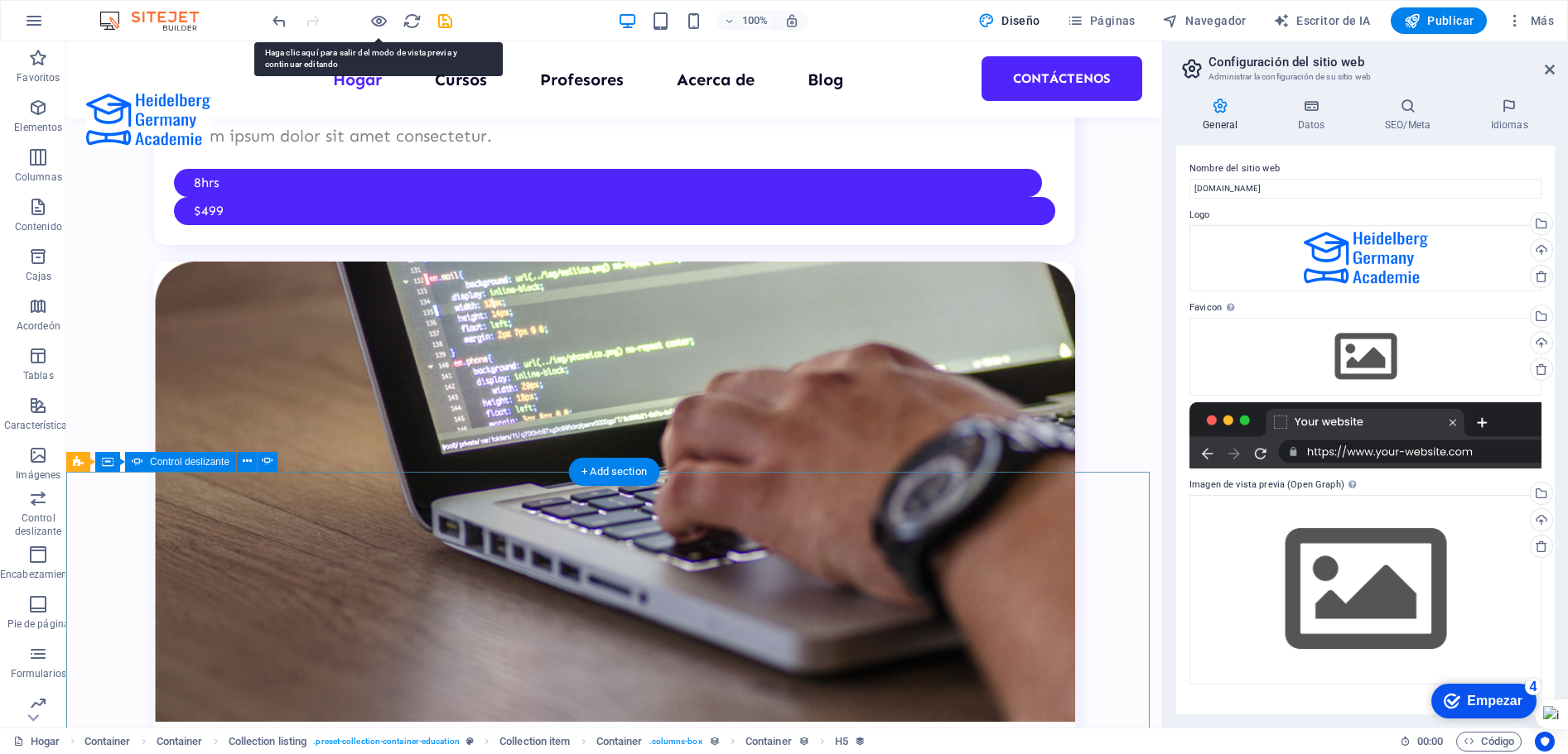
scroll to position [4638, 0]
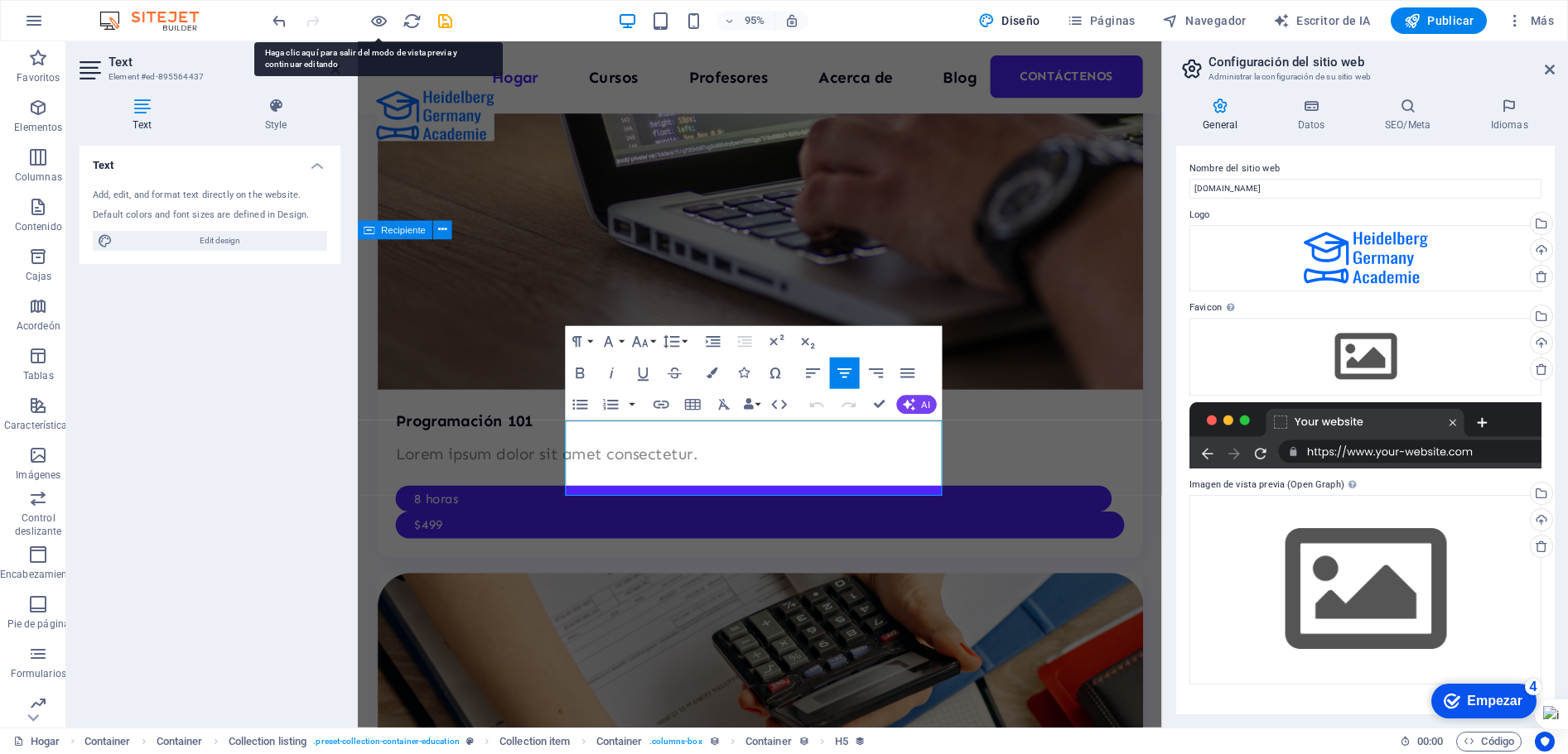
scroll to position [4680, 0]
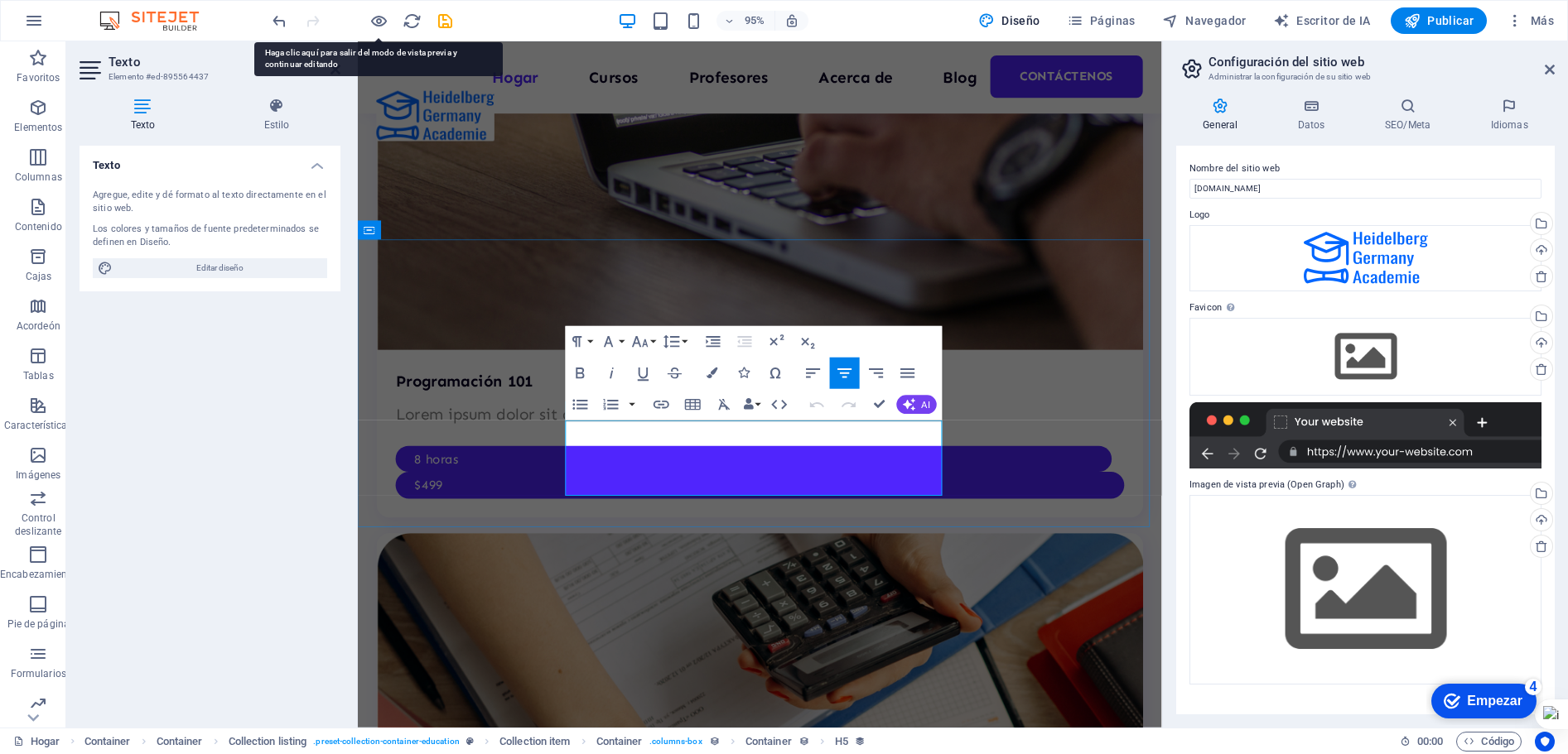
drag, startPoint x: 577, startPoint y: 452, endPoint x: 945, endPoint y: 504, distance: 371.7
click at [908, 14] on div "95% Diseño Páginas Navegador Escritor de IA Publicar Más" at bounding box center [915, 20] width 1292 height 27
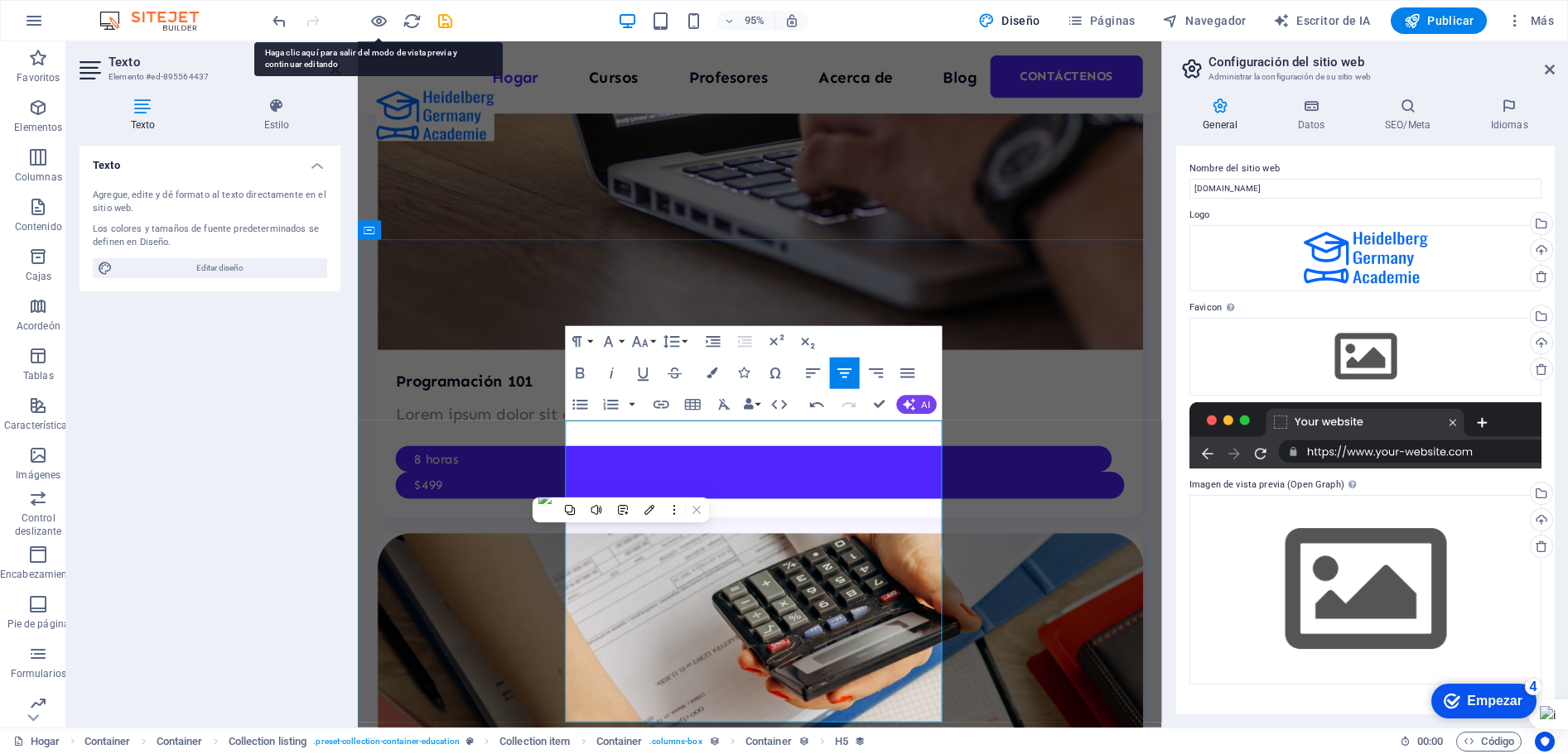
scroll to position [10012, 6]
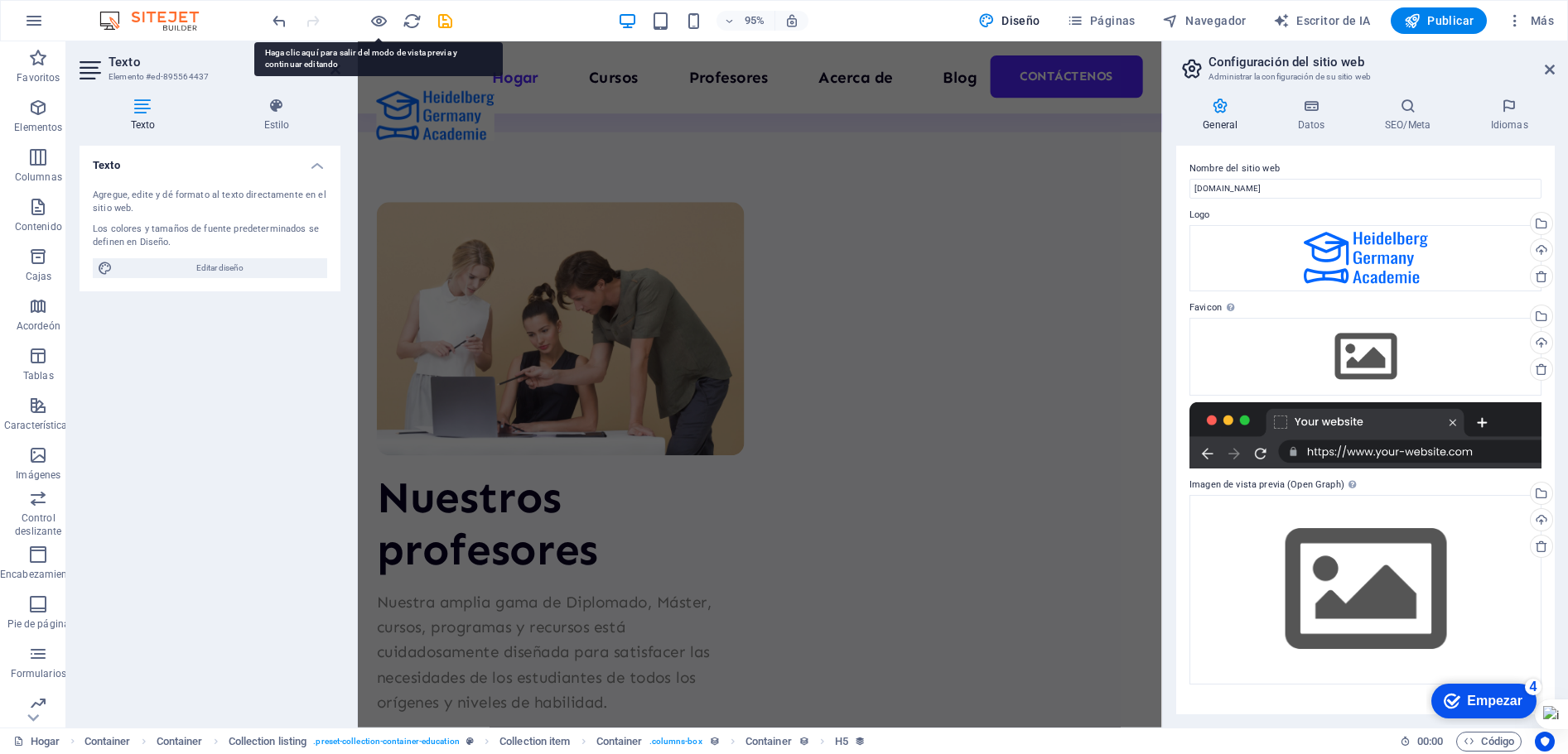
drag, startPoint x: 613, startPoint y: 458, endPoint x: 820, endPoint y: 798, distance: 398.1
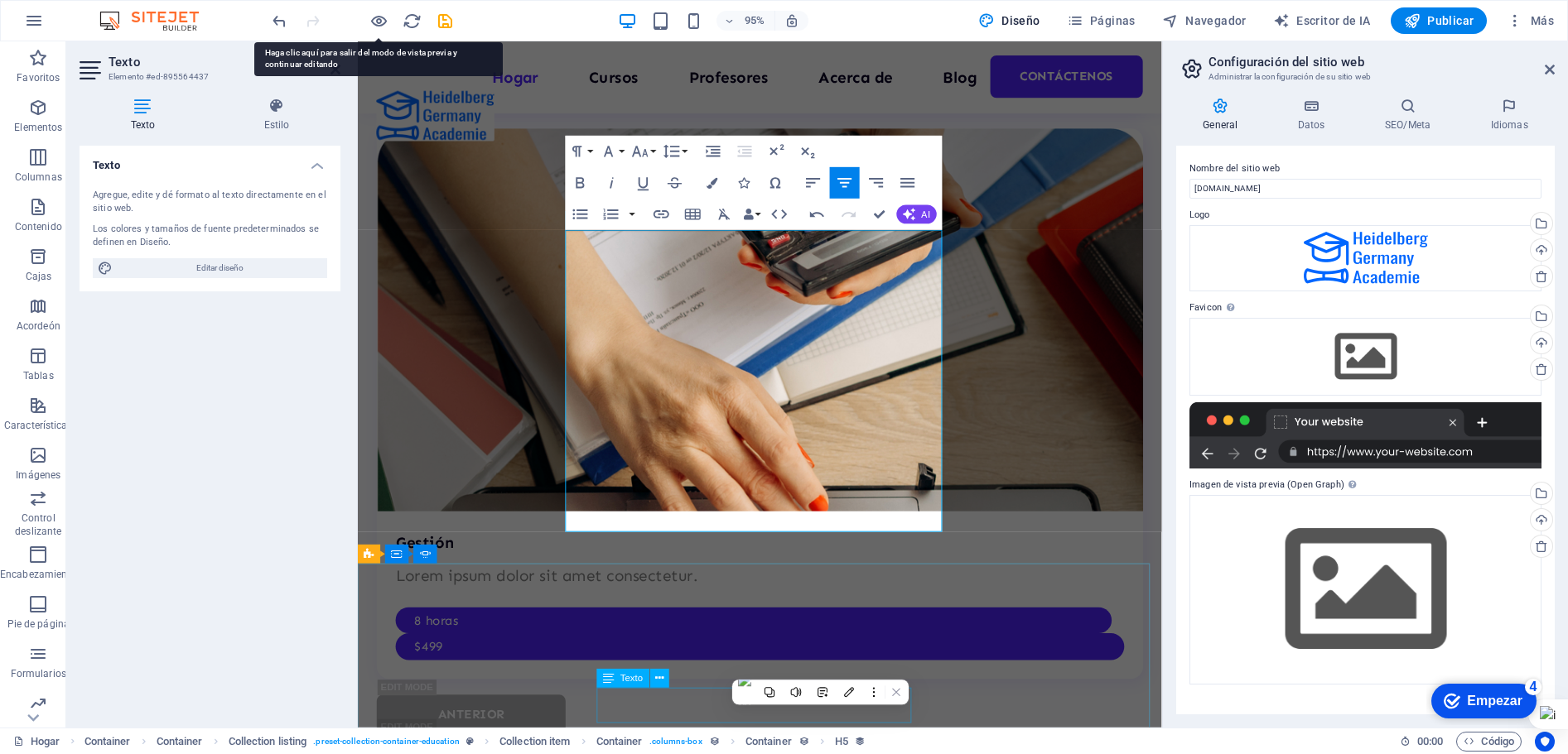
scroll to position [4774, 0]
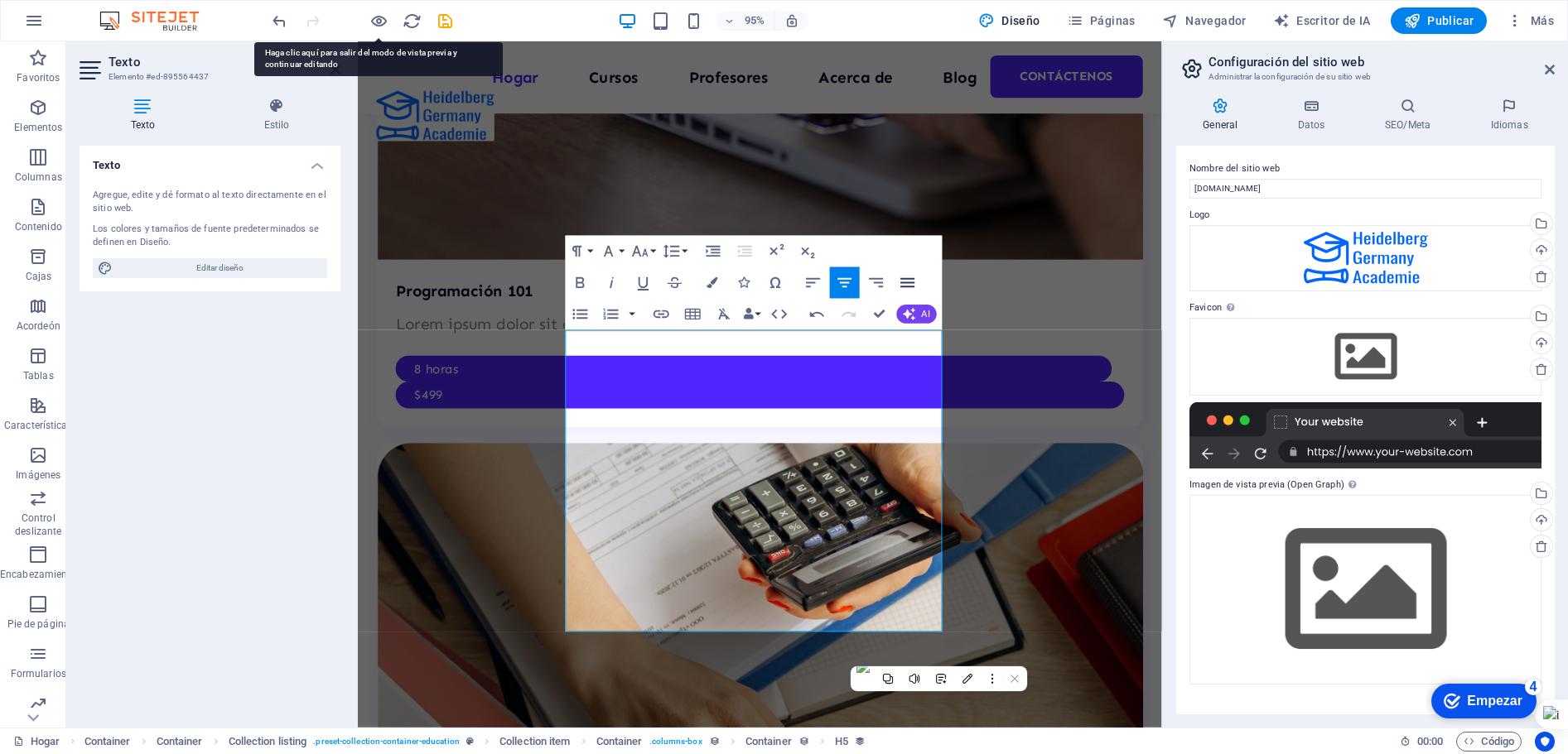
click at [903, 276] on icon "button" at bounding box center [907, 282] width 19 height 19
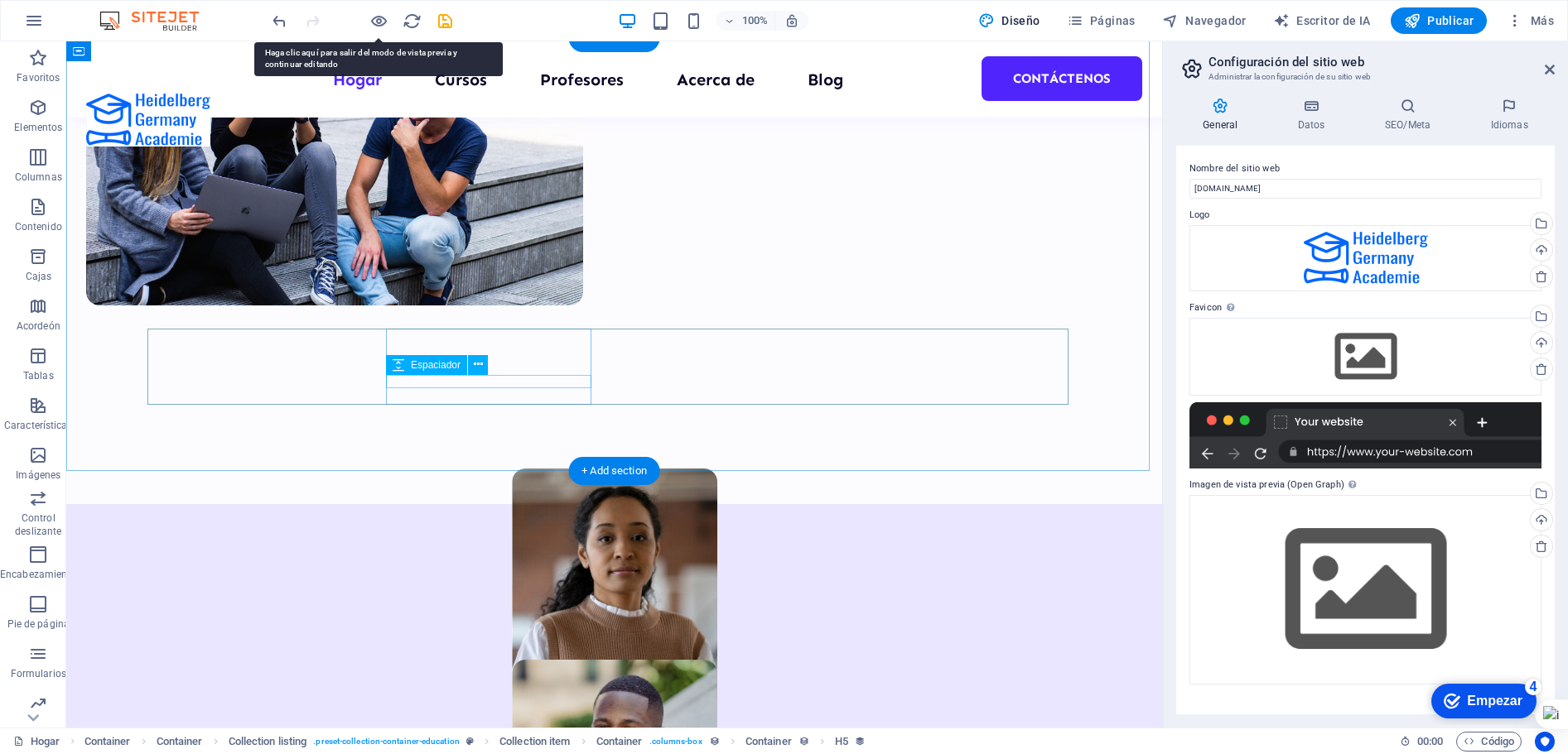
scroll to position [828, 0]
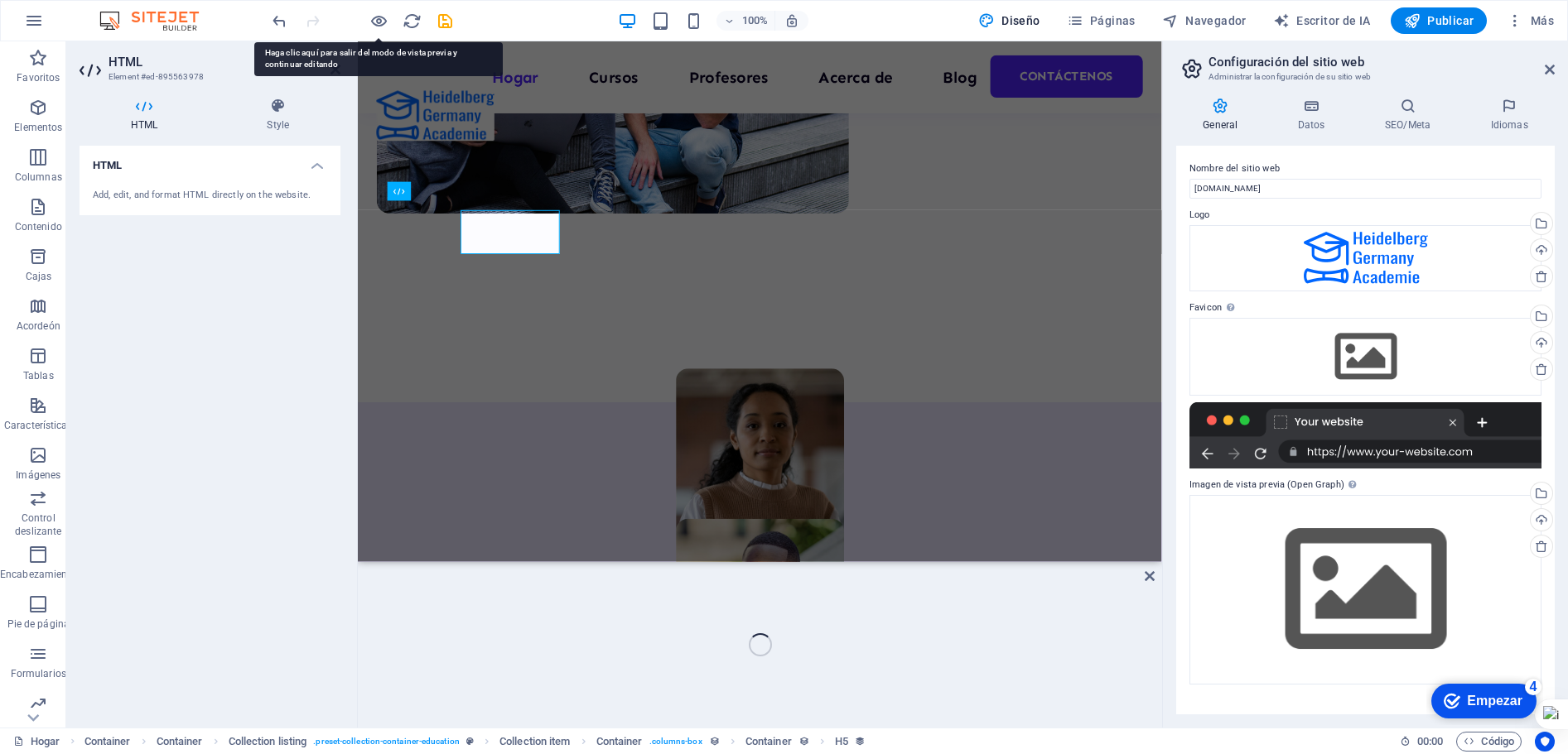
scroll to position [855, 0]
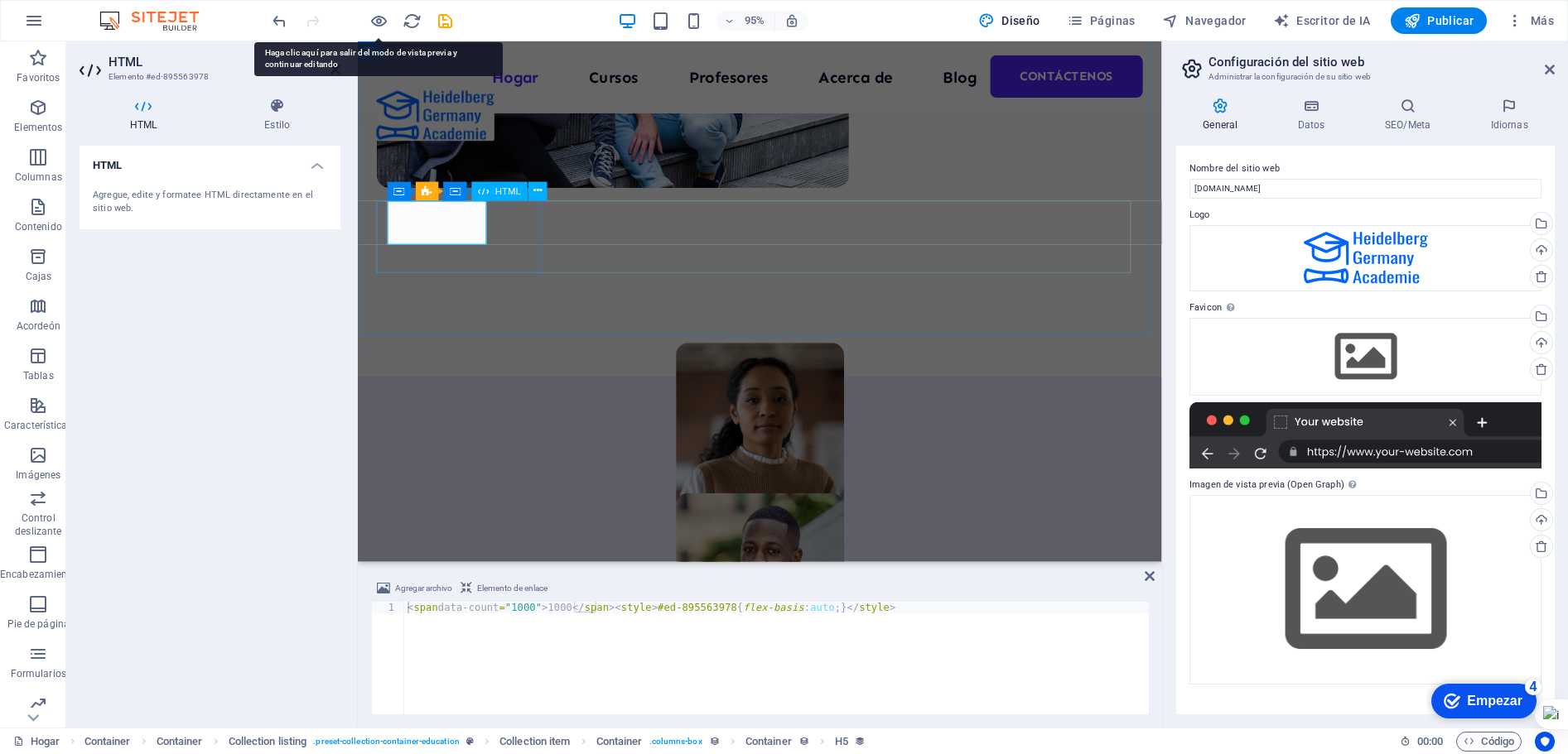
click at [323, 171] on h4 "HTML" at bounding box center [210, 161] width 261 height 30
click at [323, 171] on h4 "HTML" at bounding box center [210, 166] width 261 height 40
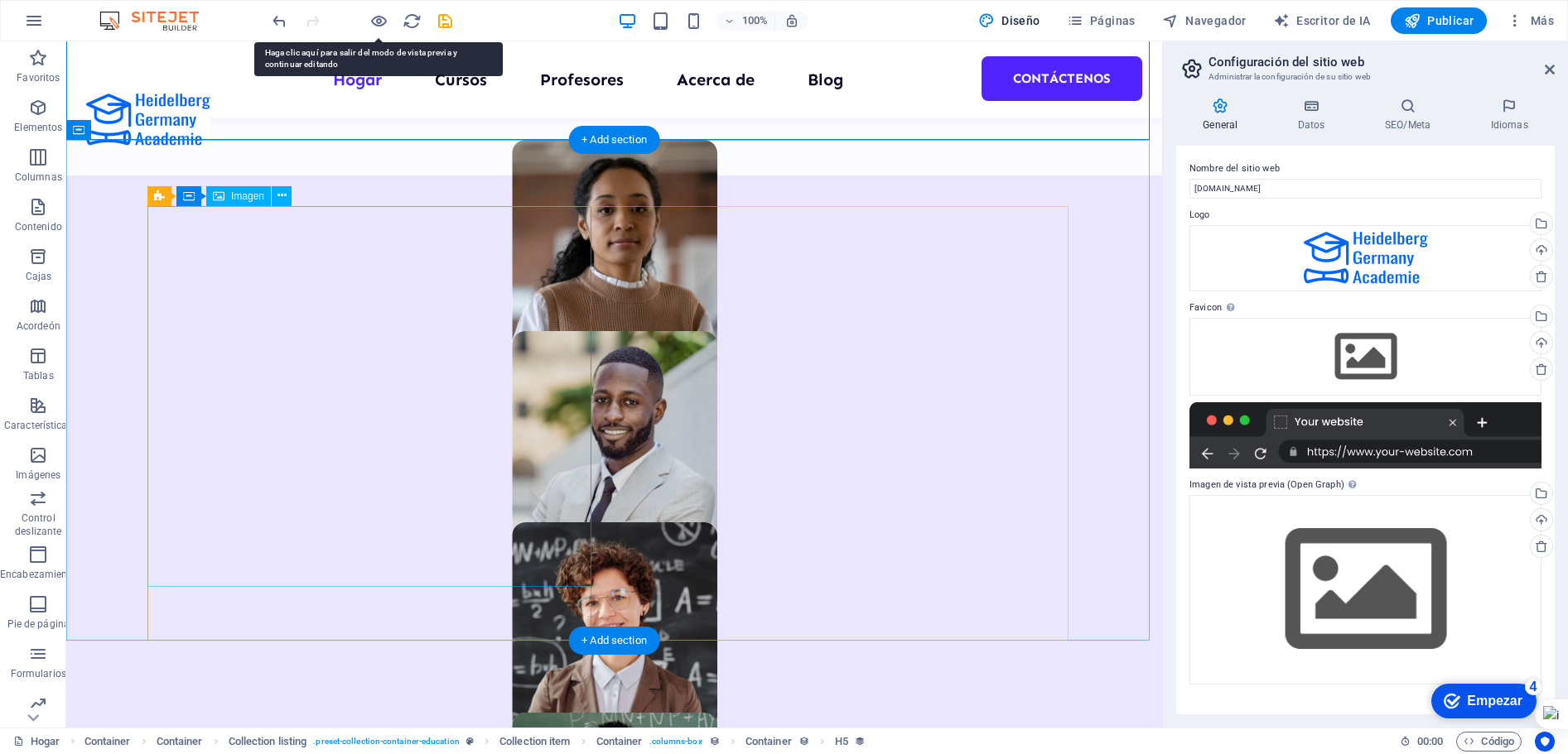
scroll to position [1077, 0]
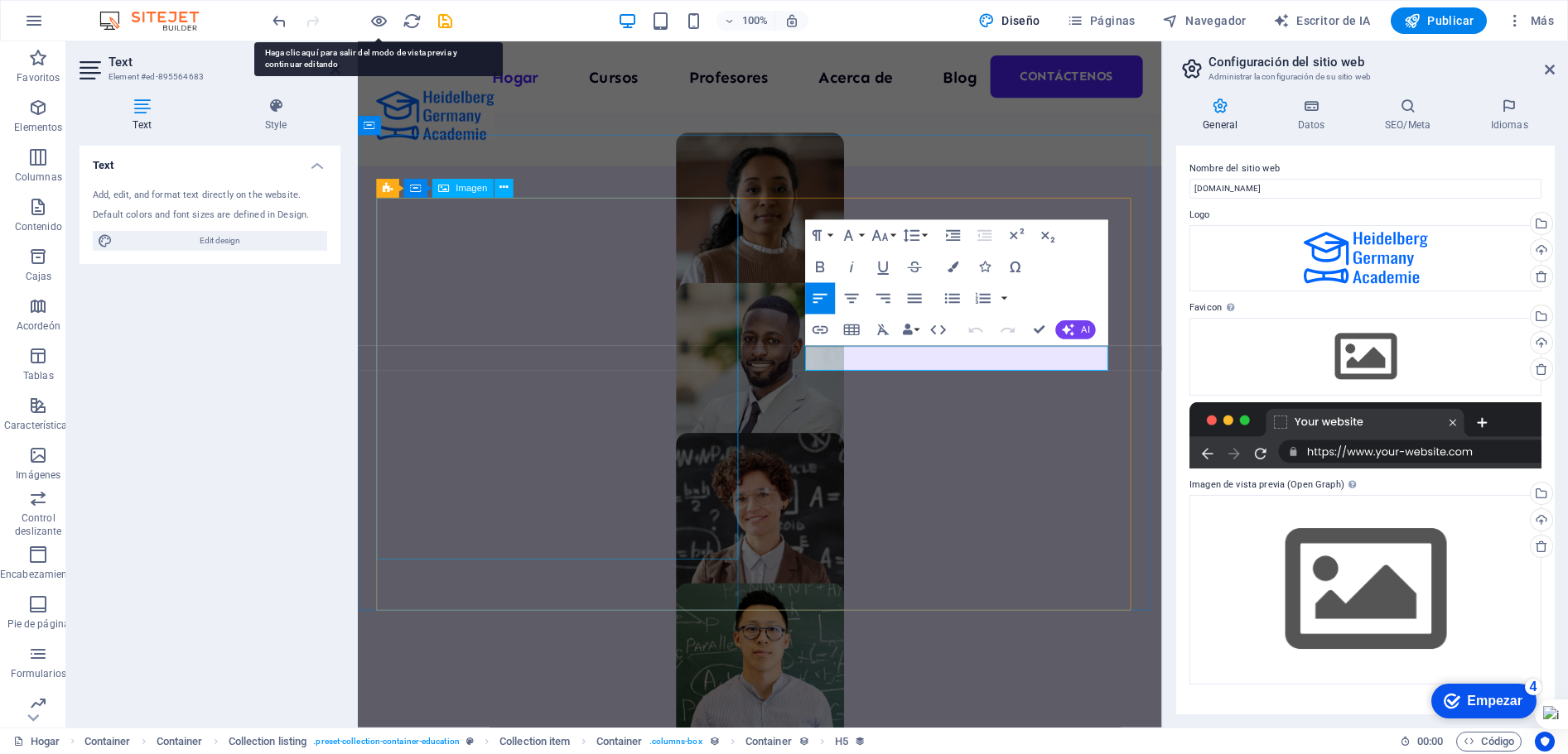
scroll to position [1067, 0]
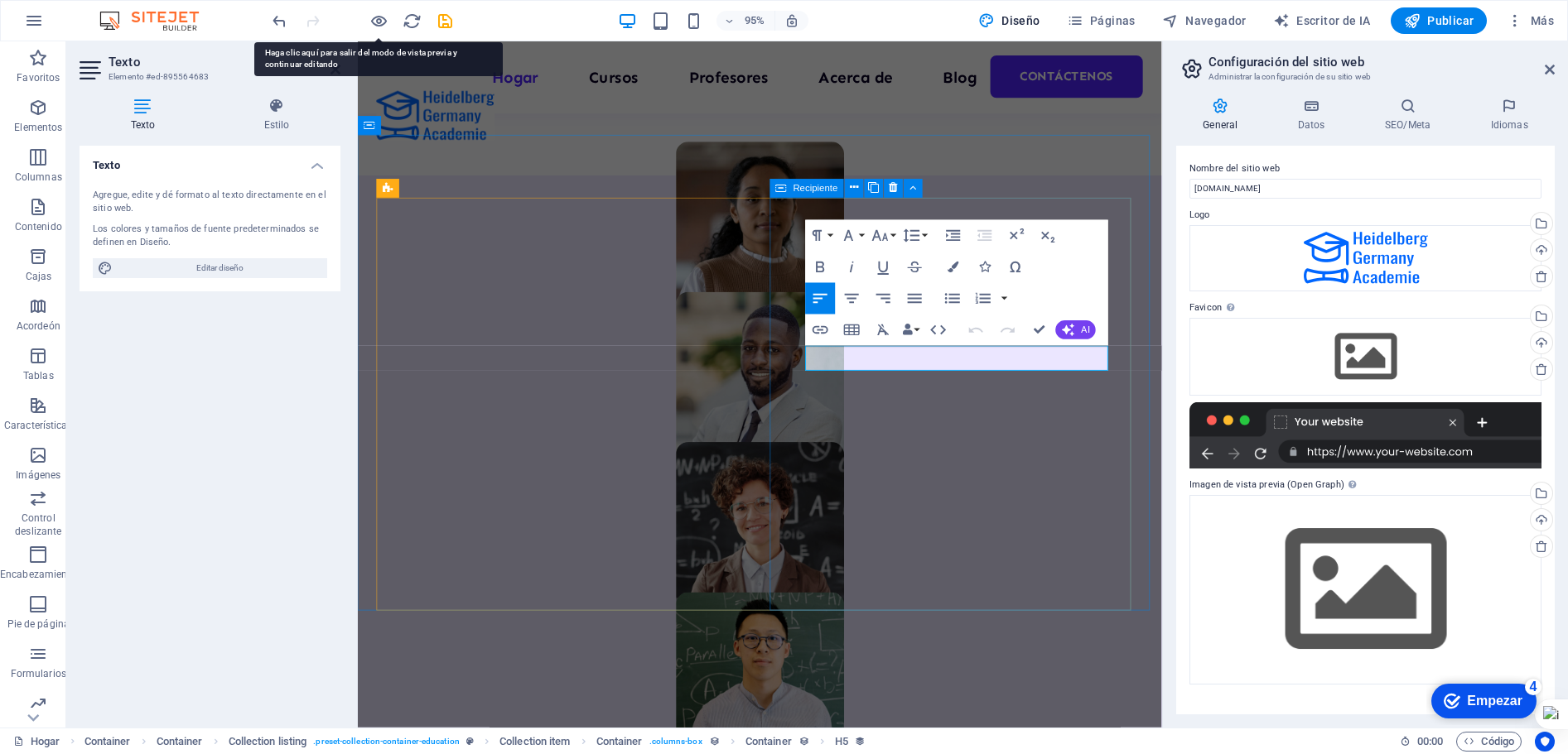
drag, startPoint x: 807, startPoint y: 382, endPoint x: 1199, endPoint y: 376, distance: 392.0
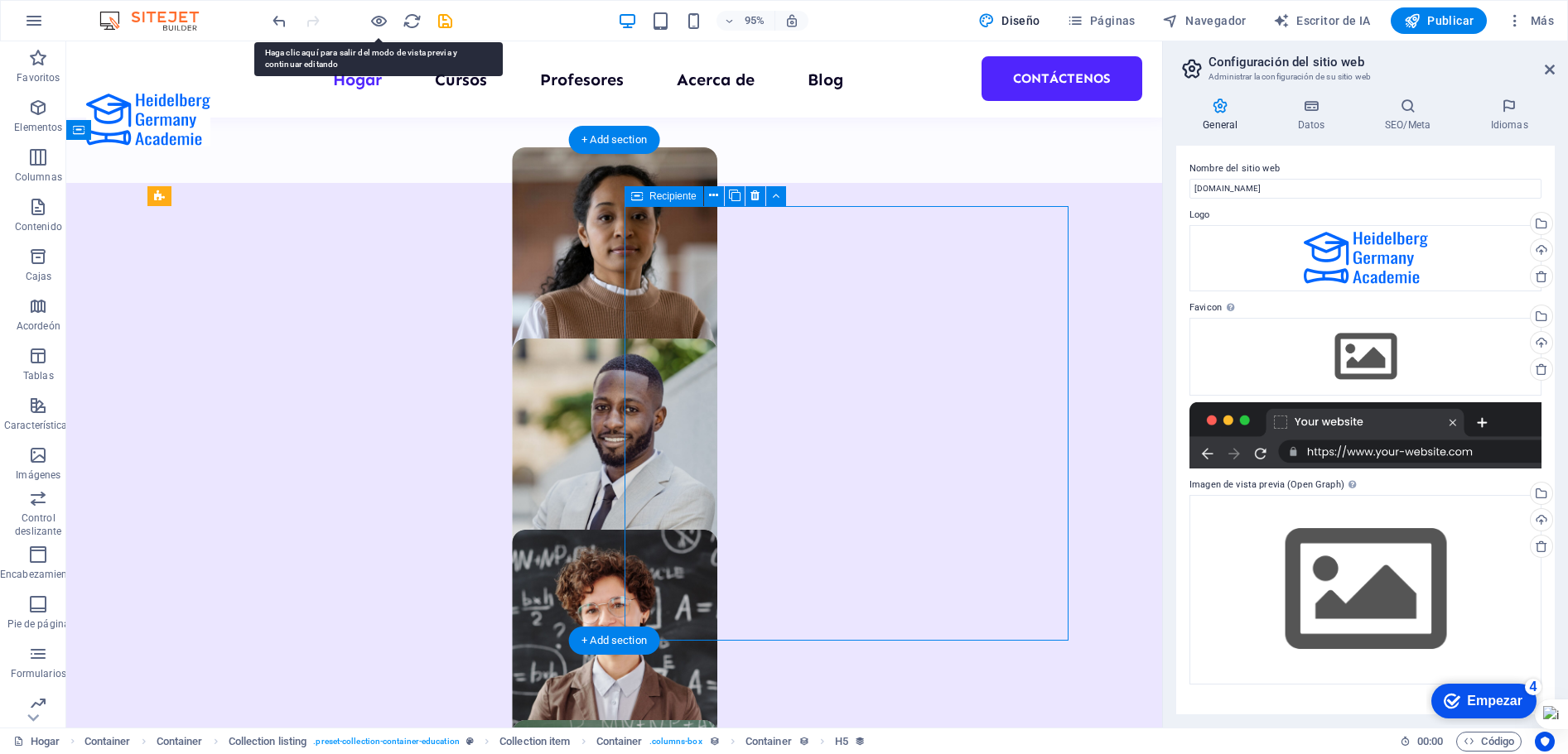
scroll to position [1077, 0]
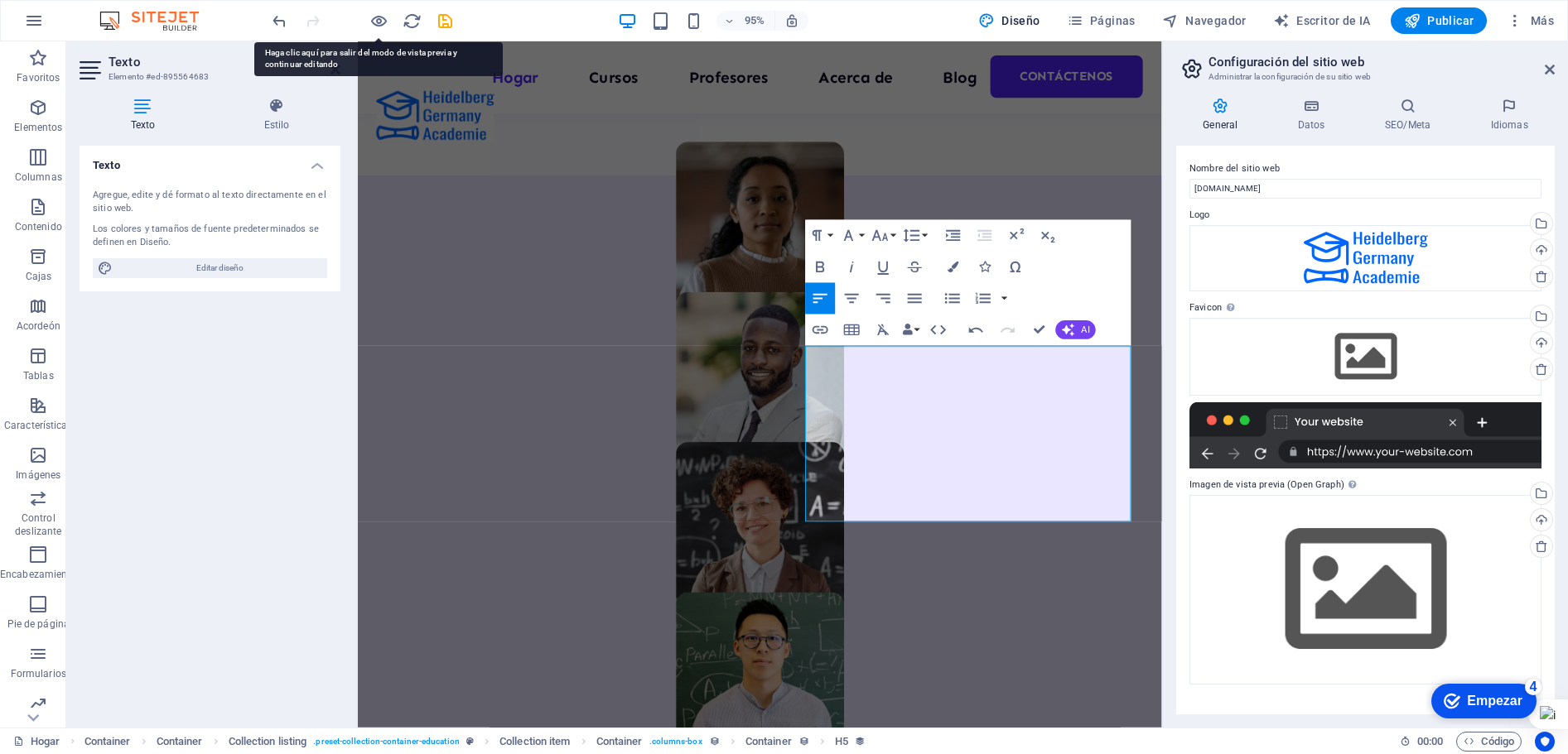
scroll to position [3982, 3]
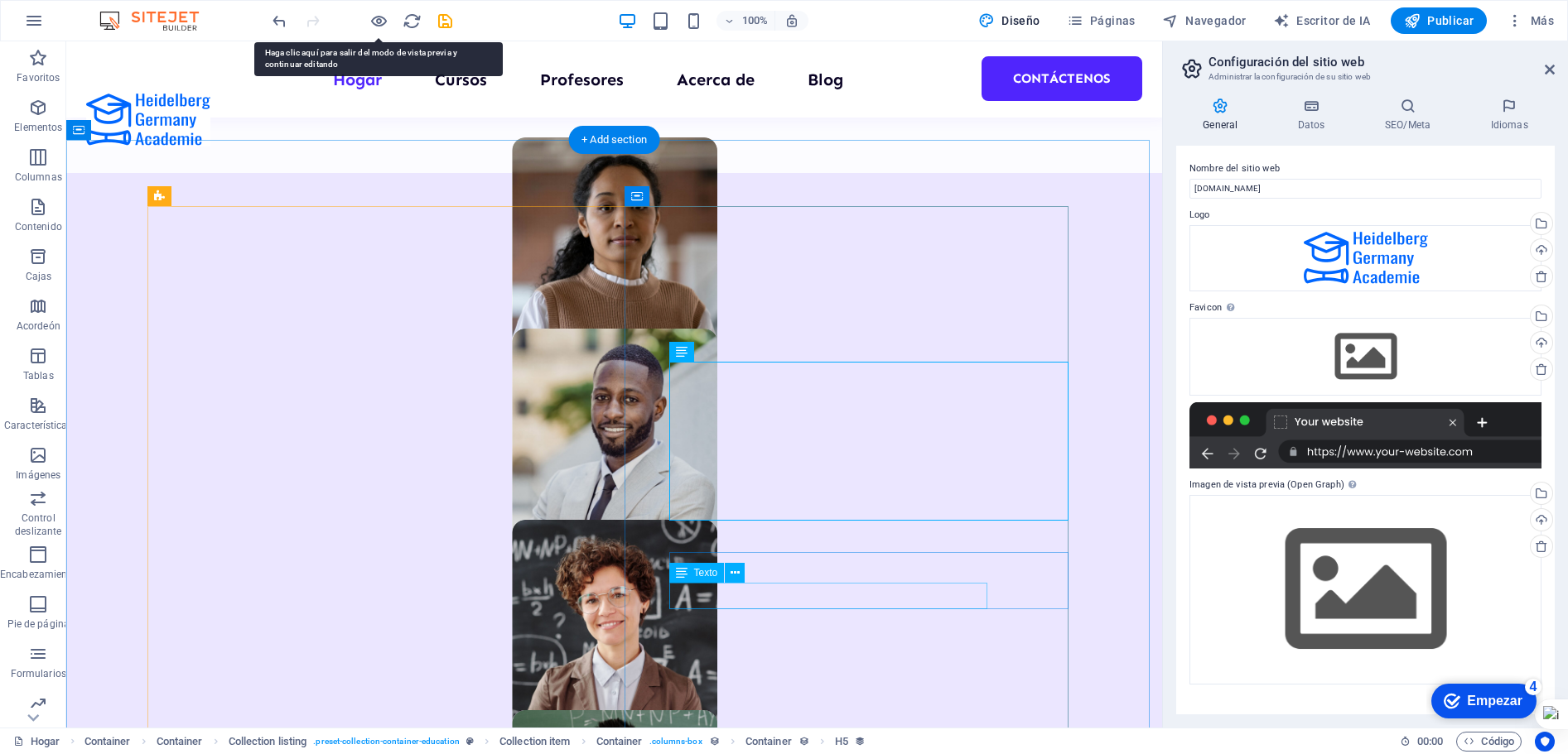
scroll to position [11, 0]
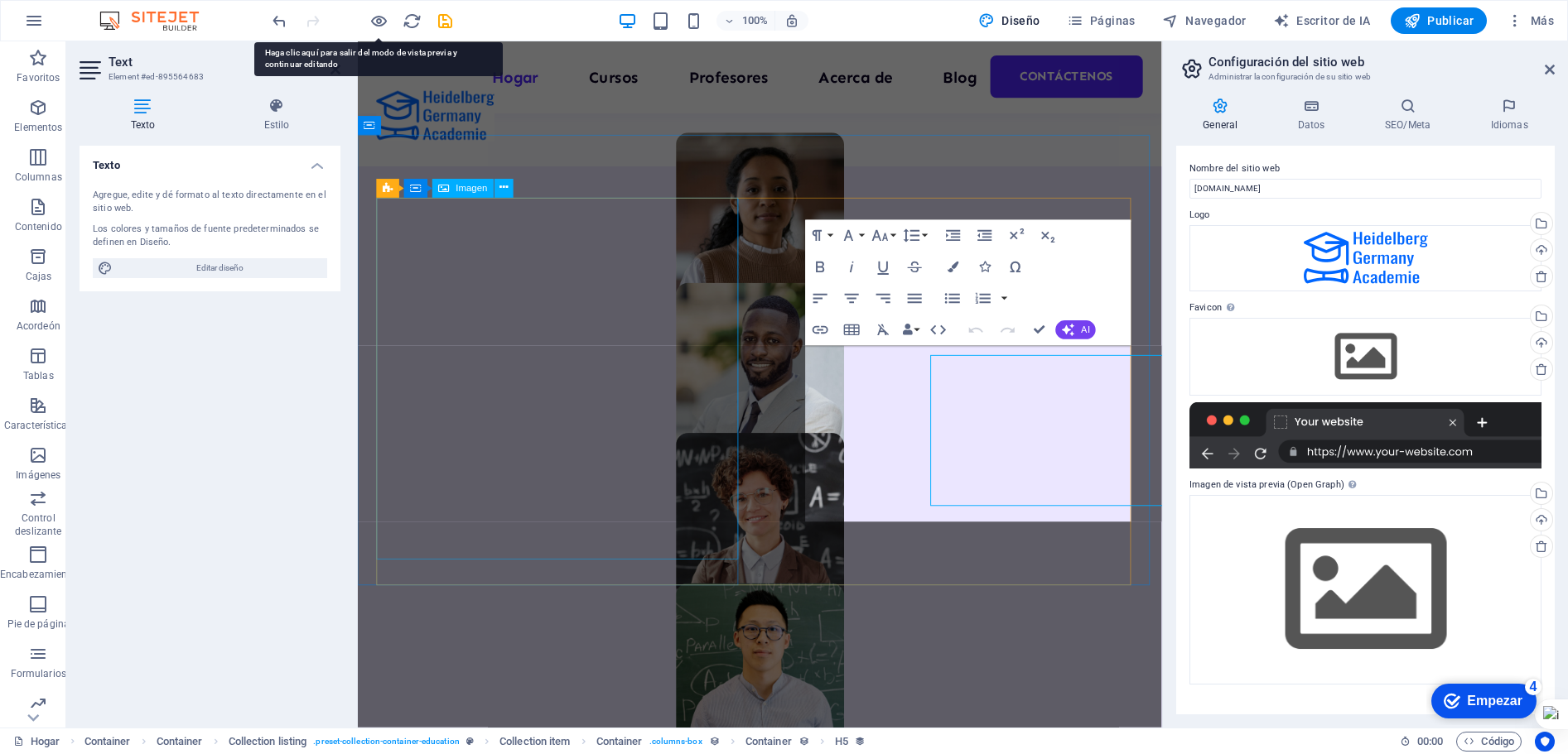
scroll to position [1067, 0]
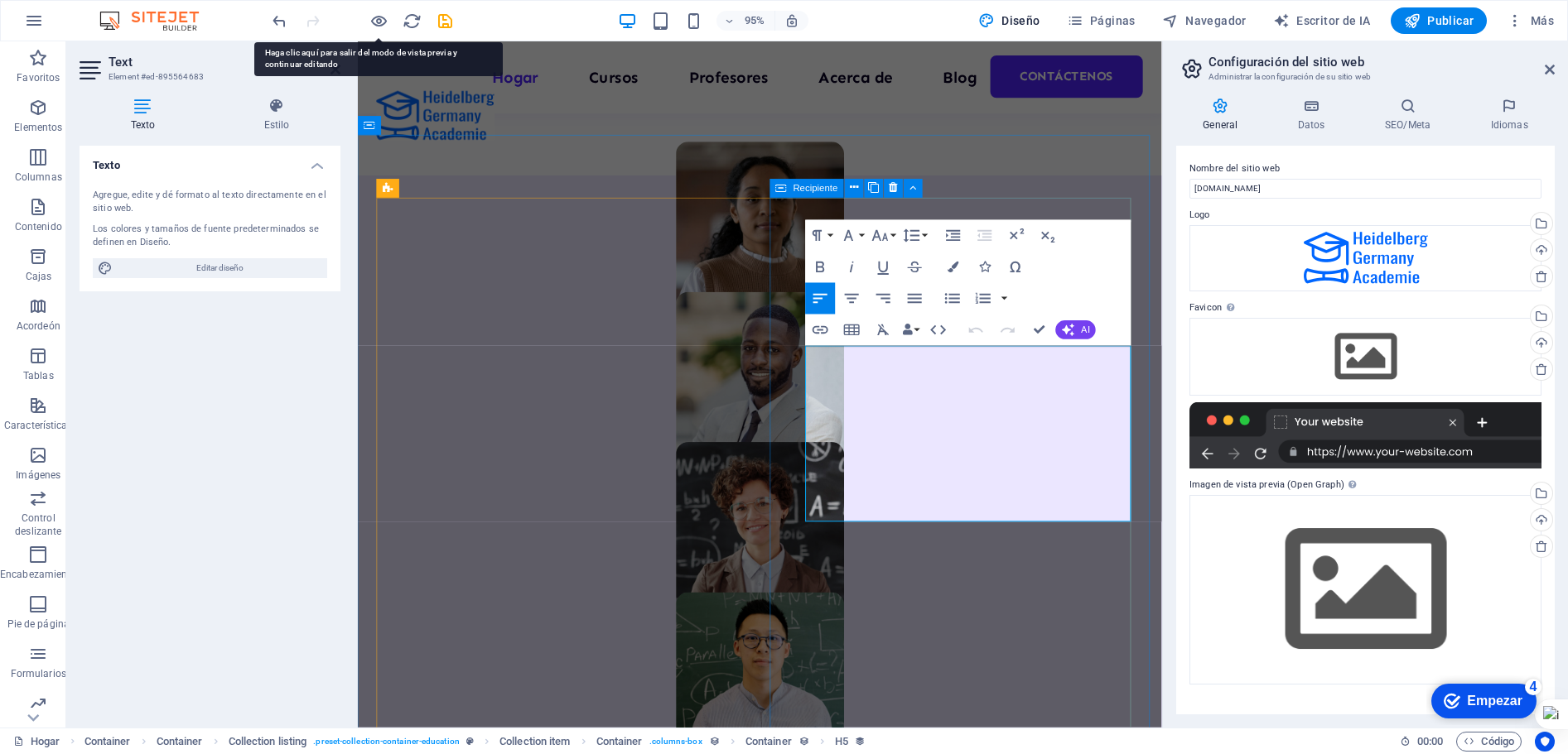
drag, startPoint x: 878, startPoint y: 378, endPoint x: 828, endPoint y: 381, distance: 50.1
drag, startPoint x: 1046, startPoint y: 507, endPoint x: 1055, endPoint y: 530, distance: 24.7
drag, startPoint x: 1095, startPoint y: 513, endPoint x: 1177, endPoint y: 518, distance: 82.2
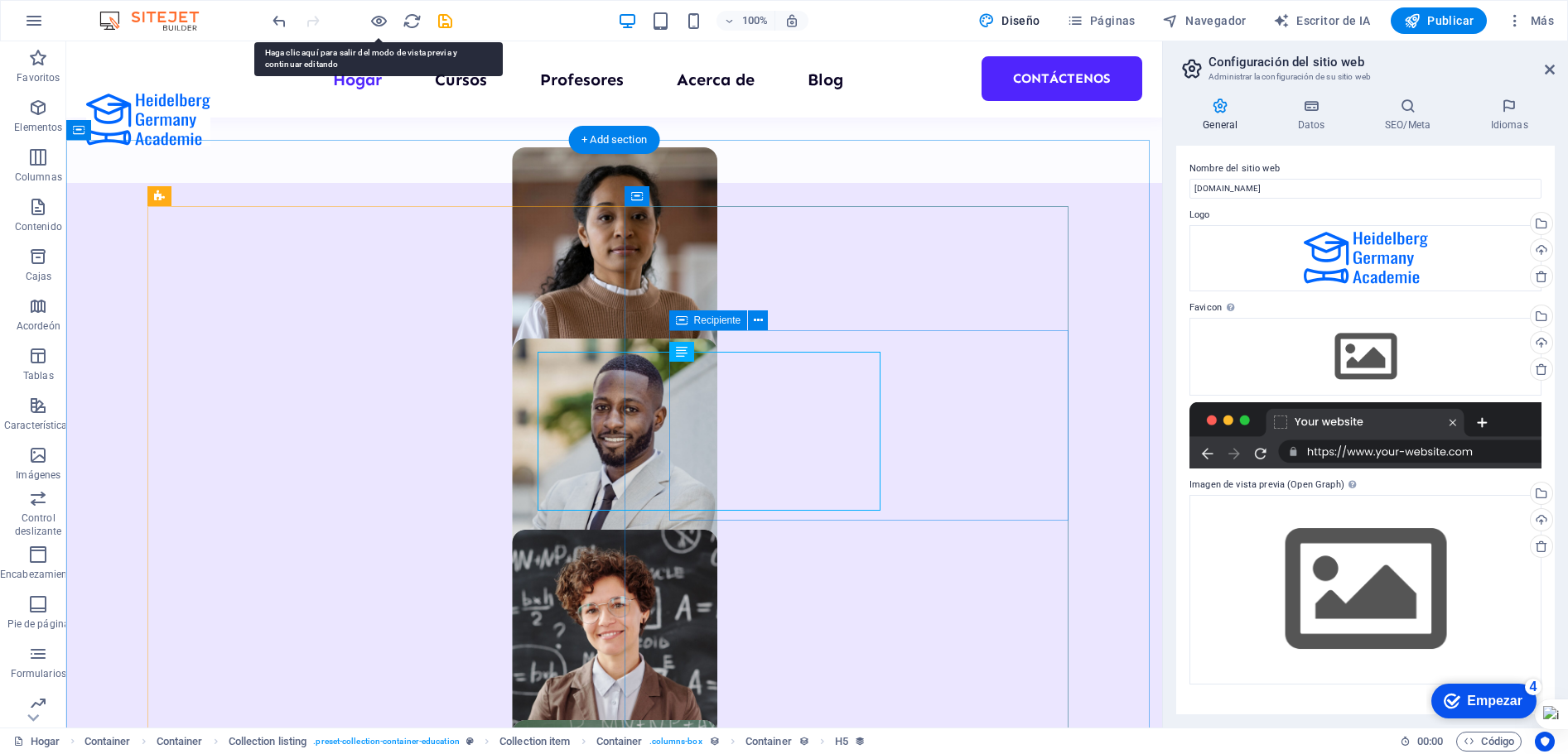
scroll to position [1077, 0]
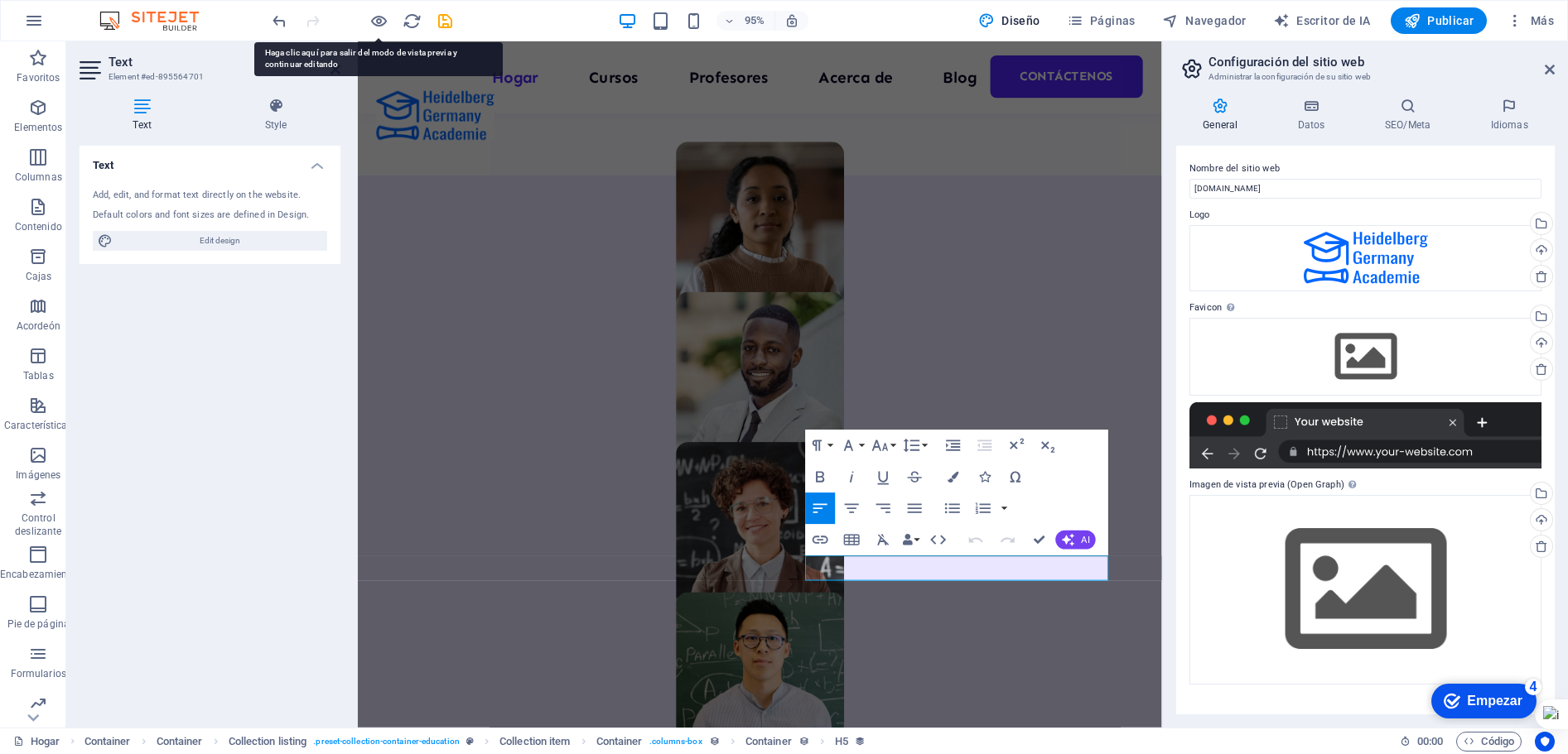
click at [236, 571] on div "Text Add, edit, and format text directly on the website. Default colors and fon…" at bounding box center [210, 430] width 261 height 568
drag, startPoint x: 1042, startPoint y: 545, endPoint x: 976, endPoint y: 518, distance: 71.3
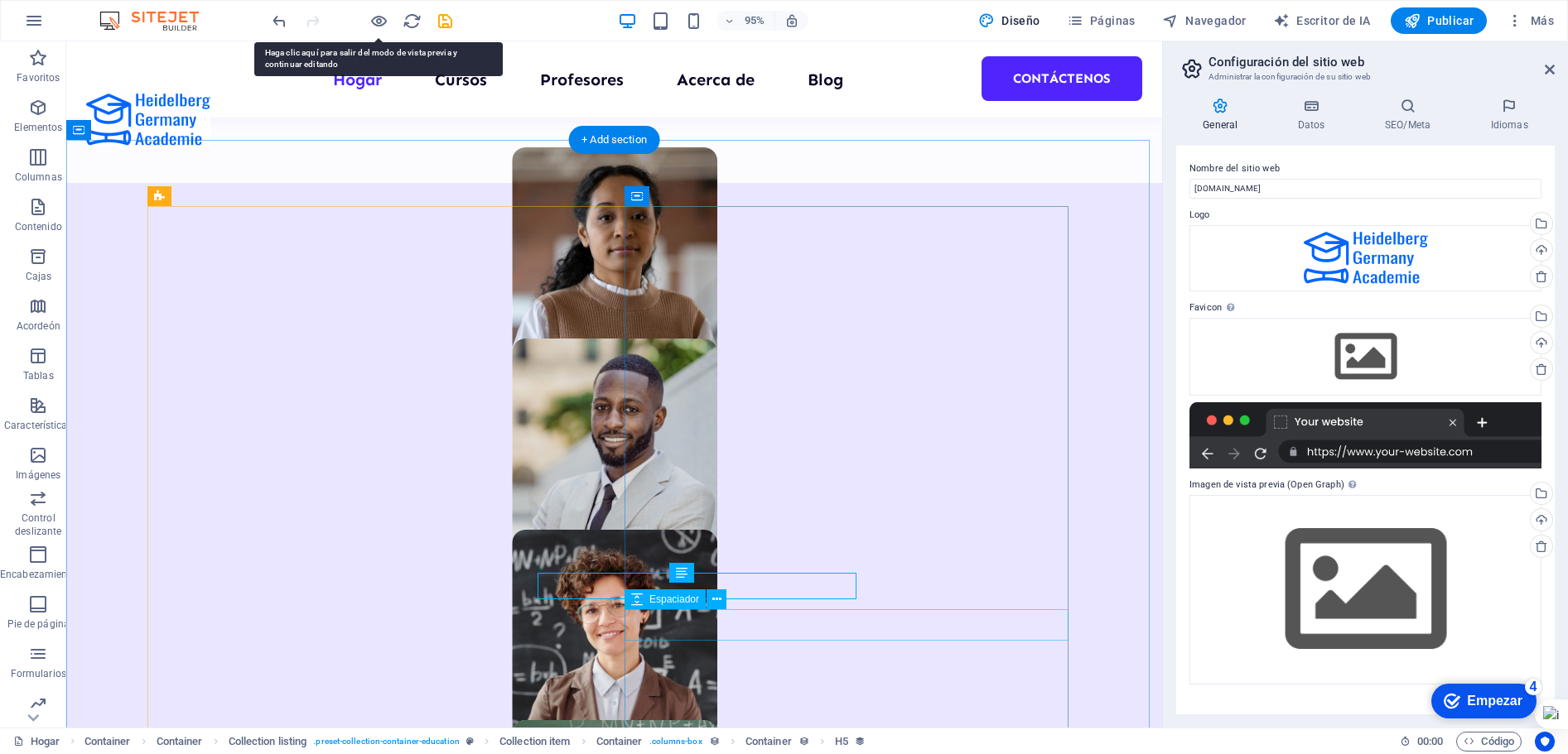
scroll to position [1077, 0]
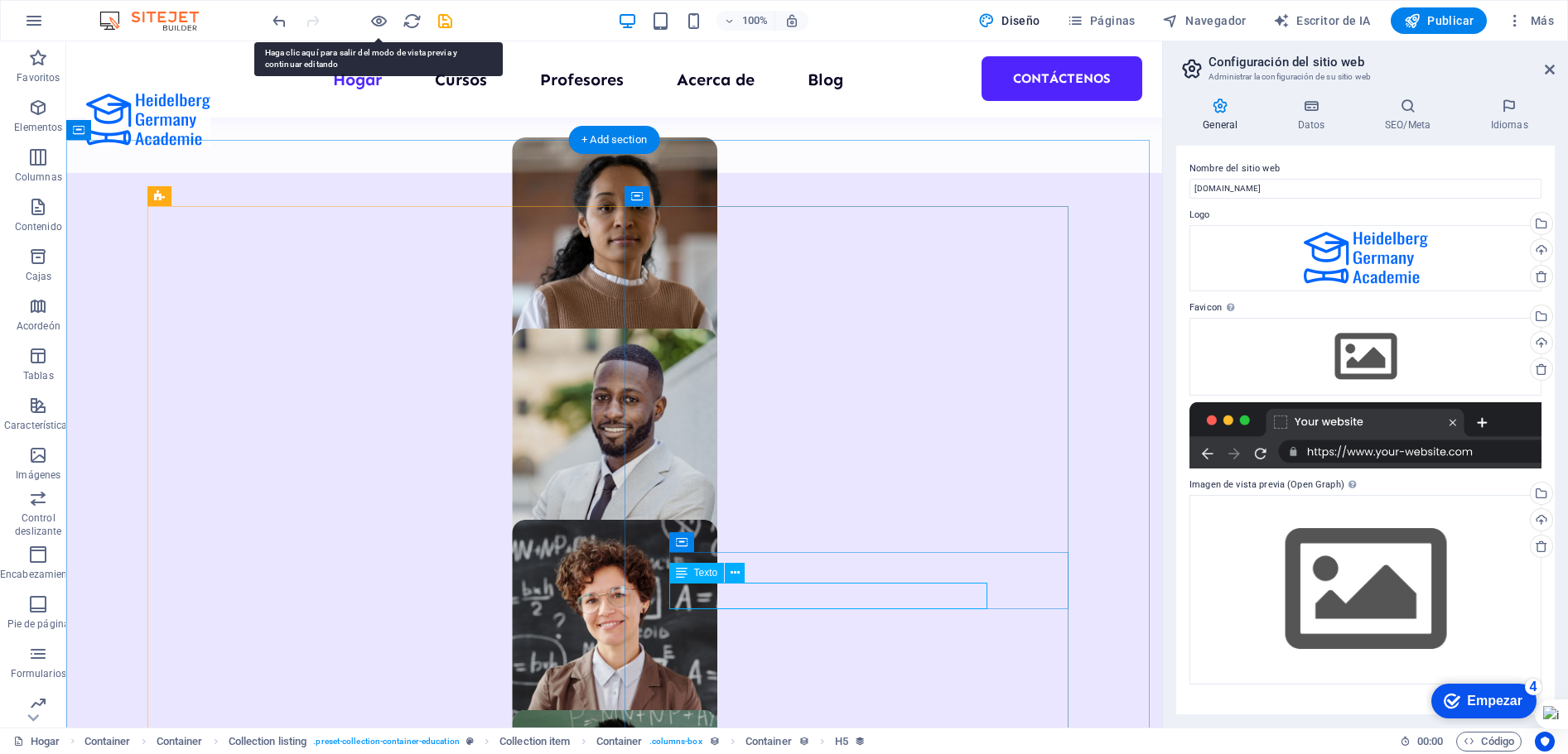
drag, startPoint x: 791, startPoint y: 591, endPoint x: 523, endPoint y: 619, distance: 269.5
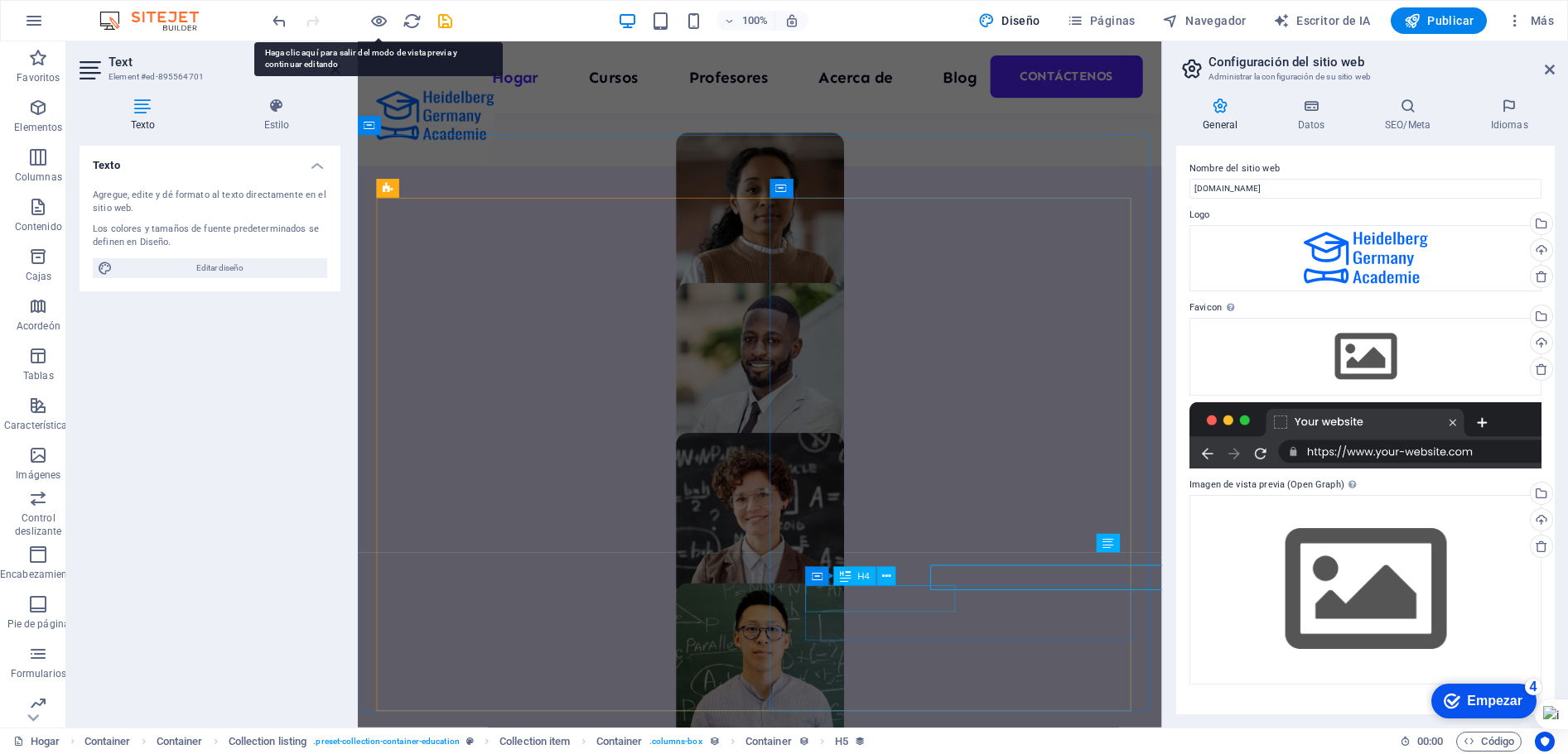
scroll to position [1067, 0]
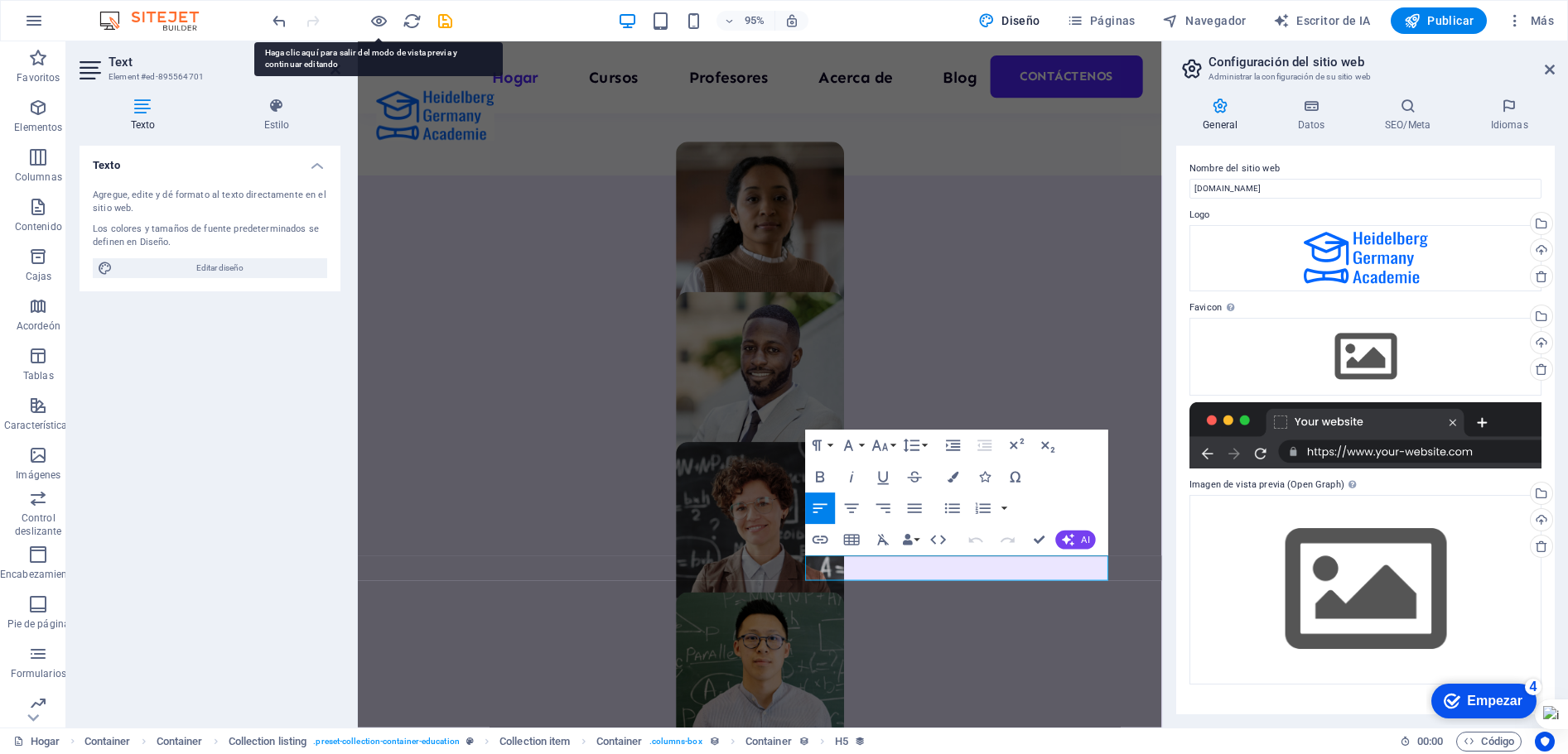
drag, startPoint x: 833, startPoint y: 598, endPoint x: 1187, endPoint y: 600, distance: 354.0
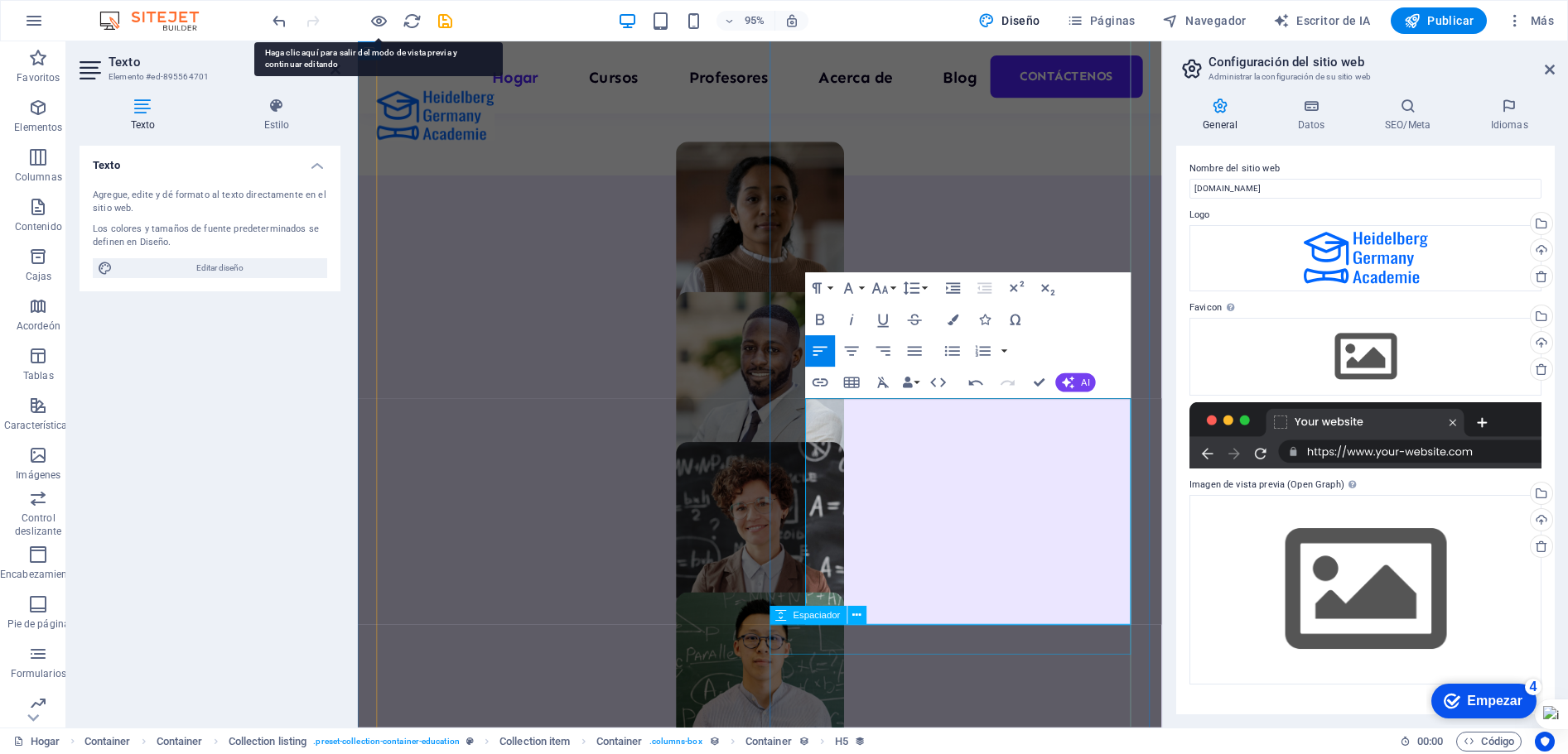
scroll to position [1233, 0]
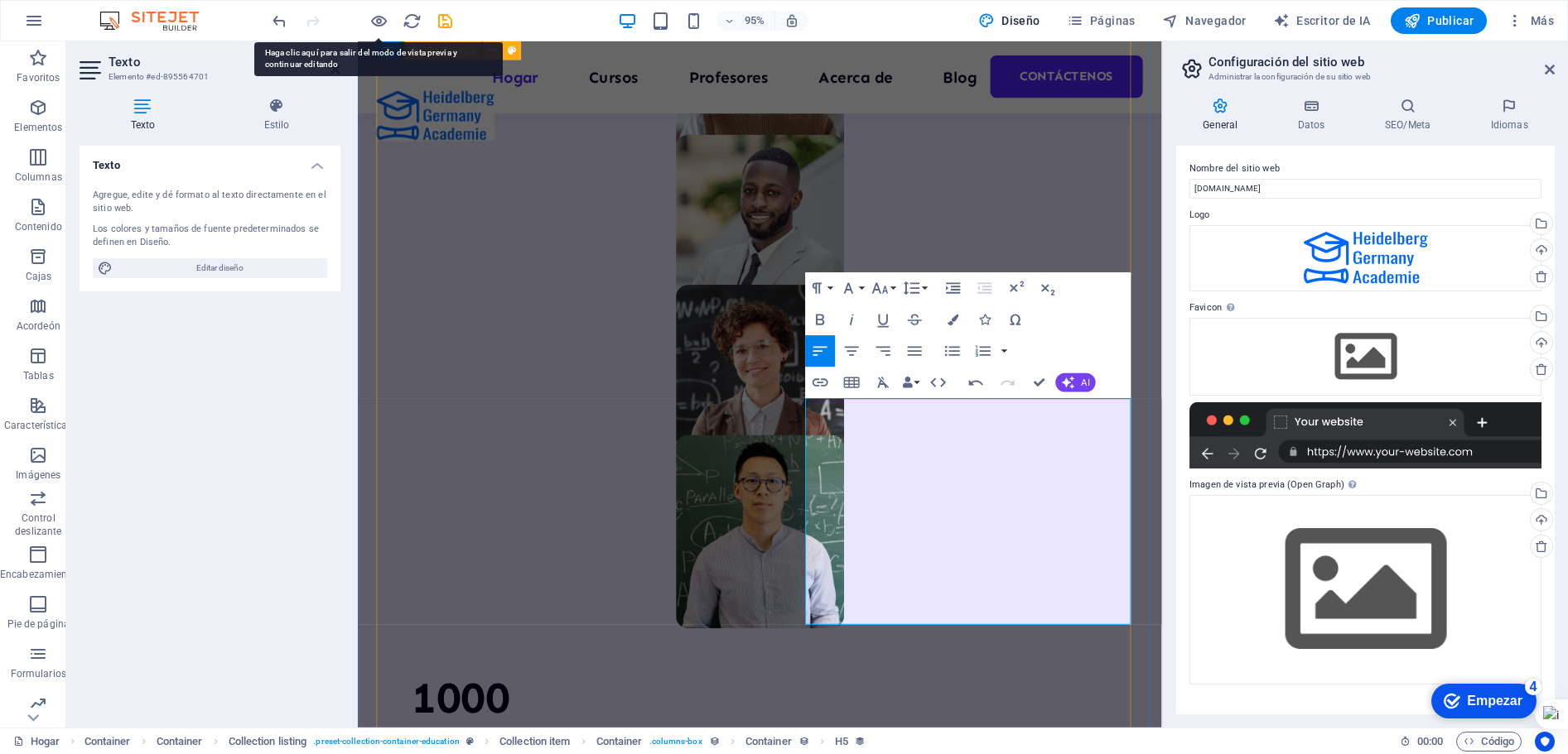
drag, startPoint x: 1145, startPoint y: 432, endPoint x: 761, endPoint y: 437, distance: 384.0
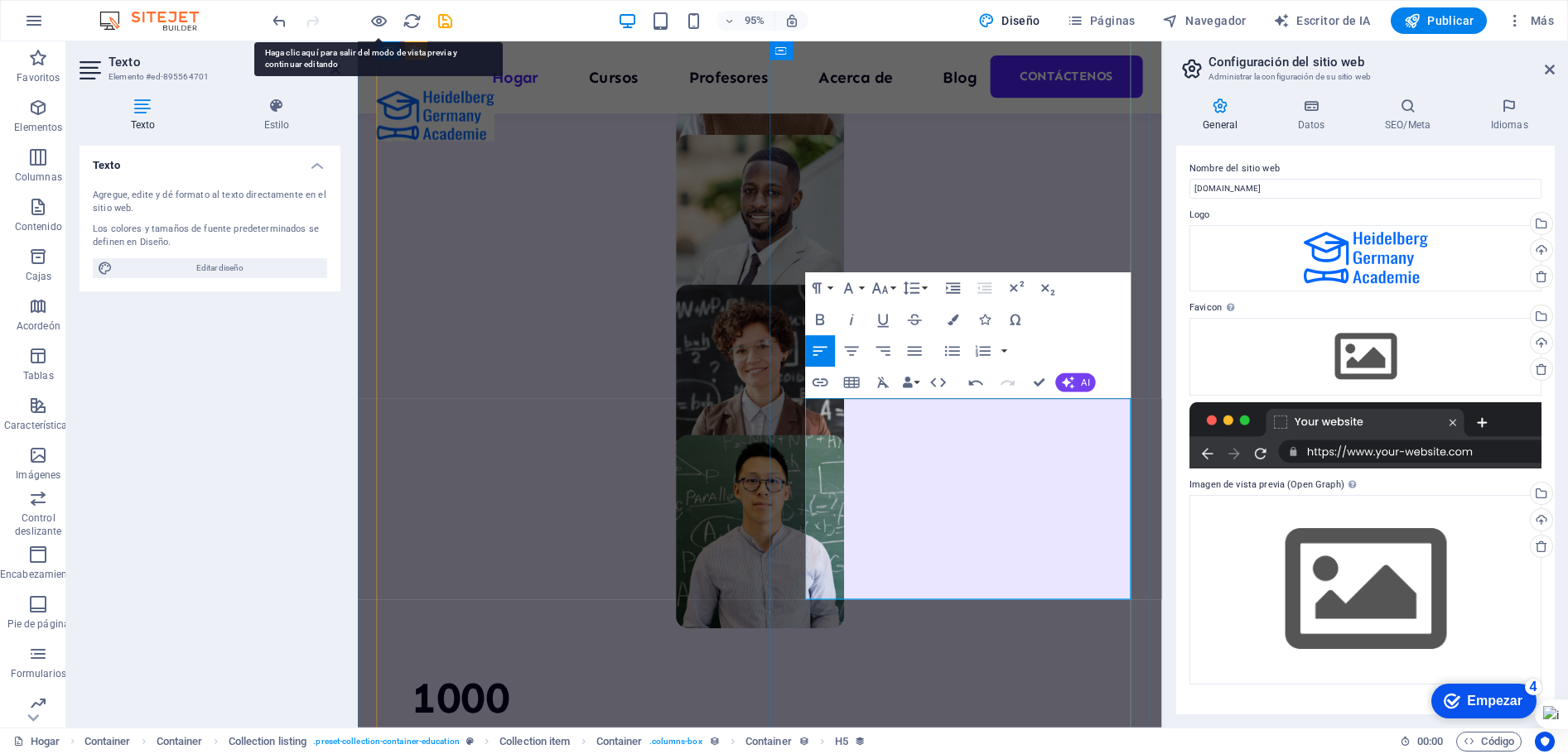
drag, startPoint x: 842, startPoint y: 431, endPoint x: 857, endPoint y: 441, distance: 18.0
drag, startPoint x: 852, startPoint y: 431, endPoint x: 825, endPoint y: 437, distance: 27.7
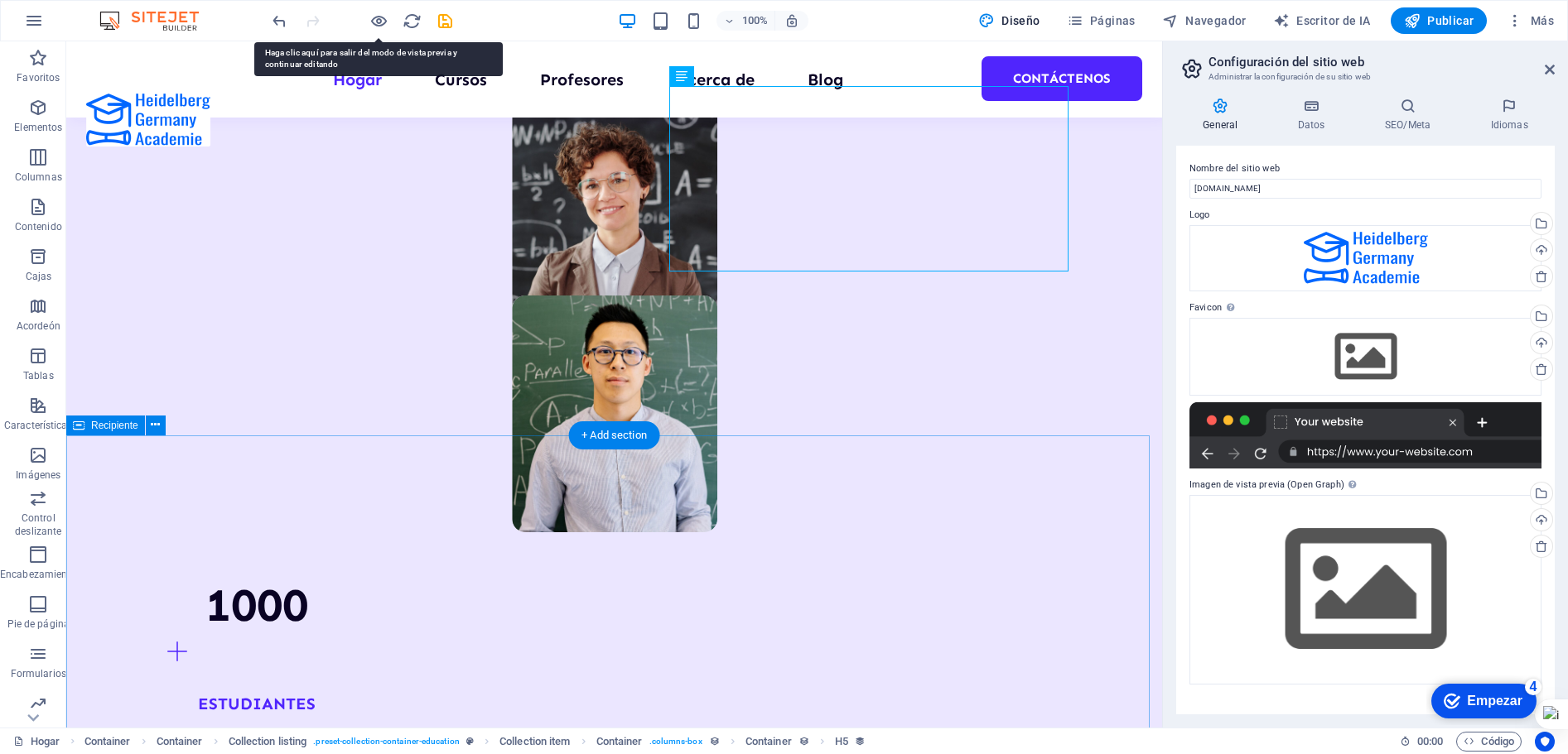
scroll to position [1574, 0]
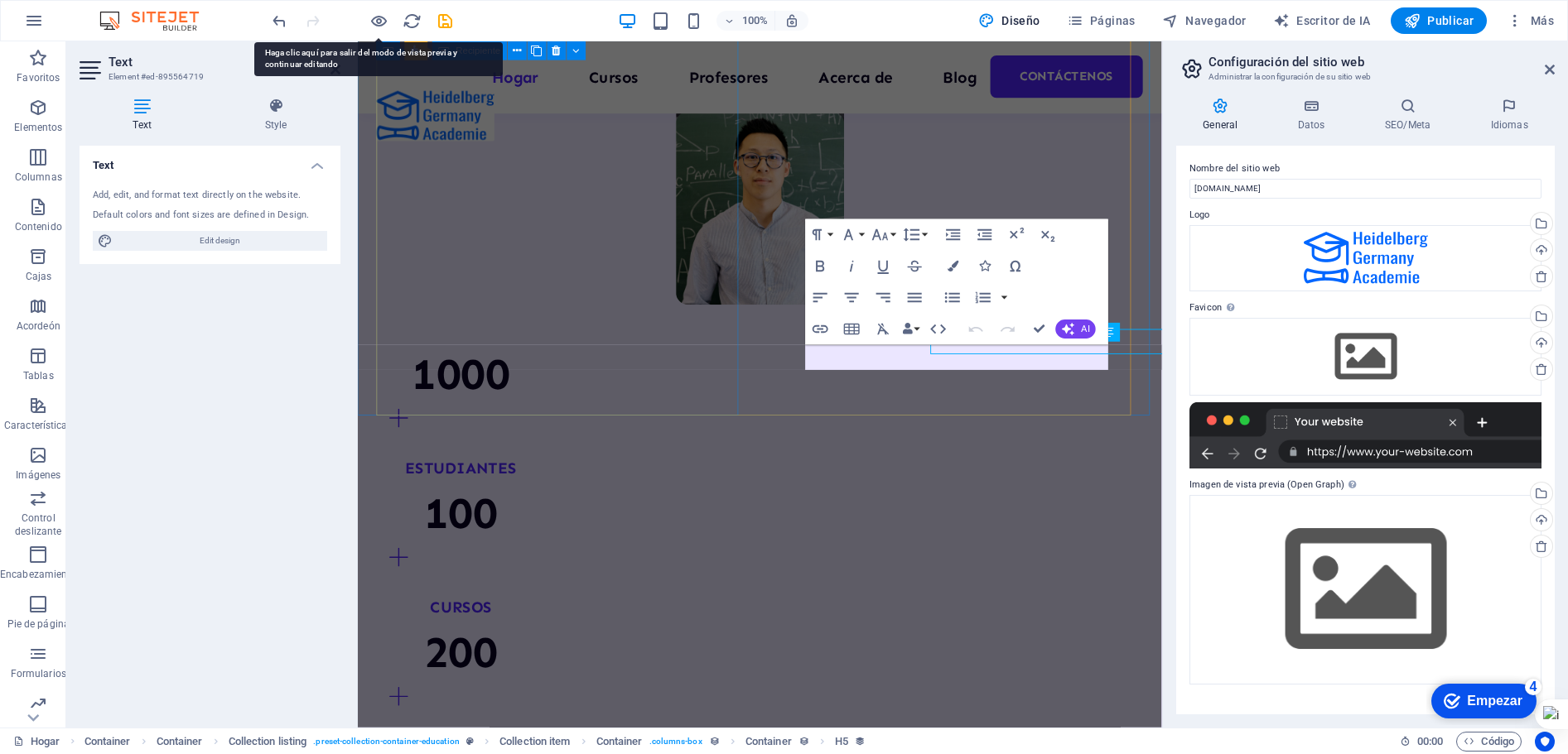
scroll to position [1564, 0]
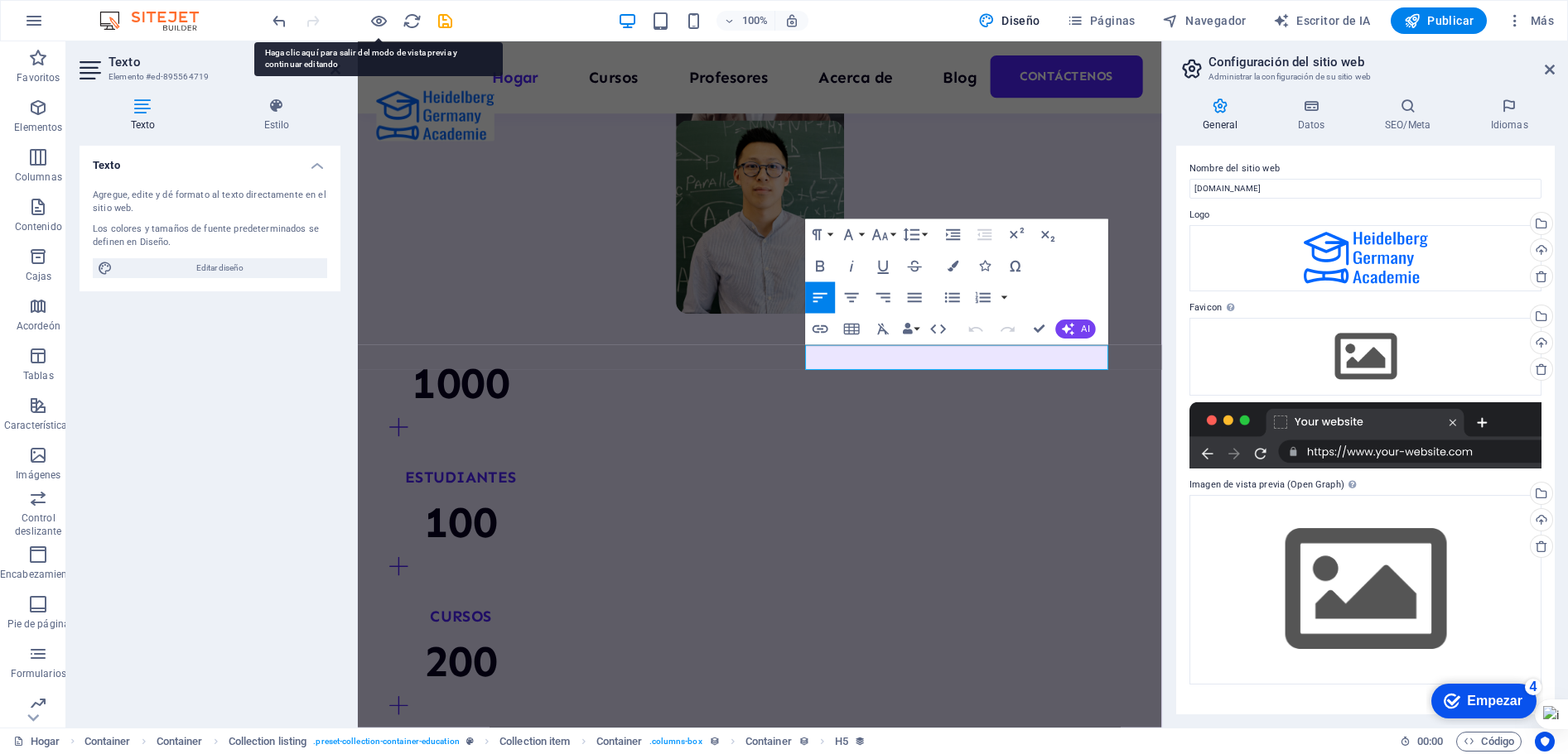
drag, startPoint x: 831, startPoint y: 374, endPoint x: 1107, endPoint y: 375, distance: 276.0
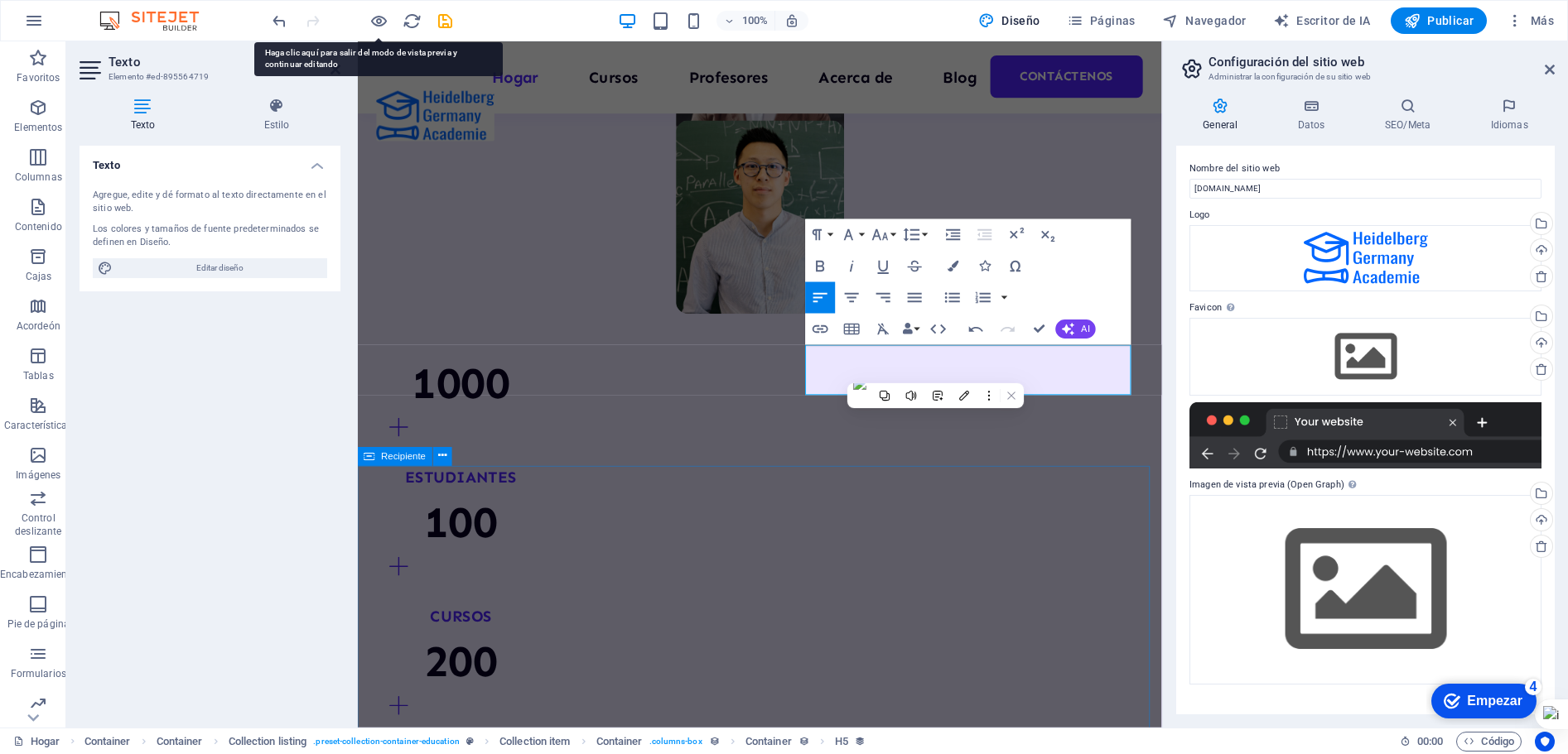
scroll to position [643, 3]
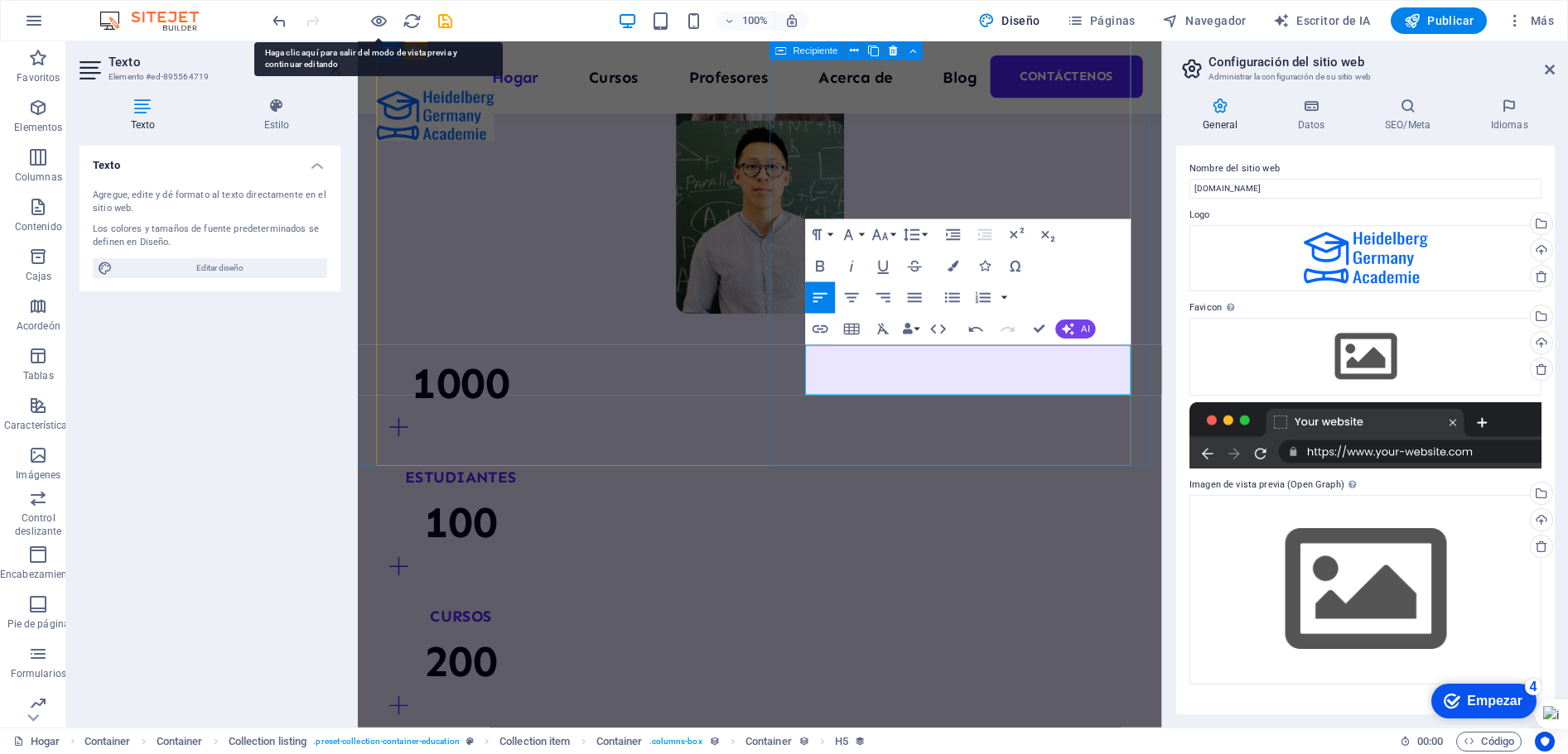
drag, startPoint x: 842, startPoint y: 375, endPoint x: 828, endPoint y: 374, distance: 14.0
drag, startPoint x: 1037, startPoint y: 323, endPoint x: 906, endPoint y: 515, distance: 232.4
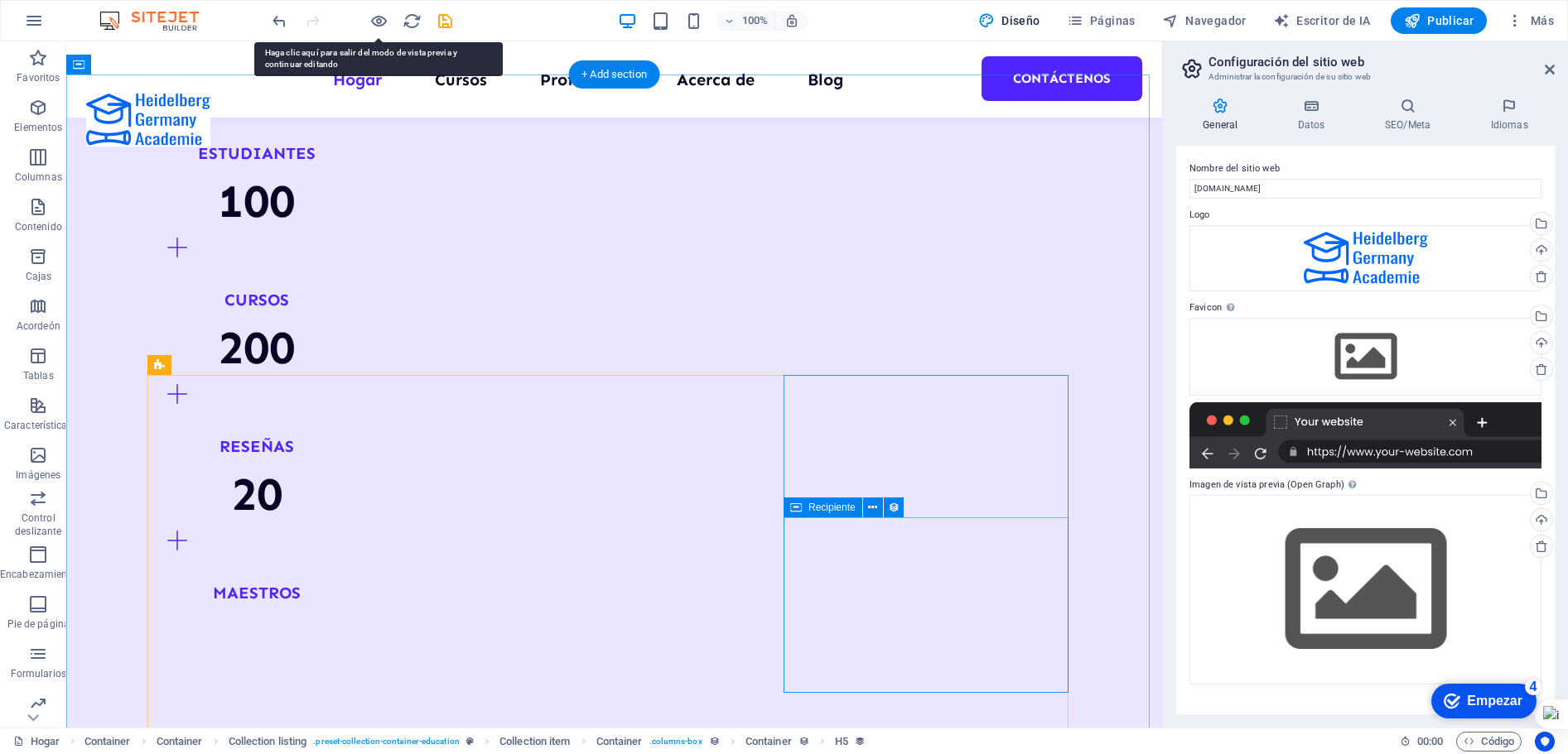
scroll to position [2044, 0]
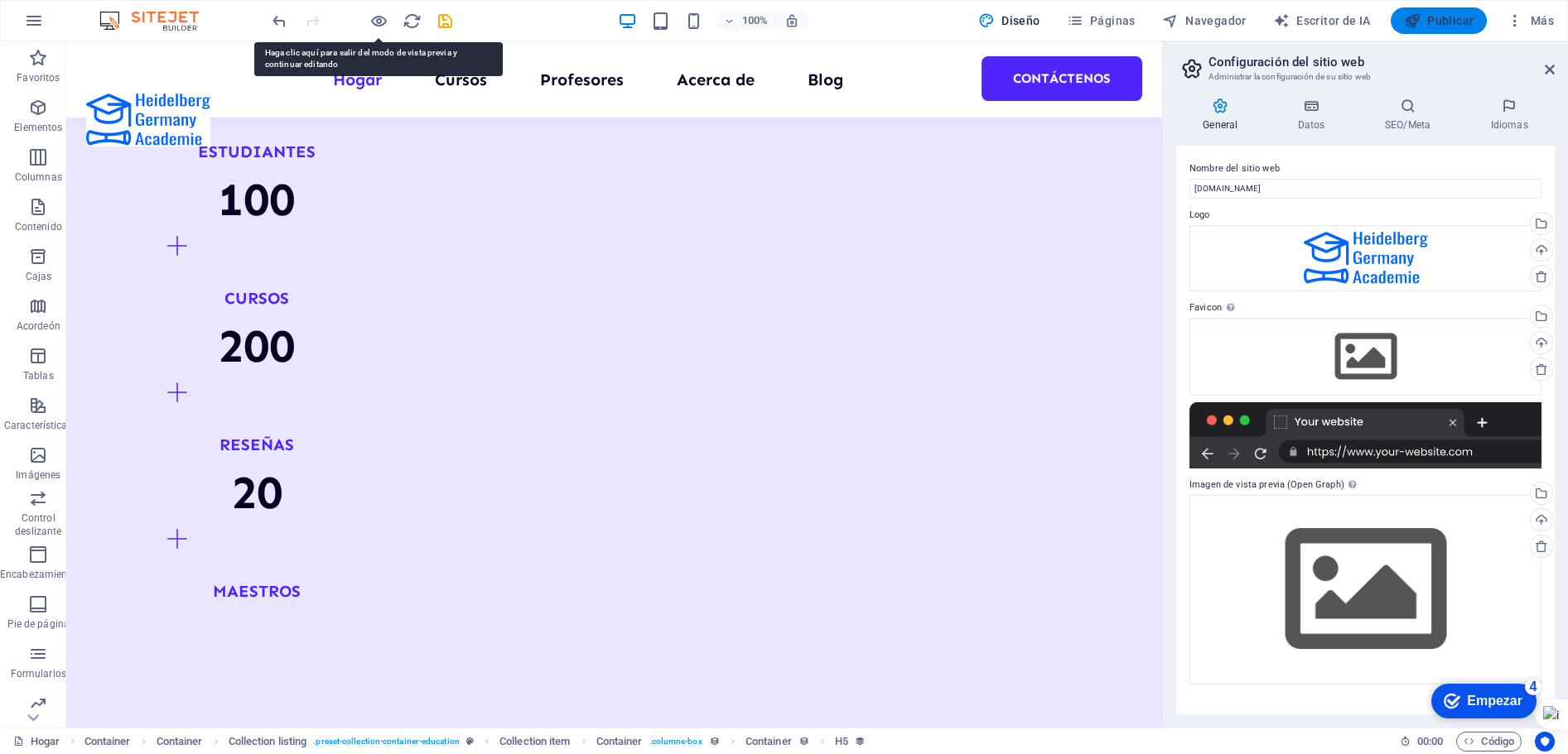
click at [1460, 20] on font "Publicar" at bounding box center [1450, 20] width 47 height 13
